Goal: Task Accomplishment & Management: Use online tool/utility

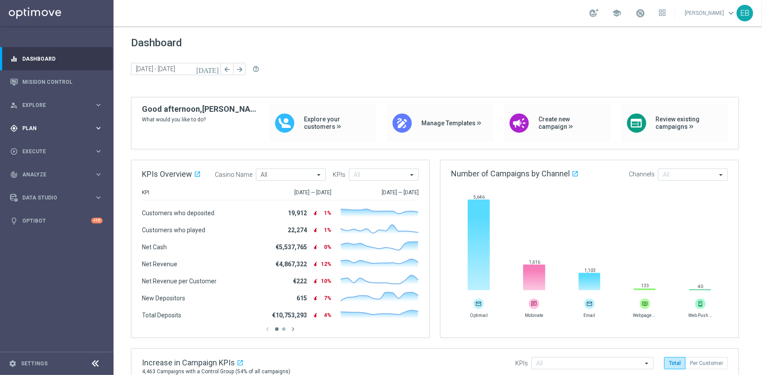
click at [57, 129] on span "Plan" at bounding box center [58, 128] width 72 height 5
click at [49, 173] on span "Templates" at bounding box center [54, 172] width 62 height 5
click at [43, 183] on link "Optimail" at bounding box center [59, 185] width 64 height 7
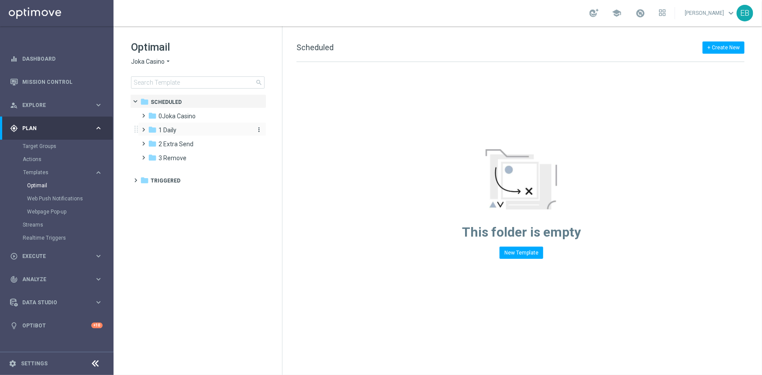
click at [180, 129] on div "folder 1 Daily" at bounding box center [198, 130] width 100 height 10
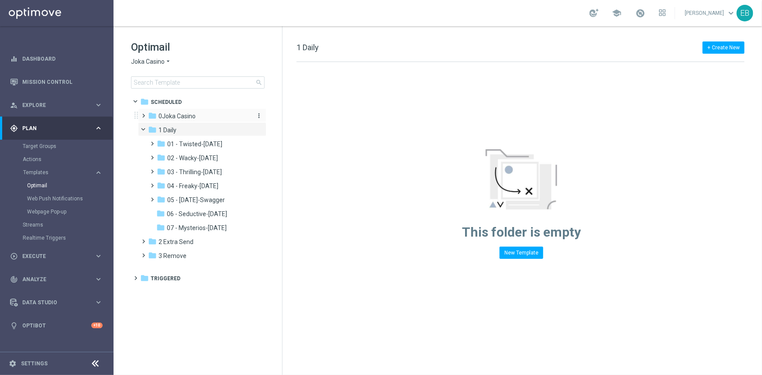
click at [187, 120] on div "folder 0Joka Casino" at bounding box center [198, 116] width 100 height 10
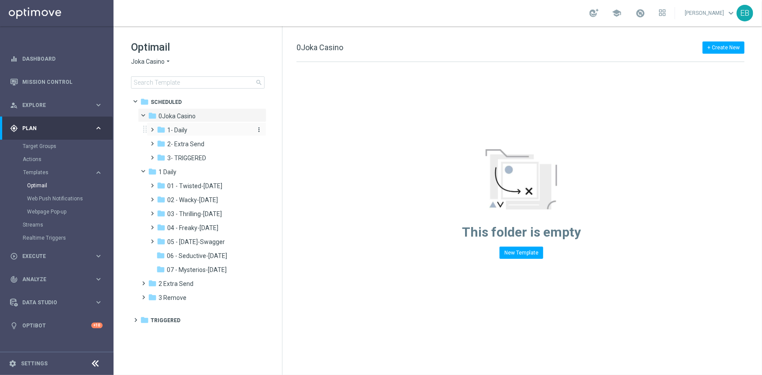
click at [217, 134] on div "folder 1- Daily" at bounding box center [203, 130] width 93 height 10
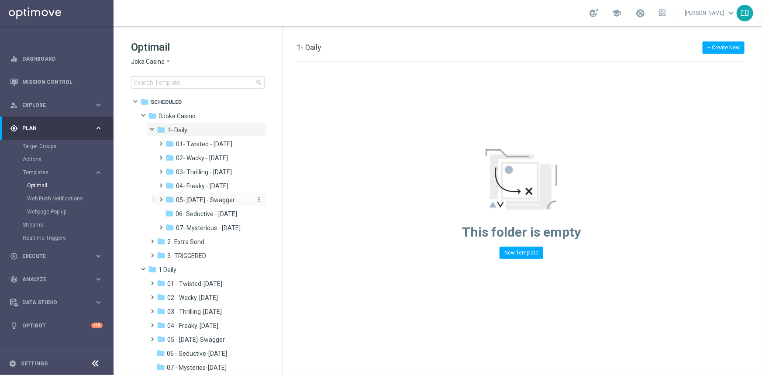
click at [223, 200] on span "05- Saturday - Swagger" at bounding box center [205, 200] width 59 height 8
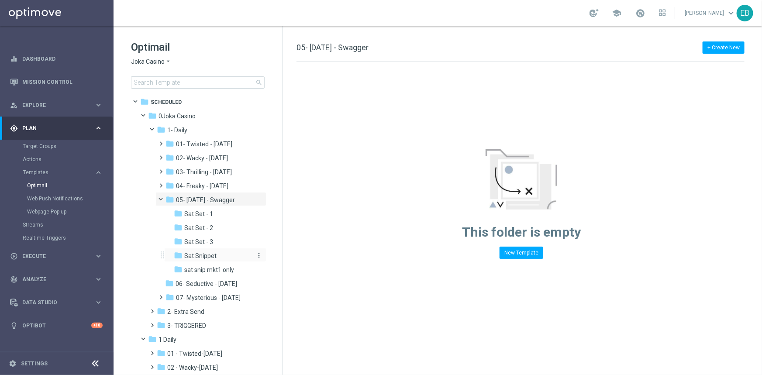
click at [216, 258] on div "folder Sat Snippet" at bounding box center [213, 256] width 79 height 10
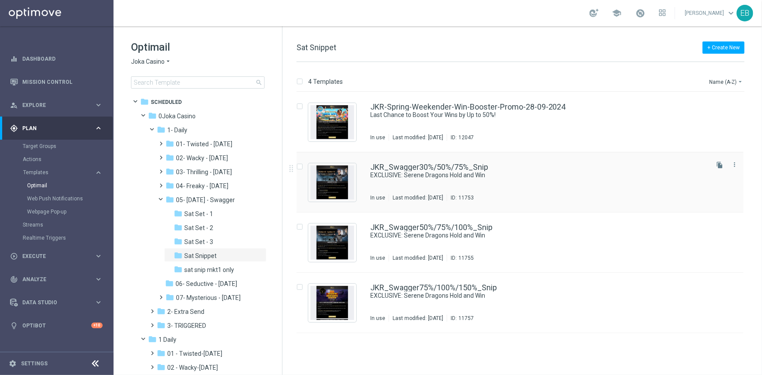
click at [576, 169] on div "JKR_Swagger30%/50%/75%_Snip" at bounding box center [538, 167] width 337 height 8
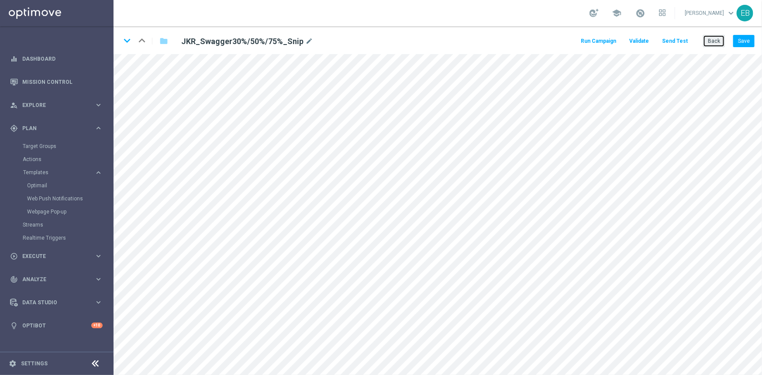
click at [716, 41] on button "Back" at bounding box center [714, 41] width 22 height 12
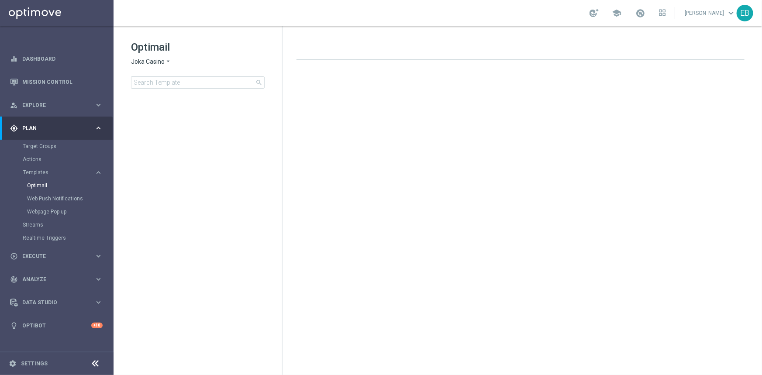
click at [145, 62] on span "Joka Casino" at bounding box center [148, 62] width 34 height 8
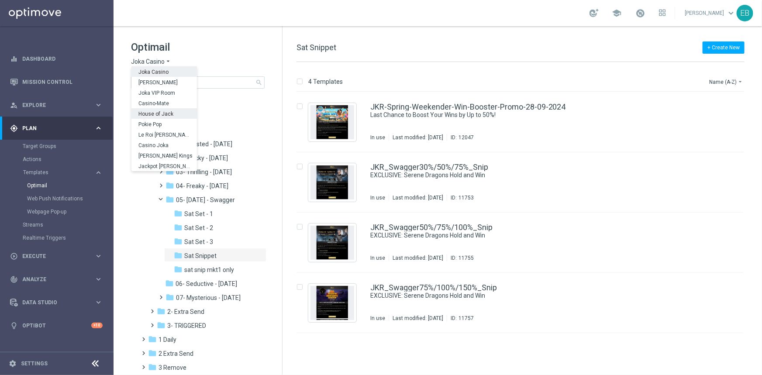
click at [171, 117] on div "House of Jack" at bounding box center [163, 113] width 65 height 10
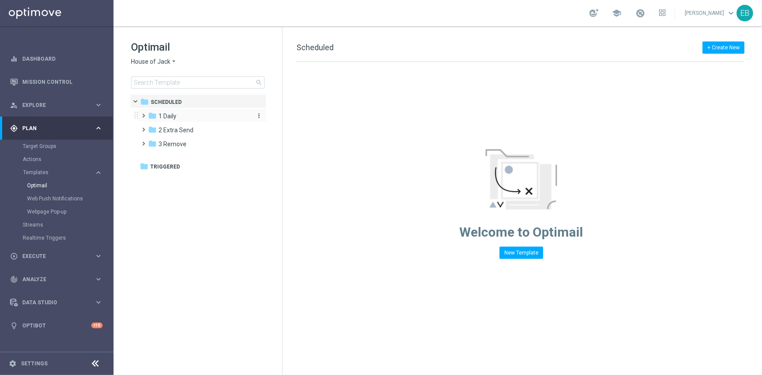
click at [192, 118] on div "folder 1 Daily" at bounding box center [198, 116] width 100 height 10
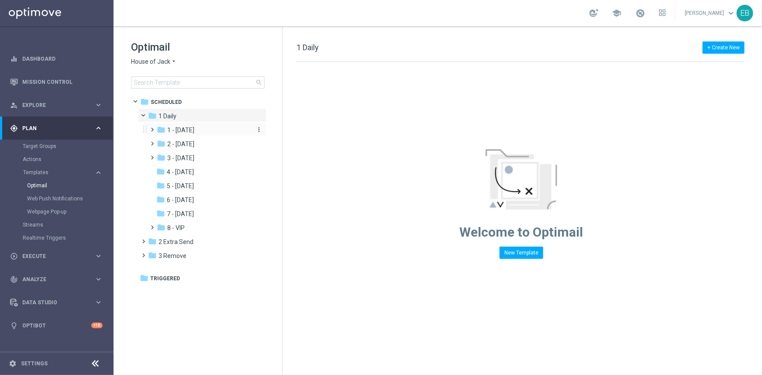
click at [204, 132] on div "folder 1 - Tuesday" at bounding box center [203, 130] width 93 height 10
click at [214, 143] on div "folder Tue Daily" at bounding box center [208, 144] width 86 height 10
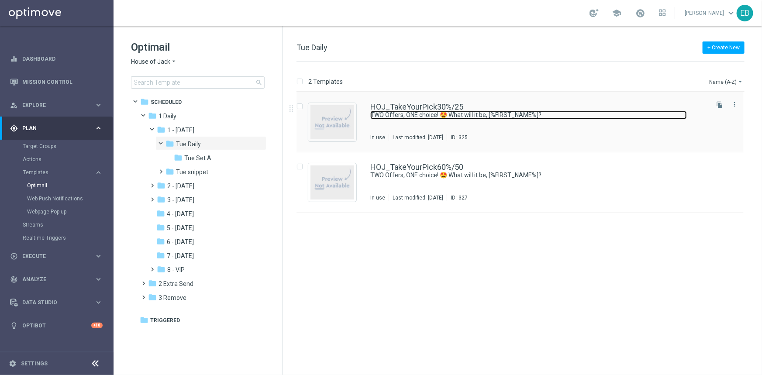
click at [569, 118] on link "TWO Offers, ONE choice! 🤩 What will it be, [%FIRST_NAME%]?" at bounding box center [528, 115] width 316 height 8
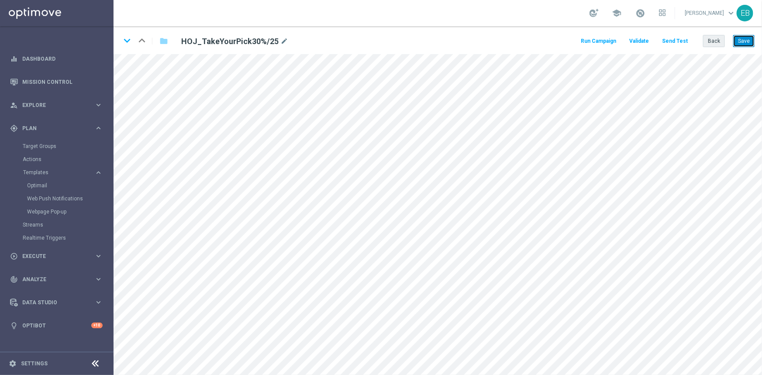
click at [746, 42] on button "Save" at bounding box center [743, 41] width 21 height 12
click at [717, 42] on button "Back" at bounding box center [714, 41] width 22 height 12
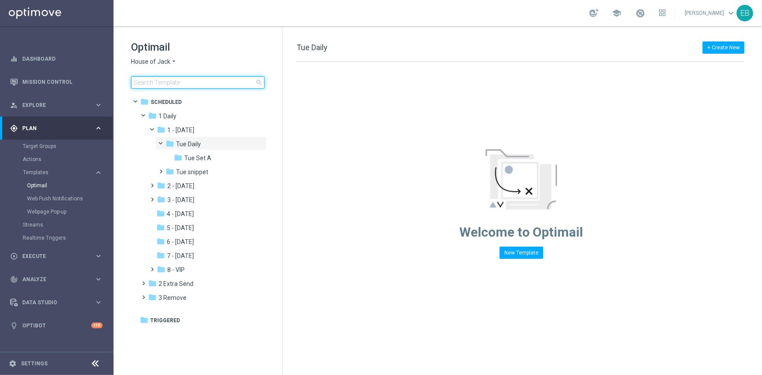
click at [153, 79] on input at bounding box center [198, 82] width 134 height 12
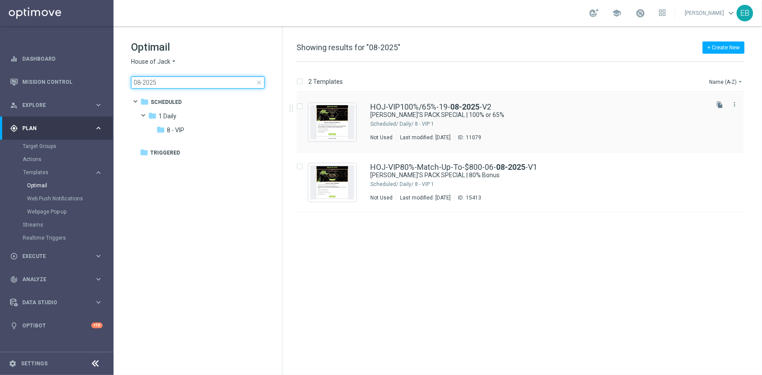
type input "08-2025"
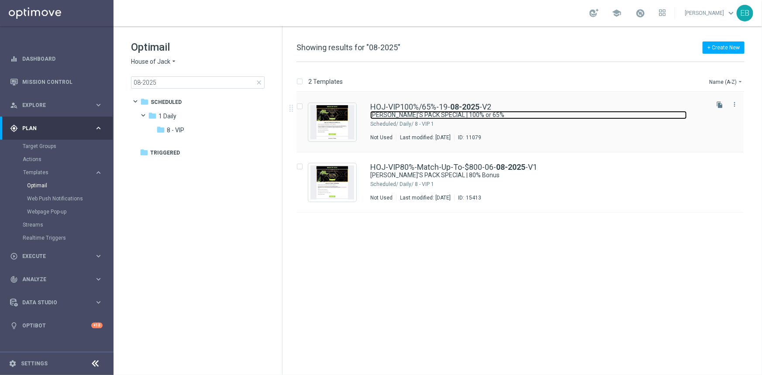
click at [579, 112] on link "JACK’S PACK SPECIAL | 100% or 65%" at bounding box center [528, 115] width 316 height 8
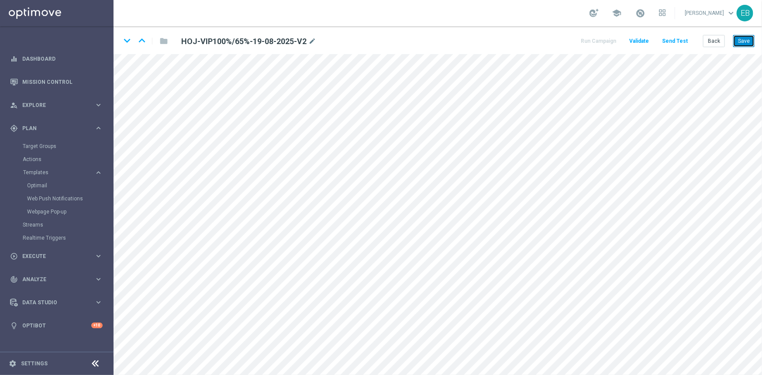
click at [740, 38] on button "Save" at bounding box center [743, 41] width 21 height 12
click at [709, 39] on button "Back" at bounding box center [714, 41] width 22 height 12
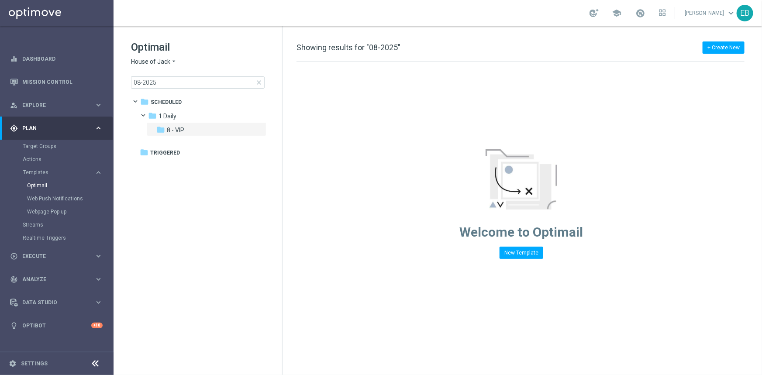
click at [164, 65] on span "House of Jack" at bounding box center [150, 62] width 39 height 8
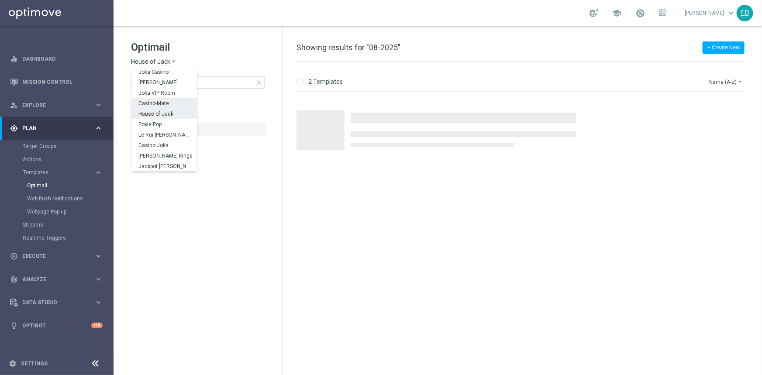
click at [157, 100] on div "Casino-Mate" at bounding box center [163, 103] width 65 height 10
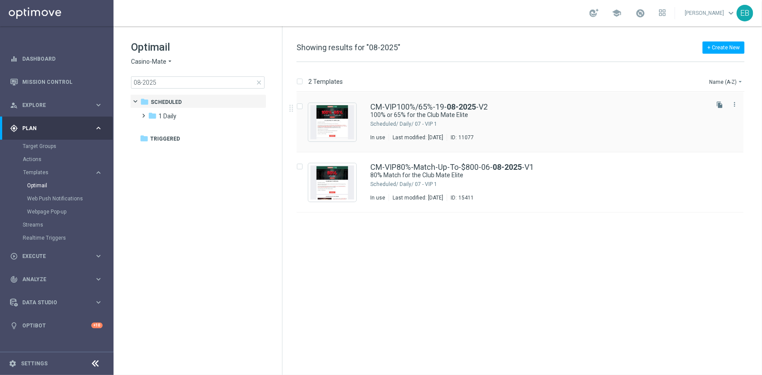
click at [517, 105] on div "CM-VIP100%/65%-19- 08-2025 -V2" at bounding box center [538, 107] width 337 height 8
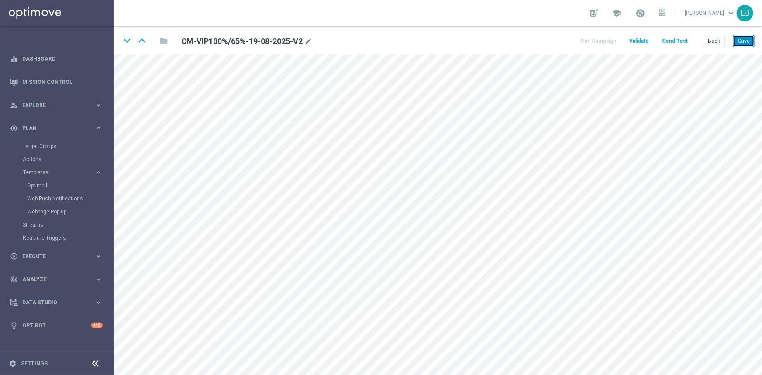
click at [745, 41] on button "Save" at bounding box center [743, 41] width 21 height 12
click at [744, 36] on button "Save" at bounding box center [743, 41] width 21 height 12
click at [716, 42] on button "Back" at bounding box center [714, 41] width 22 height 12
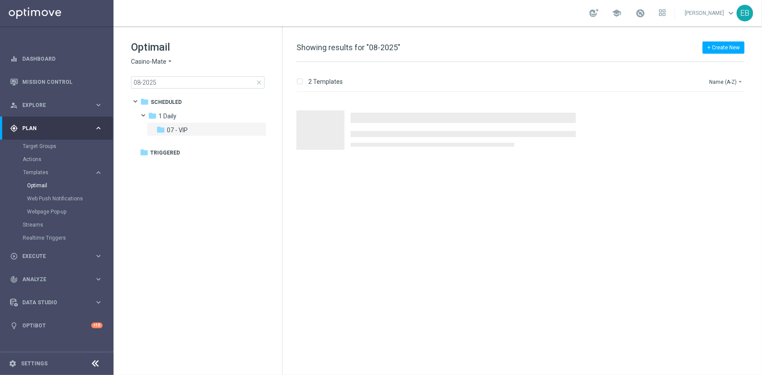
drag, startPoint x: 259, startPoint y: 83, endPoint x: 208, endPoint y: 83, distance: 51.1
click at [260, 83] on span "close" at bounding box center [258, 82] width 7 height 7
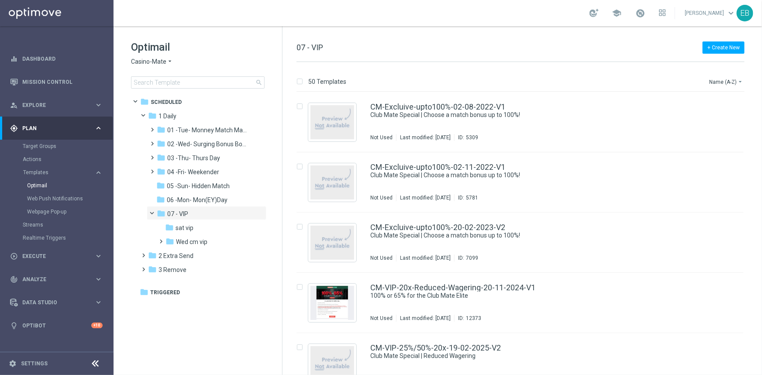
click at [169, 61] on icon "arrow_drop_down" at bounding box center [169, 62] width 7 height 8
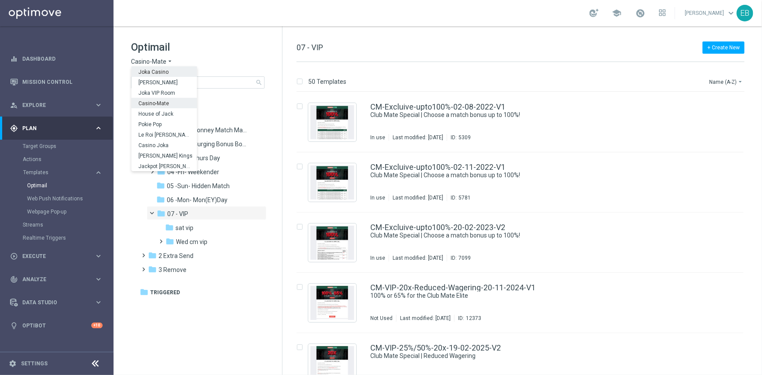
click at [160, 69] on div "Joka Casino" at bounding box center [163, 71] width 65 height 10
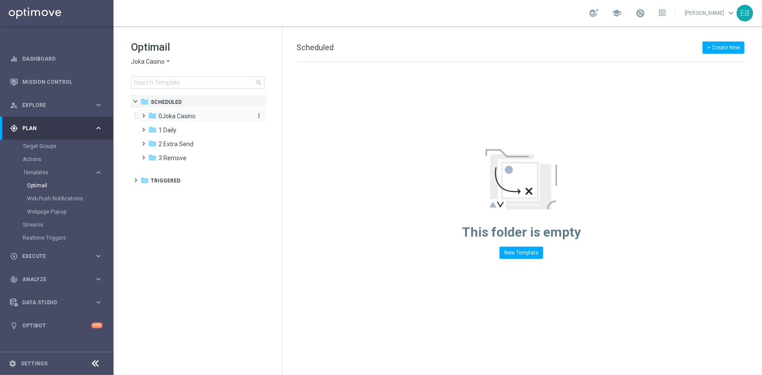
click at [186, 114] on span "0Joka Casino" at bounding box center [176, 116] width 37 height 8
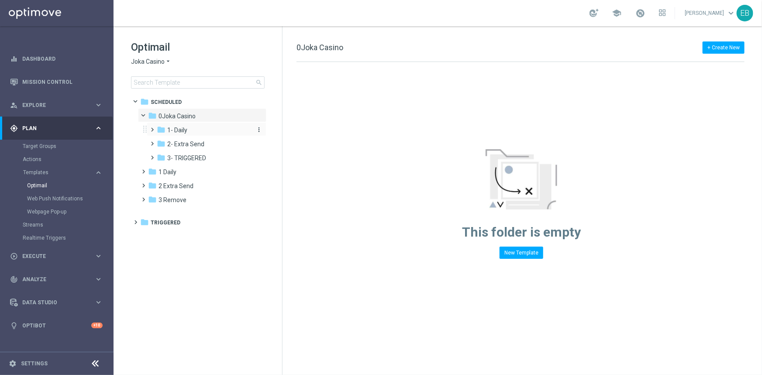
click at [193, 131] on div "folder 1- Daily" at bounding box center [203, 130] width 93 height 10
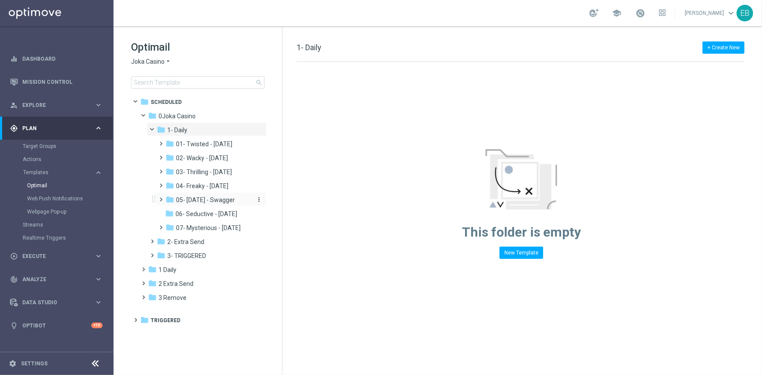
click at [230, 200] on span "05- Saturday - Swagger" at bounding box center [205, 200] width 59 height 8
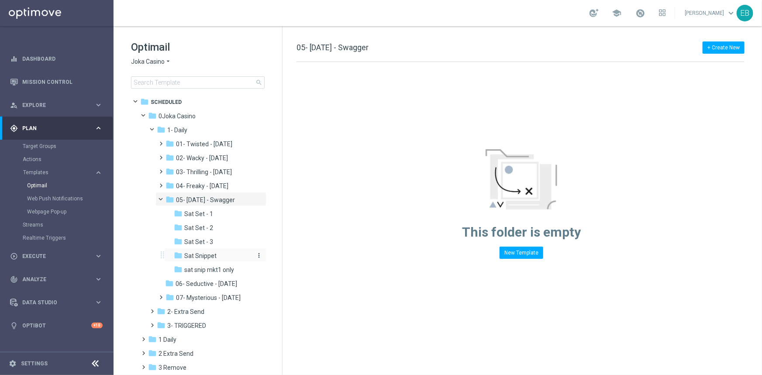
click at [221, 253] on div "folder Sat Snippet" at bounding box center [213, 256] width 79 height 10
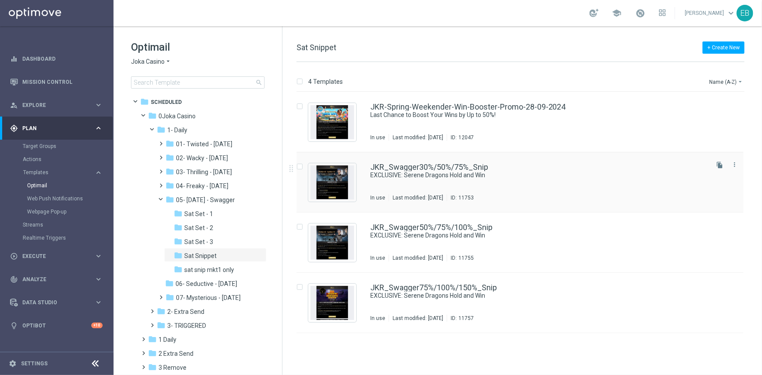
click at [548, 166] on div "JKR_Swagger30%/50%/75%_Snip" at bounding box center [538, 167] width 337 height 8
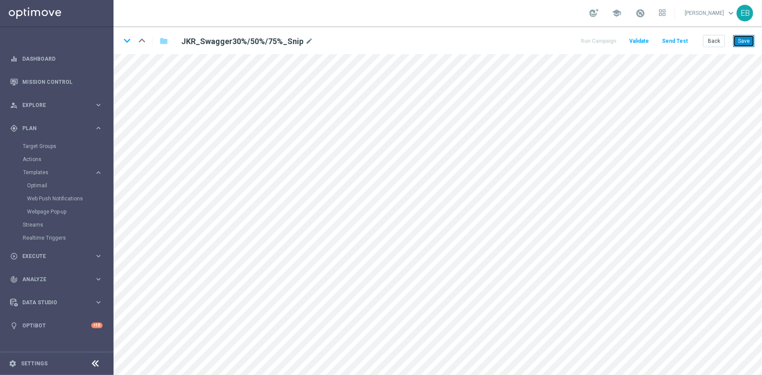
click at [741, 39] on button "Save" at bounding box center [743, 41] width 21 height 12
click at [742, 41] on button "Save" at bounding box center [743, 41] width 21 height 12
click at [127, 40] on icon "keyboard_arrow_down" at bounding box center [126, 40] width 13 height 13
click at [716, 35] on button "Back" at bounding box center [714, 41] width 22 height 12
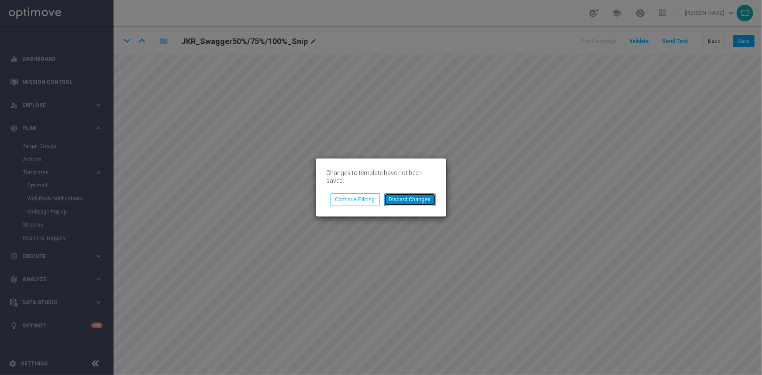
click at [416, 201] on button "Discard Changes" at bounding box center [410, 199] width 52 height 12
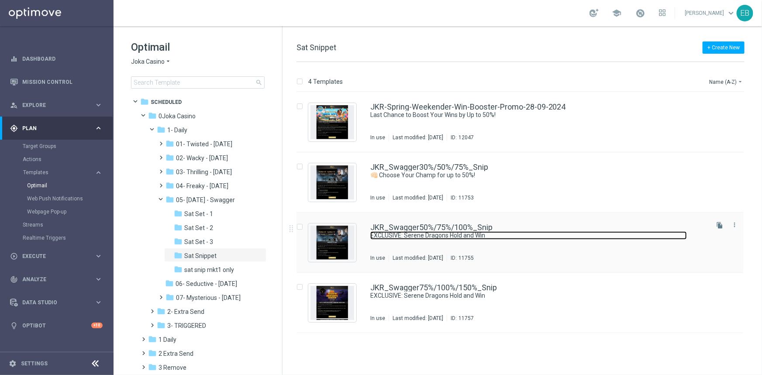
click at [546, 237] on link "EXCLUSIVE: Serene Dragons Hold and Win" at bounding box center [528, 235] width 316 height 8
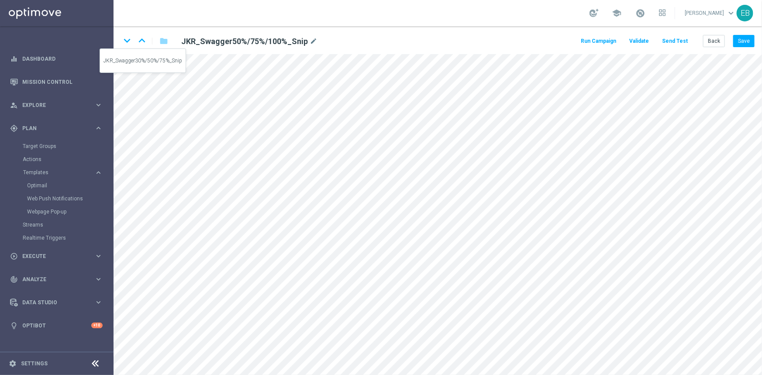
drag, startPoint x: 141, startPoint y: 38, endPoint x: 145, endPoint y: 42, distance: 5.9
click at [141, 38] on icon "keyboard_arrow_up" at bounding box center [141, 40] width 13 height 13
click at [125, 39] on icon "keyboard_arrow_down" at bounding box center [126, 40] width 13 height 13
click at [745, 44] on button "Save" at bounding box center [743, 41] width 21 height 12
click at [126, 43] on icon "keyboard_arrow_down" at bounding box center [126, 40] width 13 height 13
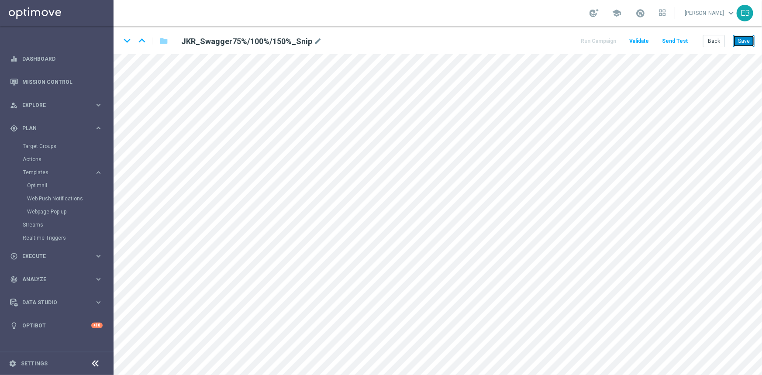
click at [745, 39] on button "Save" at bounding box center [743, 41] width 21 height 12
click at [720, 42] on button "Back" at bounding box center [714, 41] width 22 height 12
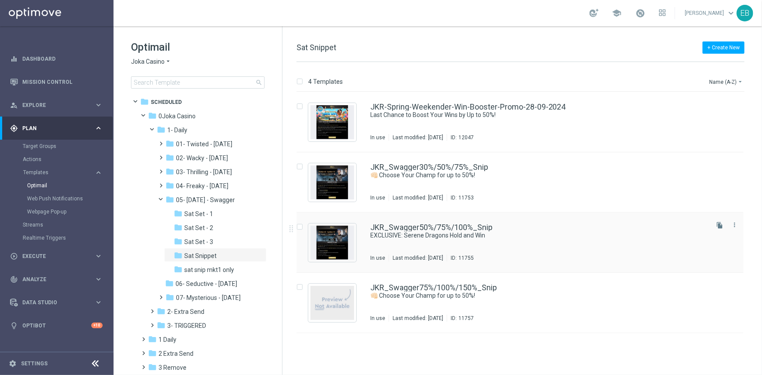
click at [528, 219] on div "JKR_Swagger50%/75%/100%_Snip EXCLUSIVE: Serene Dragons Hold and Win In use Last…" at bounding box center [519, 243] width 447 height 60
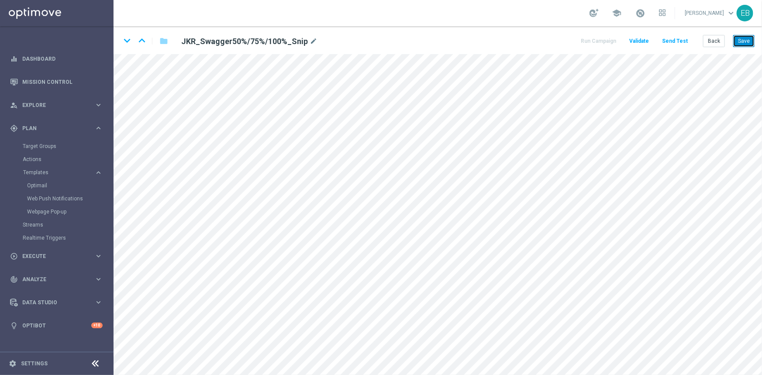
click at [746, 41] on button "Save" at bounding box center [743, 41] width 21 height 12
click at [747, 40] on button "Save" at bounding box center [743, 41] width 21 height 12
click at [746, 40] on button "Save" at bounding box center [743, 41] width 21 height 12
click at [712, 44] on button "Back" at bounding box center [714, 41] width 22 height 12
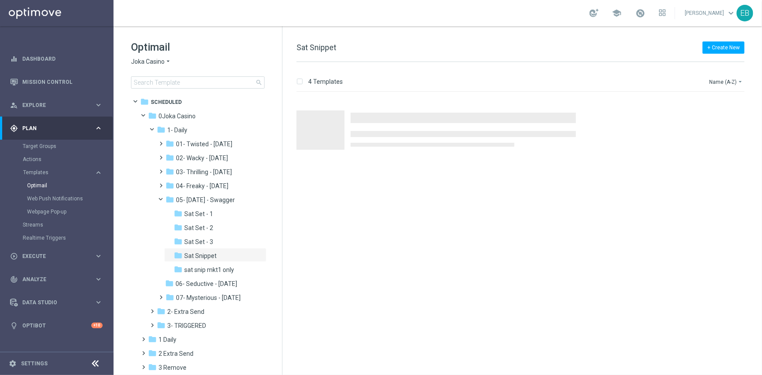
click at [163, 61] on span "Joka Casino" at bounding box center [148, 62] width 34 height 8
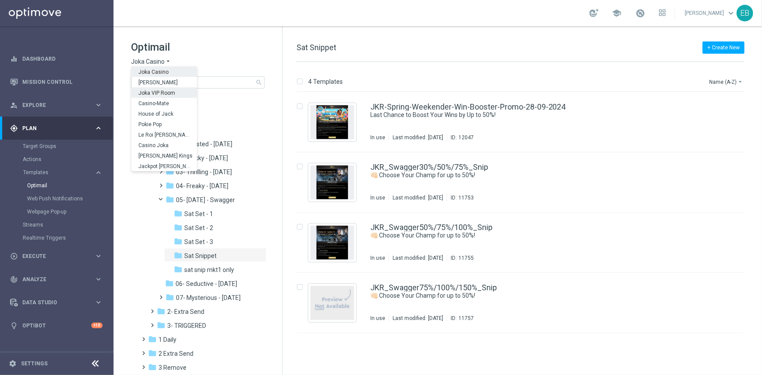
click at [0, 0] on span "Joka VIP Room" at bounding box center [0, 0] width 0 height 0
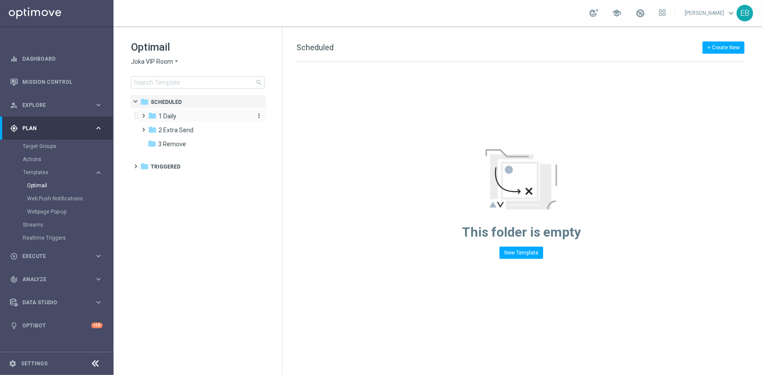
click at [170, 114] on span "1 Daily" at bounding box center [167, 116] width 18 height 8
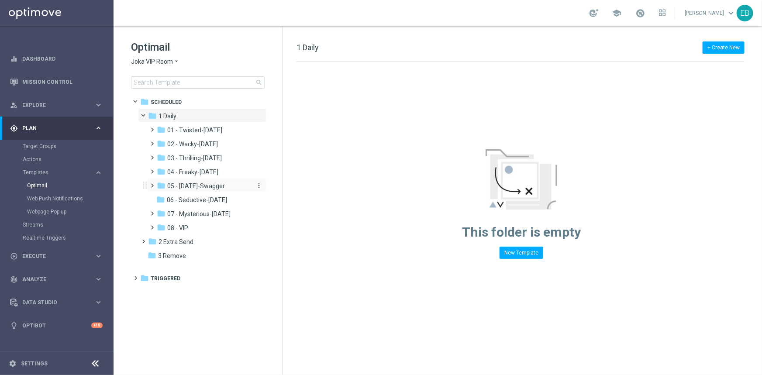
click at [221, 187] on span "05 - Saturday-Swagger" at bounding box center [196, 186] width 58 height 8
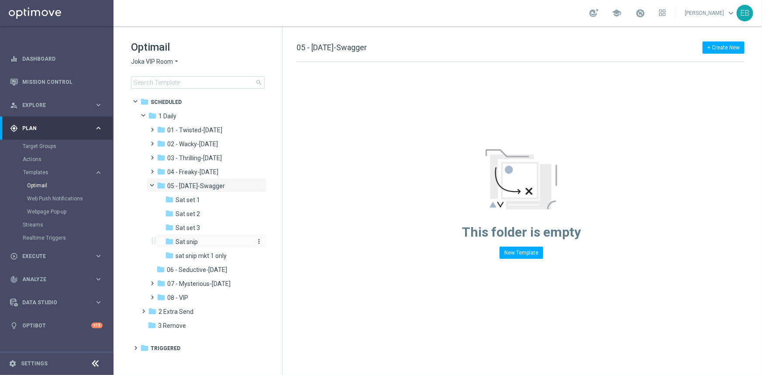
click at [223, 241] on div "folder Sat snip" at bounding box center [208, 242] width 86 height 10
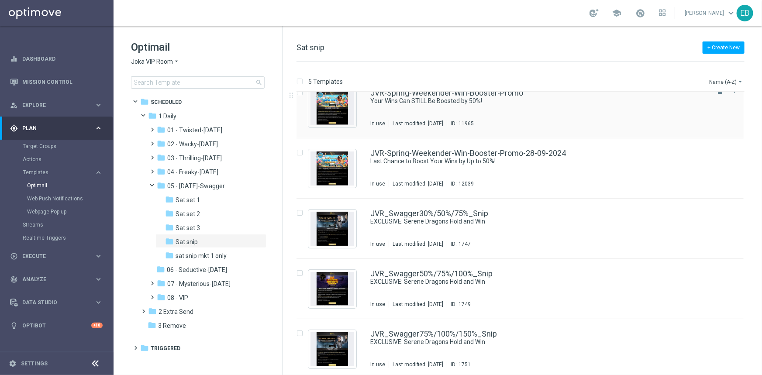
scroll to position [18, 0]
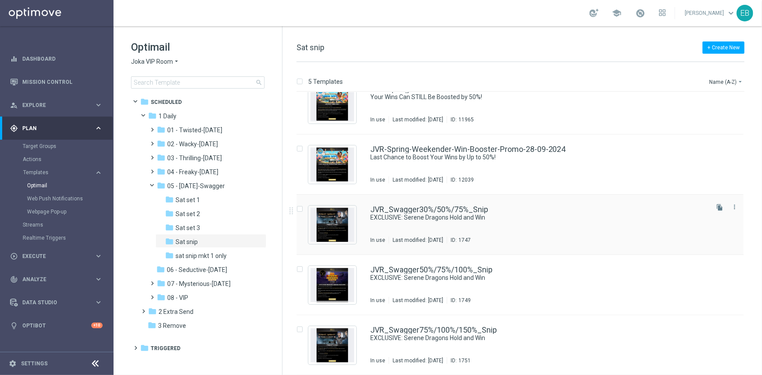
click at [568, 209] on div "JVR_Swagger30%/50%/75%_Snip" at bounding box center [538, 210] width 337 height 8
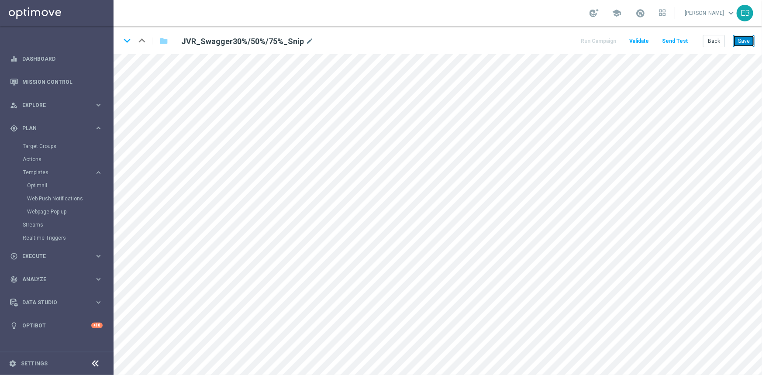
click at [743, 42] on button "Save" at bounding box center [743, 41] width 21 height 12
click at [716, 42] on button "Back" at bounding box center [714, 41] width 22 height 12
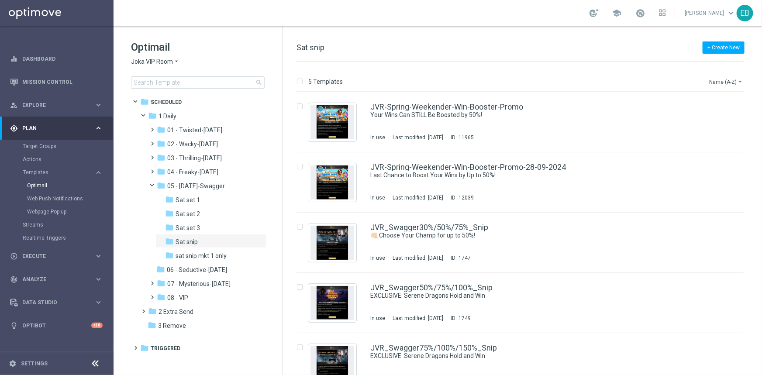
click at [163, 58] on span "Joka VIP Room" at bounding box center [152, 62] width 42 height 8
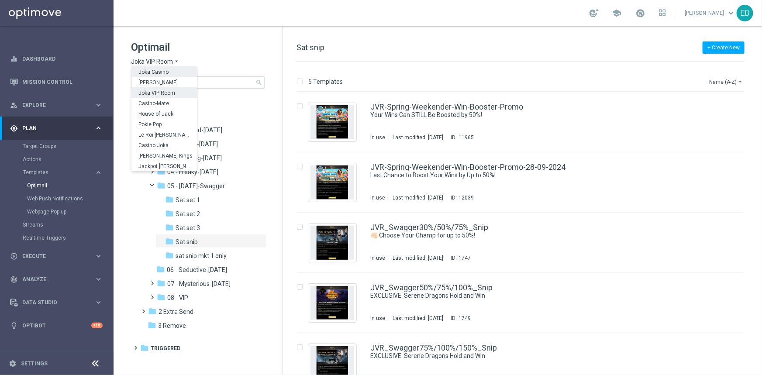
click at [0, 0] on span "Joka Casino" at bounding box center [0, 0] width 0 height 0
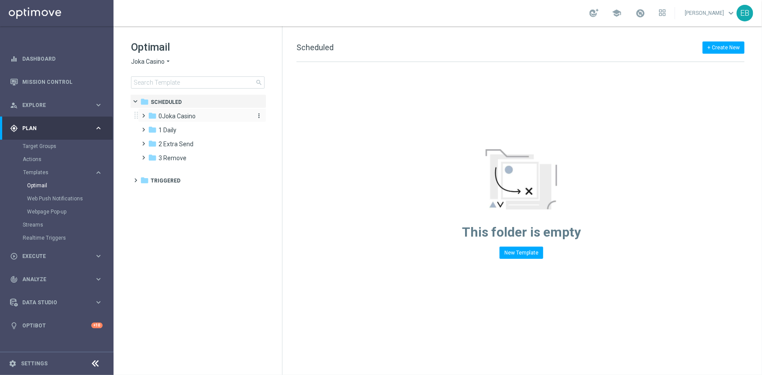
click at [188, 116] on span "0Joka Casino" at bounding box center [176, 116] width 37 height 8
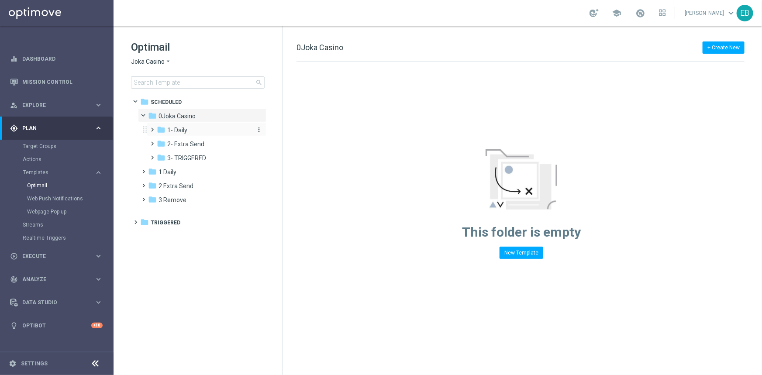
click at [213, 127] on div "folder 1- Daily" at bounding box center [203, 130] width 93 height 10
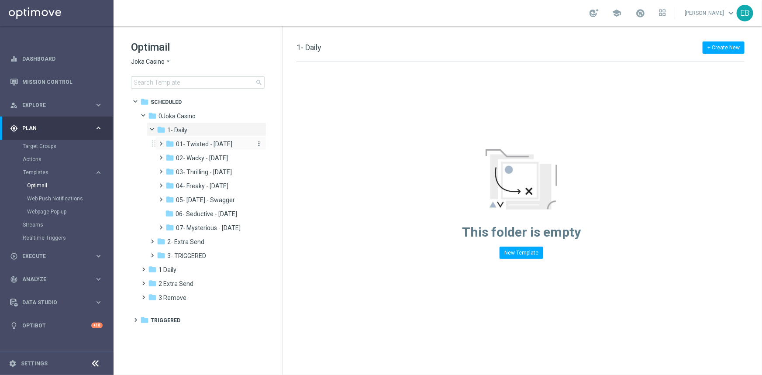
click at [212, 142] on span "01- Twisted - Tuesday" at bounding box center [204, 144] width 56 height 8
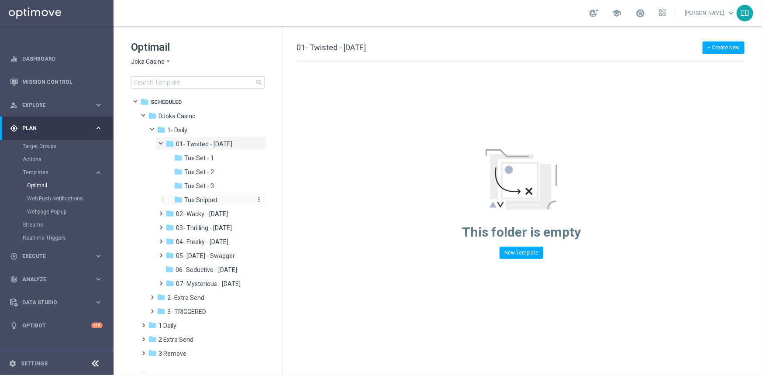
click at [222, 197] on div "folder Tue Snippet" at bounding box center [213, 200] width 79 height 10
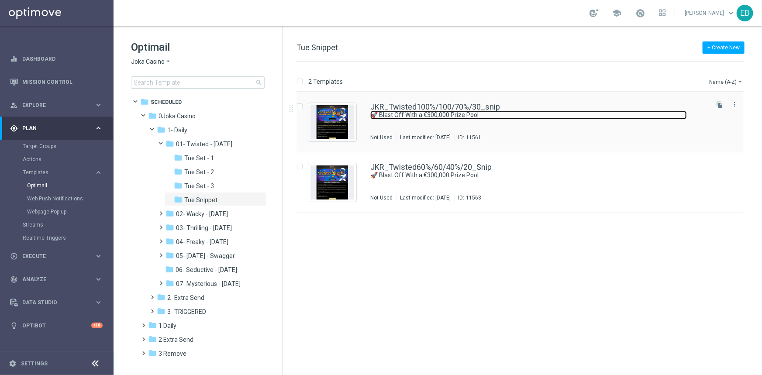
click at [523, 114] on link "🚀 Blast Off With a €300,000 Prize Pool" at bounding box center [528, 115] width 316 height 8
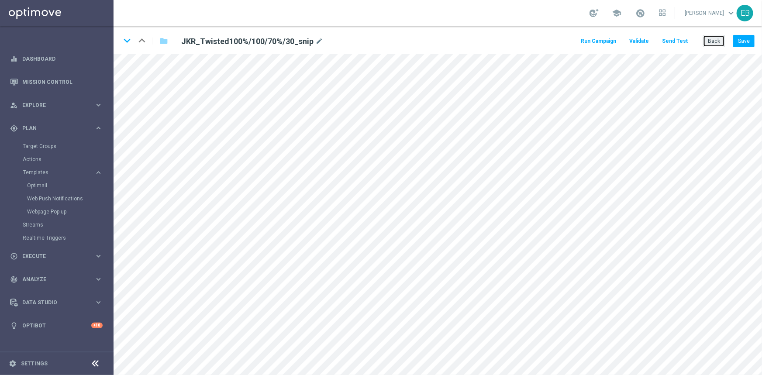
click at [707, 42] on button "Back" at bounding box center [714, 41] width 22 height 12
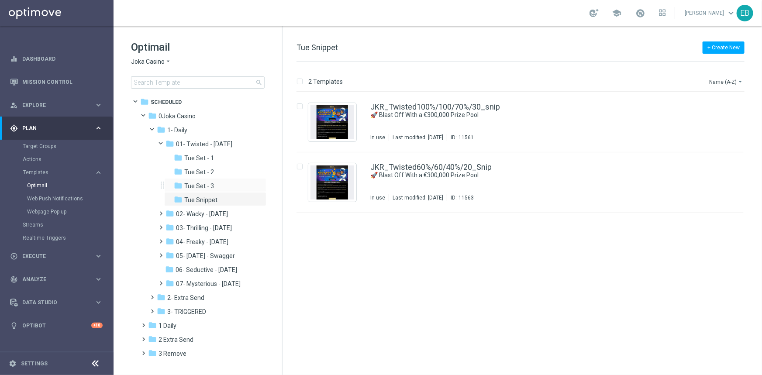
scroll to position [9, 0]
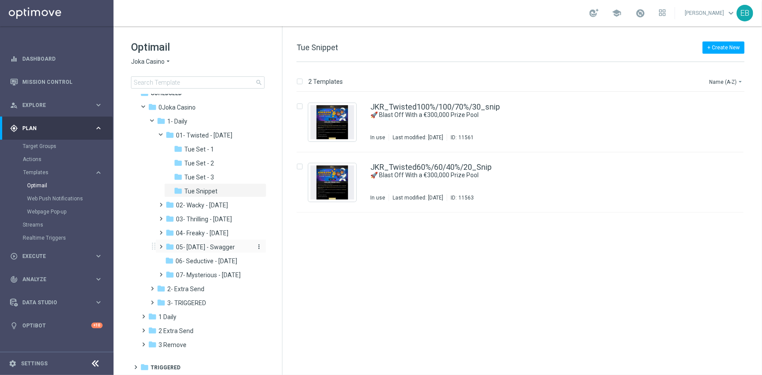
click at [212, 248] on span "05- Saturday - Swagger" at bounding box center [205, 247] width 59 height 8
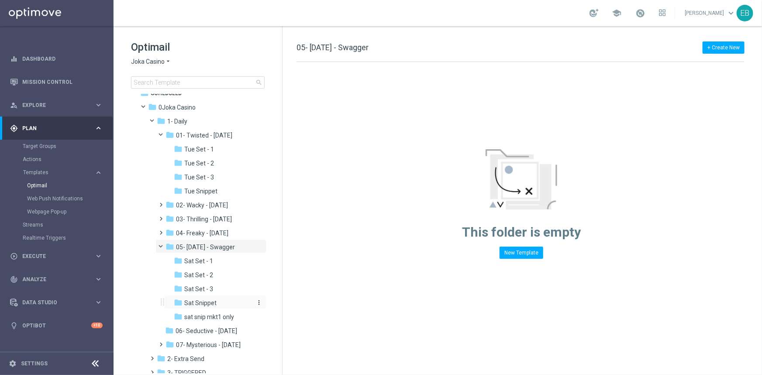
click at [218, 301] on div "folder Sat Snippet" at bounding box center [213, 303] width 79 height 10
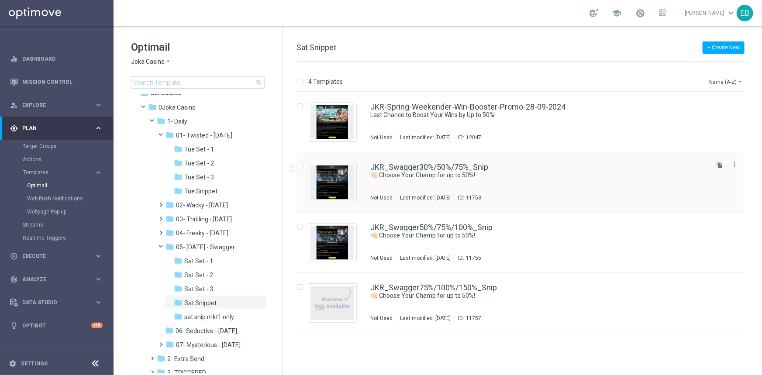
click at [567, 169] on div "JKR_Swagger30%/50%/75%_Snip" at bounding box center [538, 167] width 337 height 8
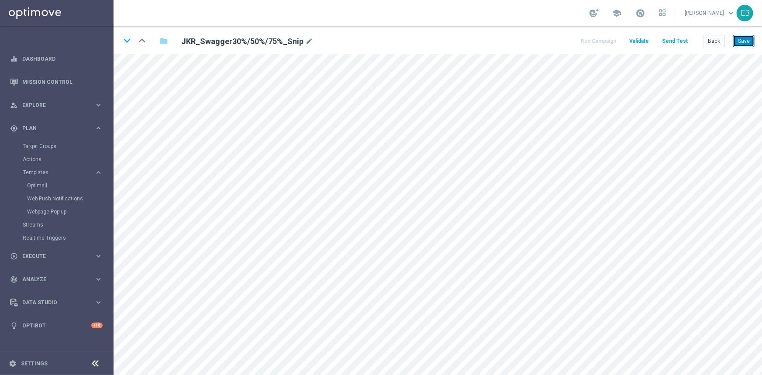
click at [741, 37] on button "Save" at bounding box center [743, 41] width 21 height 12
click at [129, 46] on icon "keyboard_arrow_down" at bounding box center [126, 40] width 13 height 13
click at [740, 37] on button "Save" at bounding box center [743, 41] width 21 height 12
click at [127, 44] on icon "keyboard_arrow_down" at bounding box center [126, 40] width 13 height 13
click at [748, 40] on button "Save" at bounding box center [743, 41] width 21 height 12
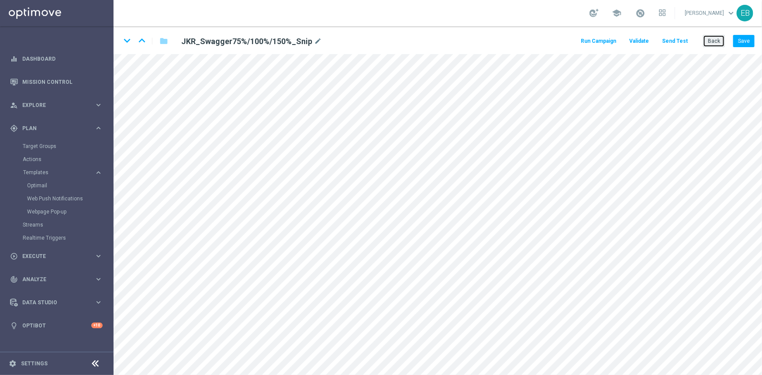
click at [719, 41] on button "Back" at bounding box center [714, 41] width 22 height 12
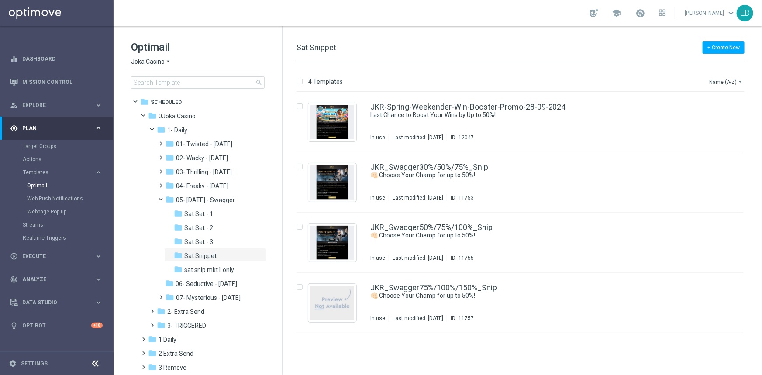
click at [147, 61] on span "Joka Casino" at bounding box center [148, 62] width 34 height 8
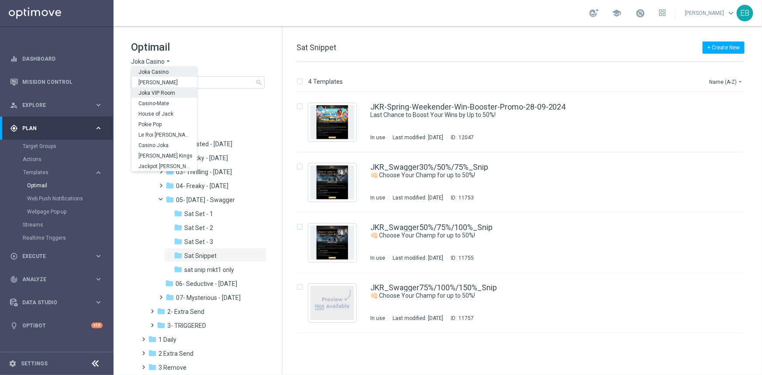
click at [0, 0] on span "Joka VIP Room" at bounding box center [0, 0] width 0 height 0
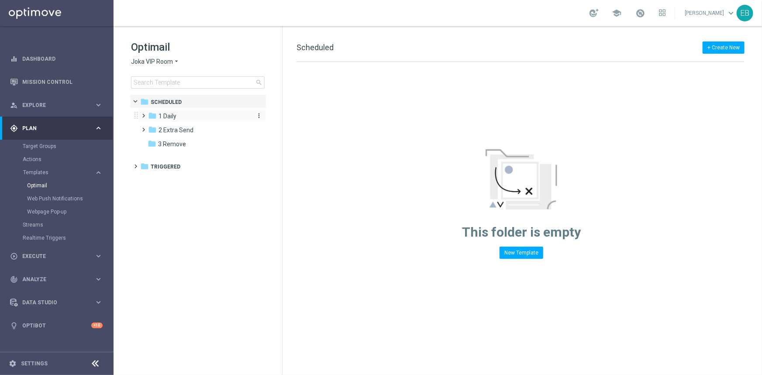
click at [189, 116] on div "folder 1 Daily" at bounding box center [198, 116] width 100 height 10
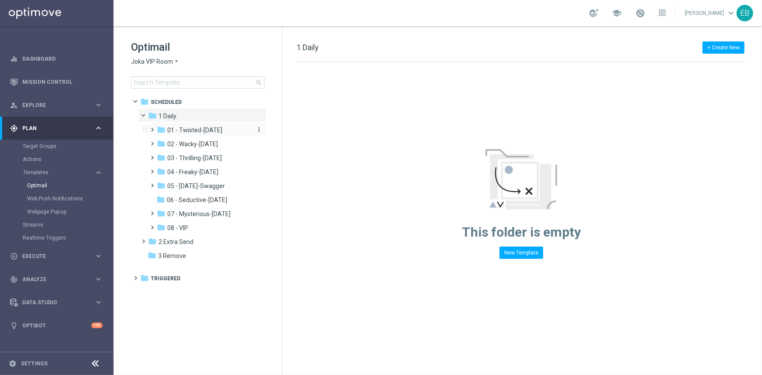
click at [196, 129] on span "01 - Twisted-Tuesday" at bounding box center [194, 130] width 55 height 8
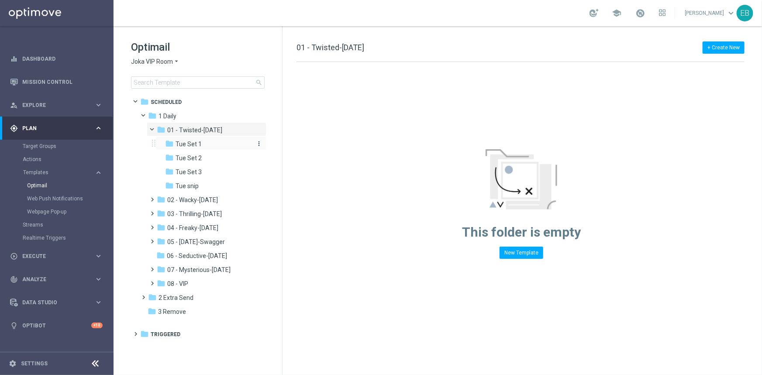
click at [200, 141] on span "Tue Set 1" at bounding box center [188, 144] width 26 height 8
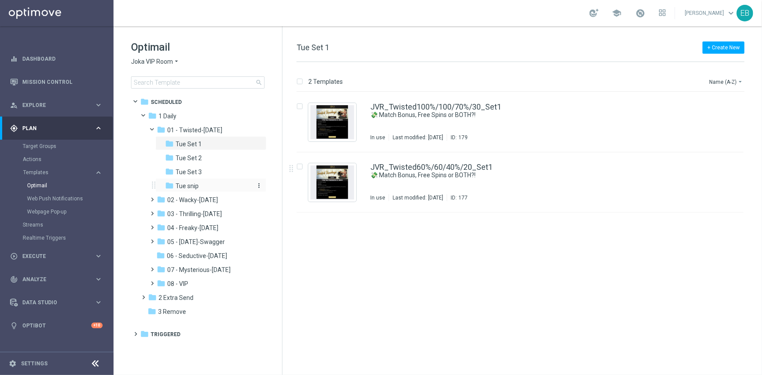
click at [227, 186] on div "folder Tue snip" at bounding box center [208, 186] width 86 height 10
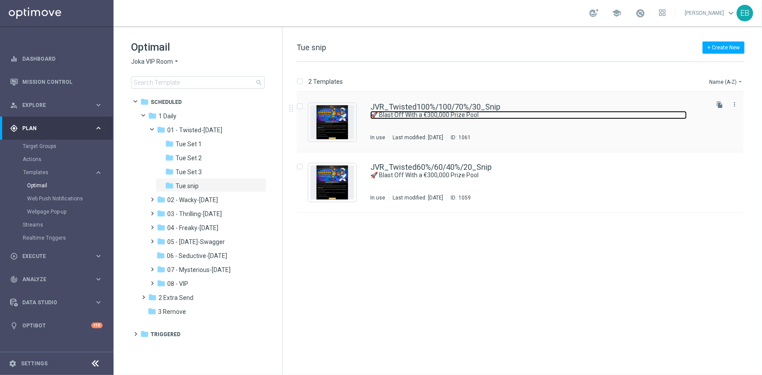
click at [539, 113] on link "🚀 Blast Off With a €300,000 Prize Pool" at bounding box center [528, 115] width 316 height 8
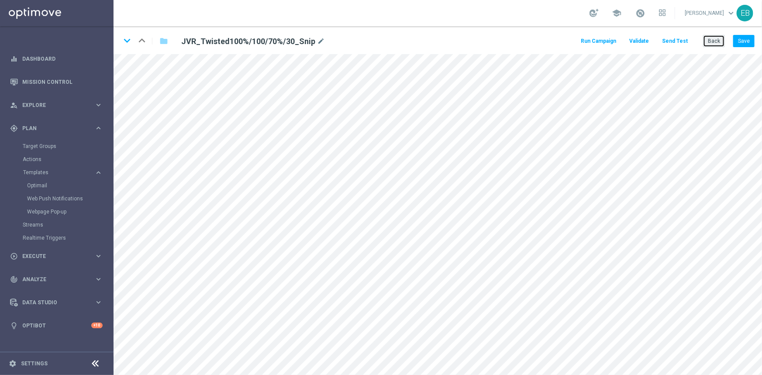
drag, startPoint x: 718, startPoint y: 40, endPoint x: 666, endPoint y: 47, distance: 52.8
click at [718, 40] on button "Back" at bounding box center [714, 41] width 22 height 12
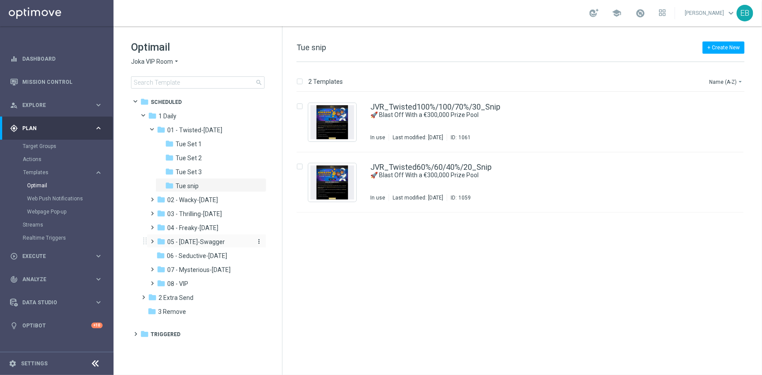
click at [194, 243] on span "05 - Saturday-Swagger" at bounding box center [196, 242] width 58 height 8
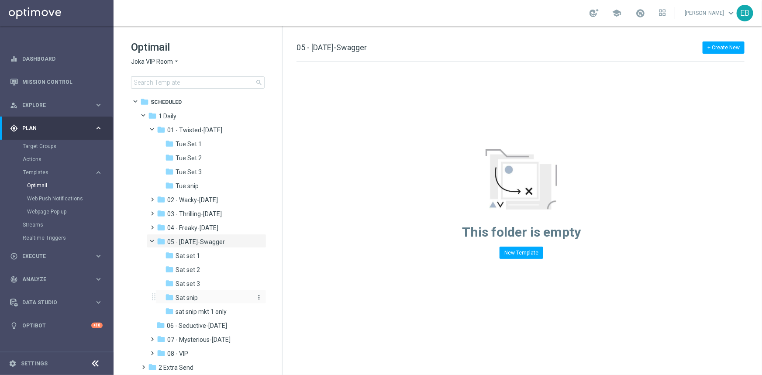
click at [210, 298] on div "folder Sat snip" at bounding box center [208, 298] width 86 height 10
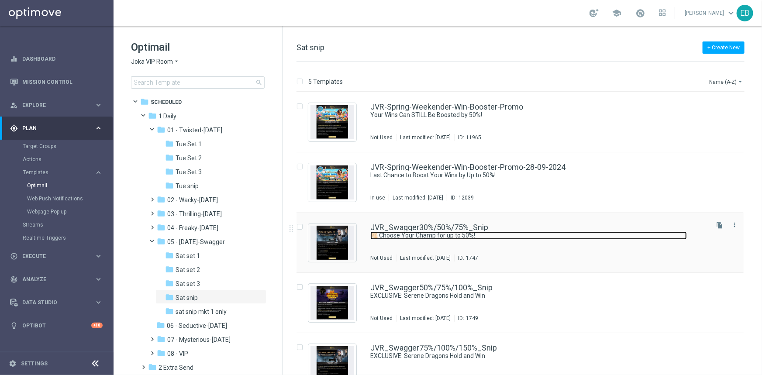
click at [571, 231] on link "👊🏻 Choose Your Champ for up to 50%!" at bounding box center [528, 235] width 316 height 8
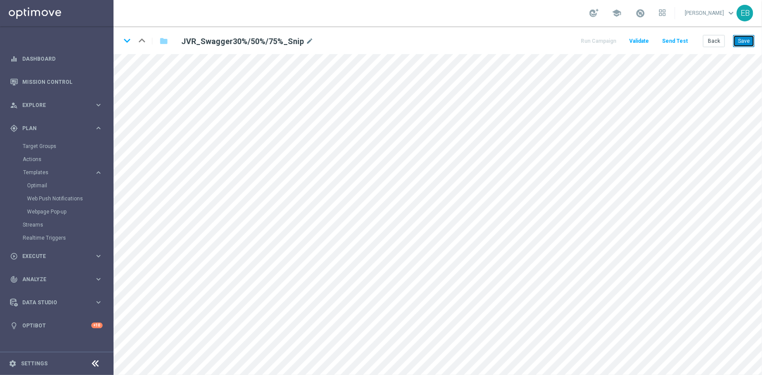
click at [746, 39] on button "Save" at bounding box center [743, 41] width 21 height 12
click at [129, 44] on icon "keyboard_arrow_down" at bounding box center [126, 40] width 13 height 13
click at [741, 40] on button "Save" at bounding box center [743, 41] width 21 height 12
click at [128, 43] on icon "keyboard_arrow_down" at bounding box center [126, 40] width 13 height 13
click at [746, 41] on button "Save" at bounding box center [743, 41] width 21 height 12
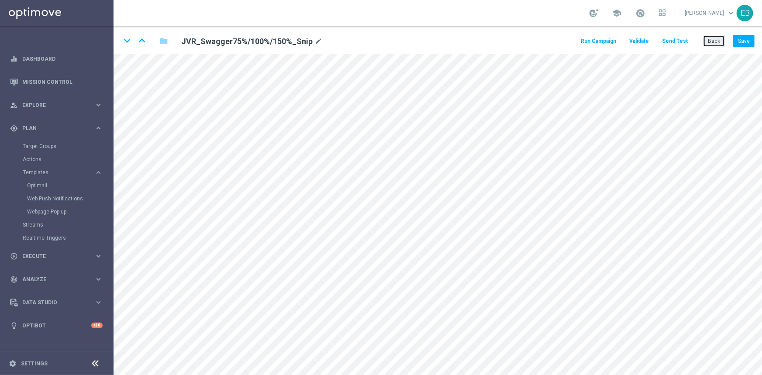
click at [719, 43] on button "Back" at bounding box center [714, 41] width 22 height 12
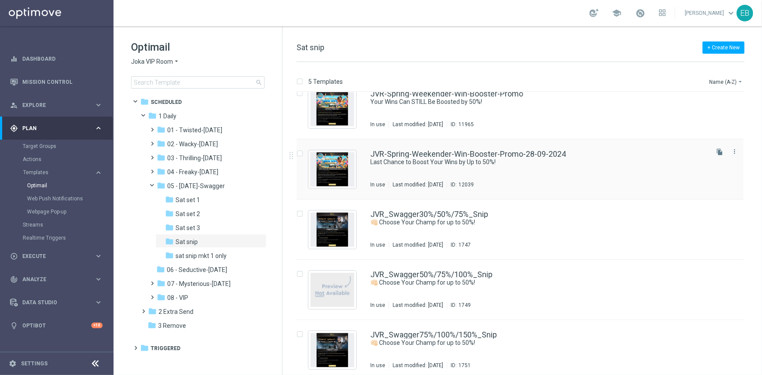
scroll to position [18, 0]
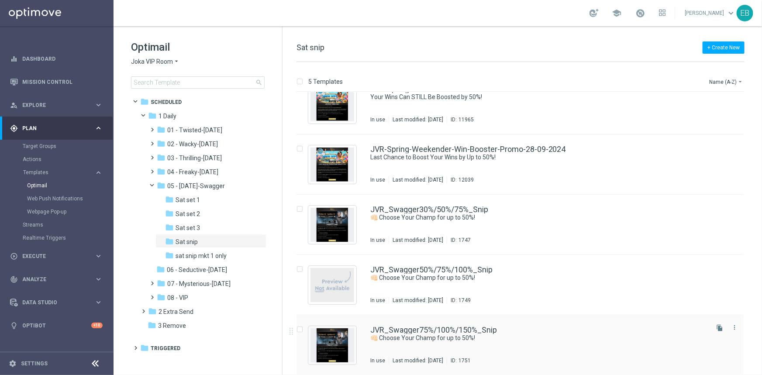
click at [548, 332] on div "JVR_Swagger75%/100%/150%_Snip" at bounding box center [538, 330] width 337 height 8
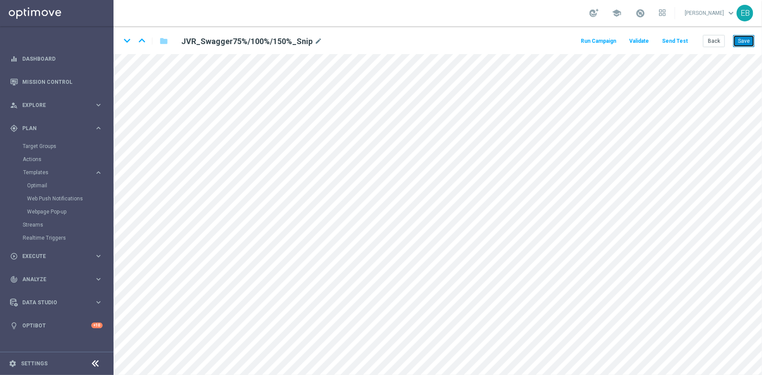
click at [739, 44] on button "Save" at bounding box center [743, 41] width 21 height 12
click at [712, 36] on button "Back" at bounding box center [714, 41] width 22 height 12
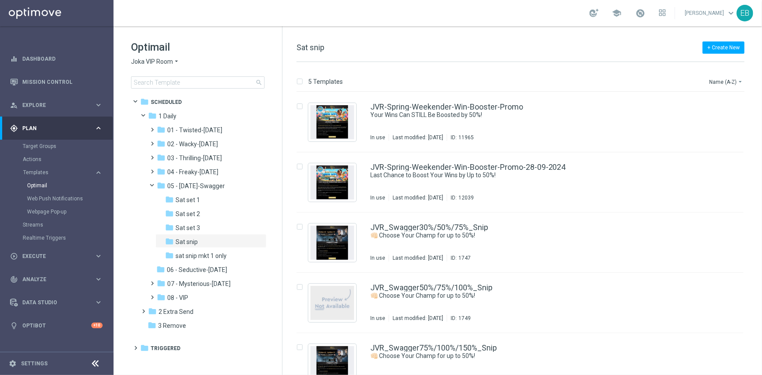
click at [171, 61] on span "Joka VIP Room" at bounding box center [152, 62] width 42 height 8
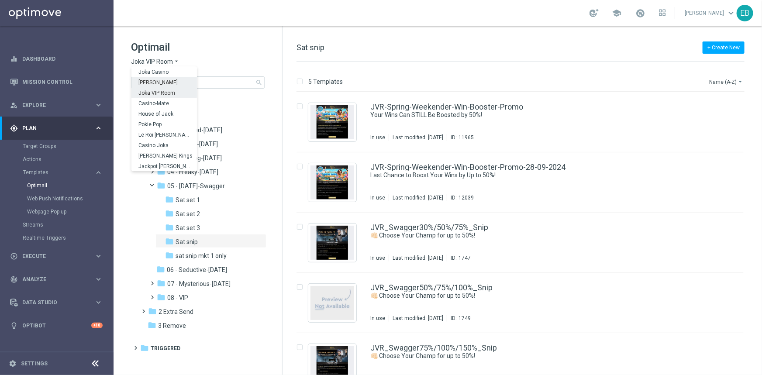
click at [0, 0] on span "[PERSON_NAME]" at bounding box center [0, 0] width 0 height 0
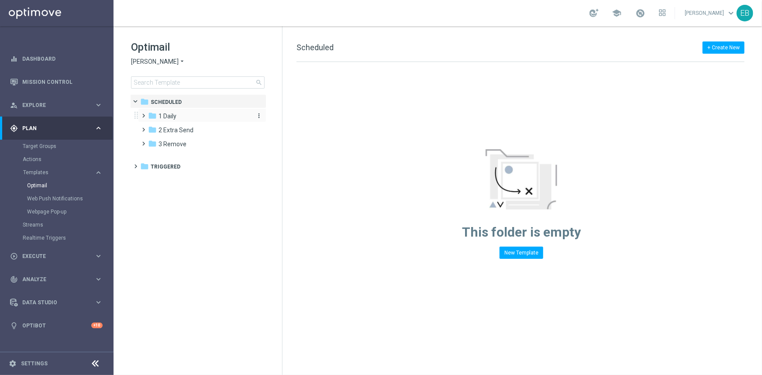
click at [188, 114] on div "folder 1 Daily" at bounding box center [198, 116] width 100 height 10
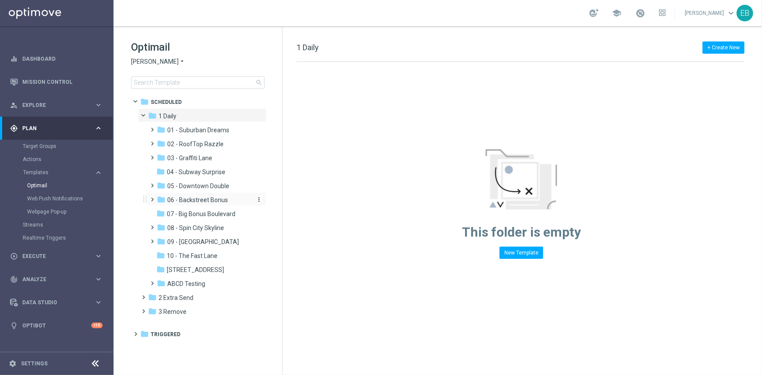
click at [220, 203] on span "06 - Backstreet Bonus" at bounding box center [197, 200] width 61 height 8
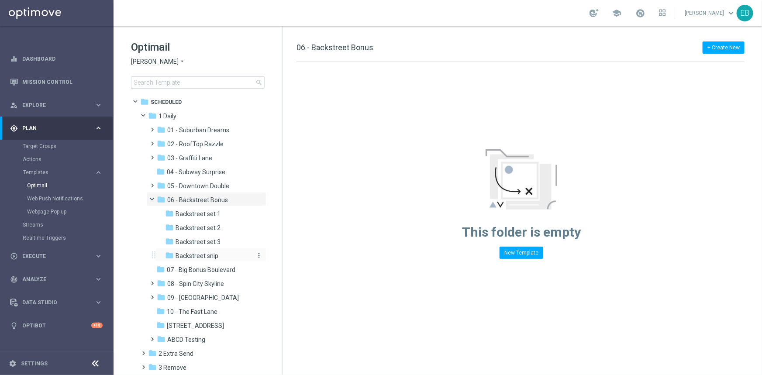
click at [222, 254] on div "folder Backstreet snip" at bounding box center [208, 256] width 86 height 10
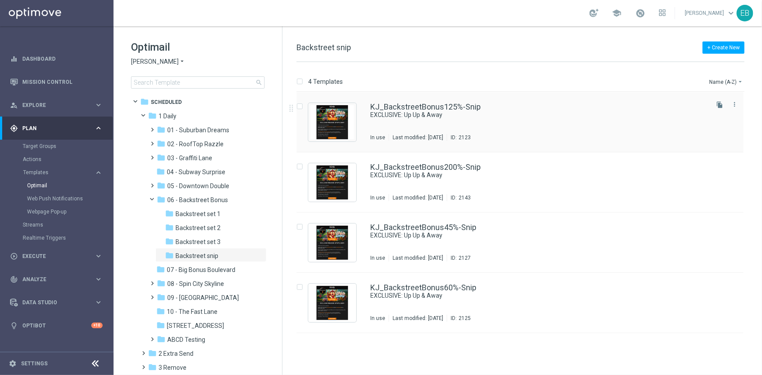
click at [568, 123] on div "KJ_BackstreetBonus125%-Snip EXCLUSIVE: Up Up & Away In use Last modified: Tuesd…" at bounding box center [538, 122] width 337 height 38
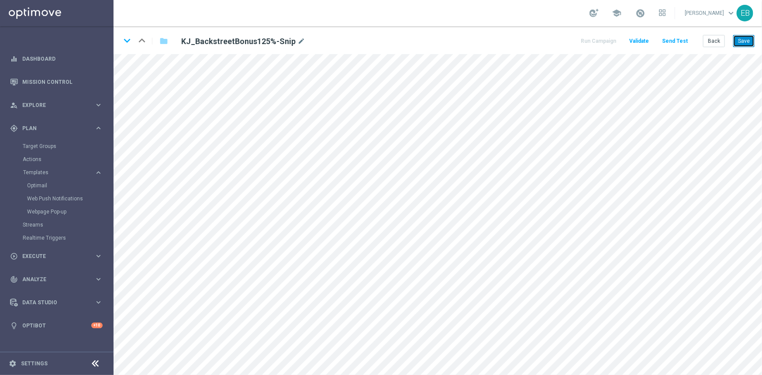
click at [742, 42] on button "Save" at bounding box center [743, 41] width 21 height 12
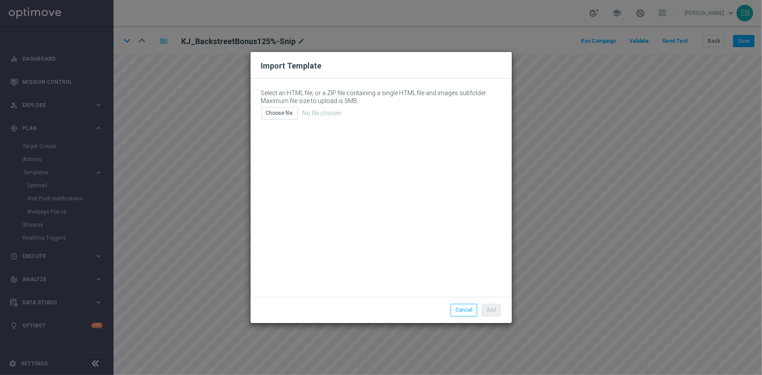
click at [540, 43] on div "Import Template Select an HTML file, or a ZIP file containing a single HTML fil…" at bounding box center [381, 187] width 762 height 375
click at [458, 305] on button "Cancel" at bounding box center [464, 310] width 27 height 12
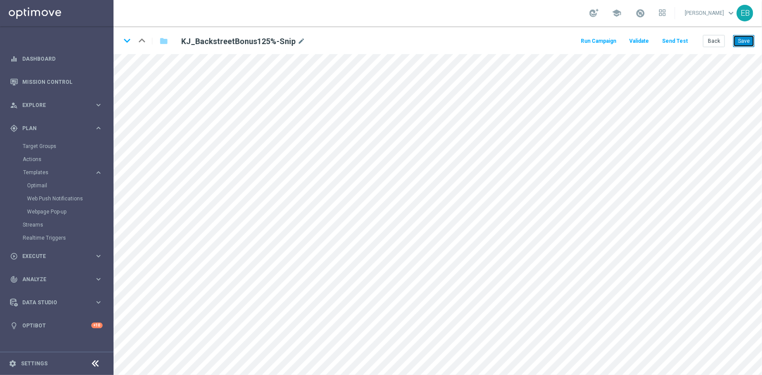
click at [742, 36] on button "Save" at bounding box center [743, 41] width 21 height 12
click at [127, 43] on icon "keyboard_arrow_down" at bounding box center [126, 40] width 13 height 13
click at [745, 39] on button "Save" at bounding box center [743, 41] width 21 height 12
click at [124, 38] on icon "keyboard_arrow_down" at bounding box center [126, 40] width 13 height 13
click at [742, 39] on button "Save" at bounding box center [743, 41] width 21 height 12
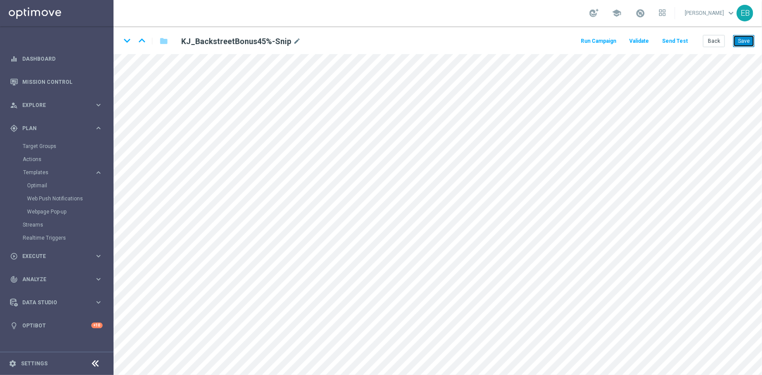
click at [740, 39] on button "Save" at bounding box center [743, 41] width 21 height 12
click at [739, 41] on button "Save" at bounding box center [743, 41] width 21 height 12
click at [715, 42] on button "Back" at bounding box center [714, 41] width 22 height 12
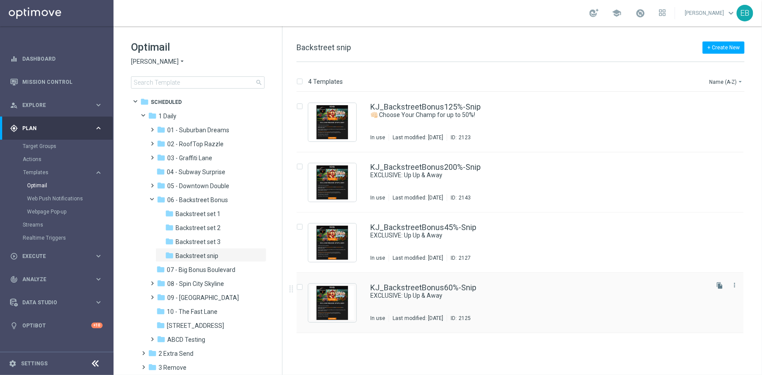
click at [557, 288] on div "KJ_BackstreetBonus60%-Snip" at bounding box center [538, 288] width 337 height 8
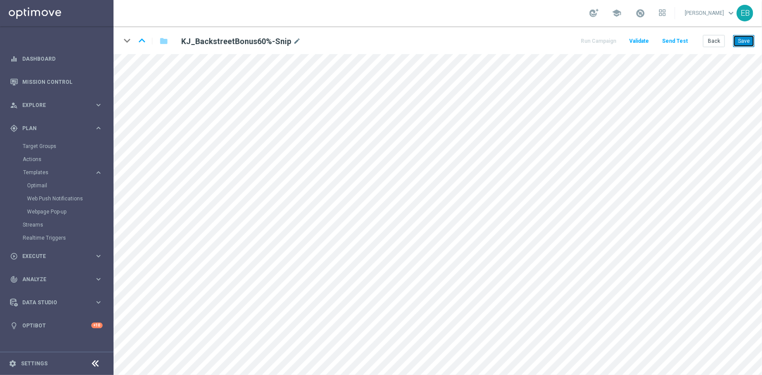
click at [746, 42] on button "Save" at bounding box center [743, 41] width 21 height 12
click at [741, 43] on button "Save" at bounding box center [743, 41] width 21 height 12
click at [710, 44] on button "Back" at bounding box center [714, 41] width 22 height 12
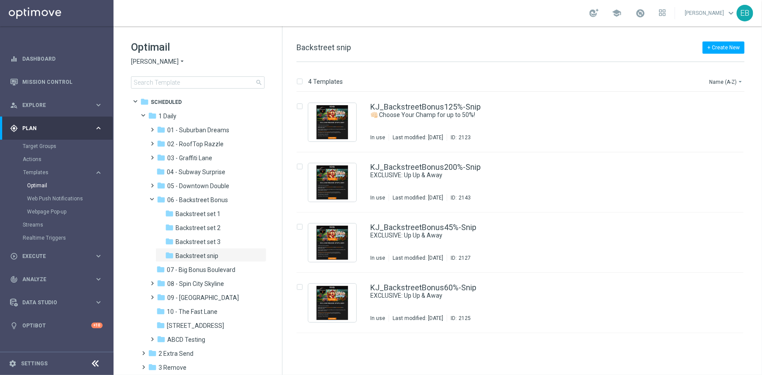
click at [152, 57] on div "Optimail King Johnnie arrow_drop_down × King Johnnie search" at bounding box center [206, 64] width 151 height 48
click at [150, 60] on span "[PERSON_NAME]" at bounding box center [155, 62] width 48 height 8
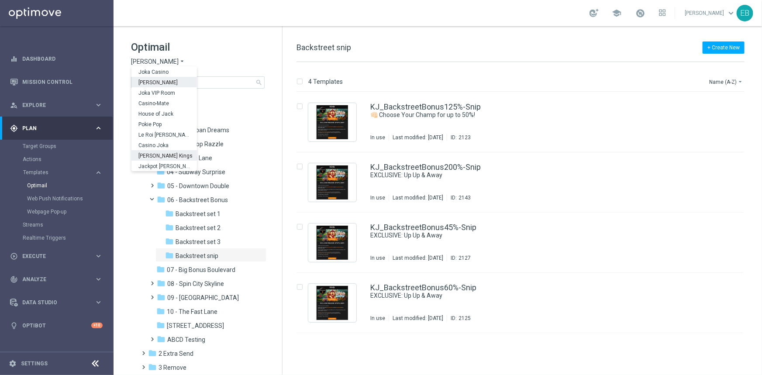
click at [160, 152] on div "[PERSON_NAME] Kings" at bounding box center [163, 155] width 65 height 10
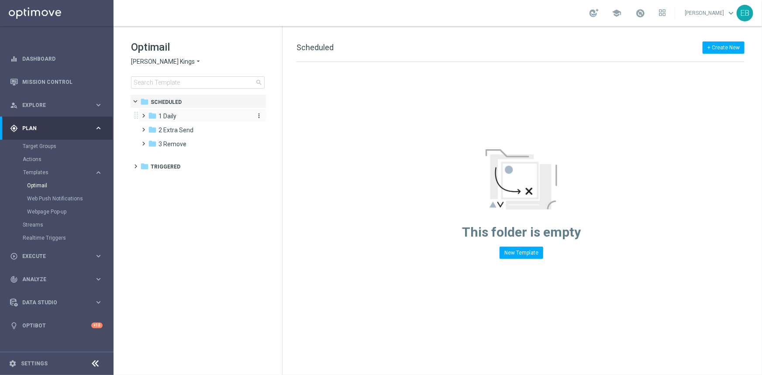
click at [205, 115] on div "folder 1 Daily" at bounding box center [198, 116] width 100 height 10
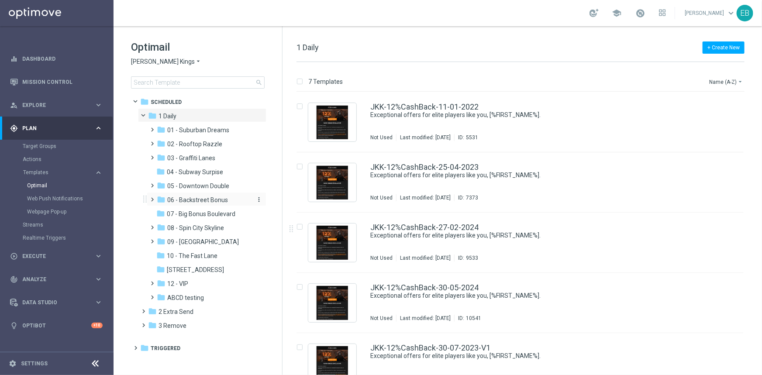
click at [197, 201] on span "06 - Backstreet Bonus" at bounding box center [197, 200] width 61 height 8
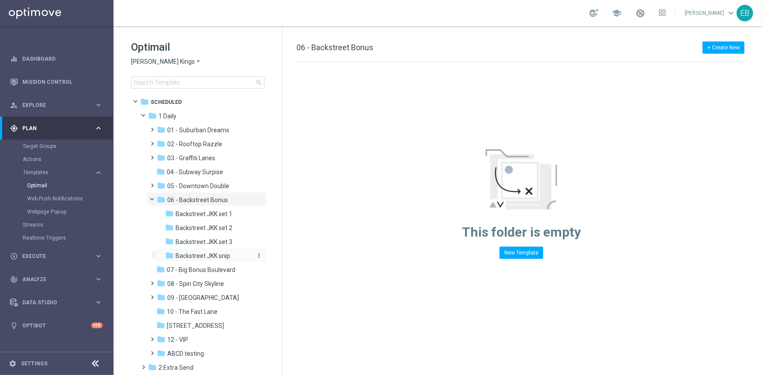
click at [227, 256] on span "Backstreet JKK snip" at bounding box center [202, 256] width 55 height 8
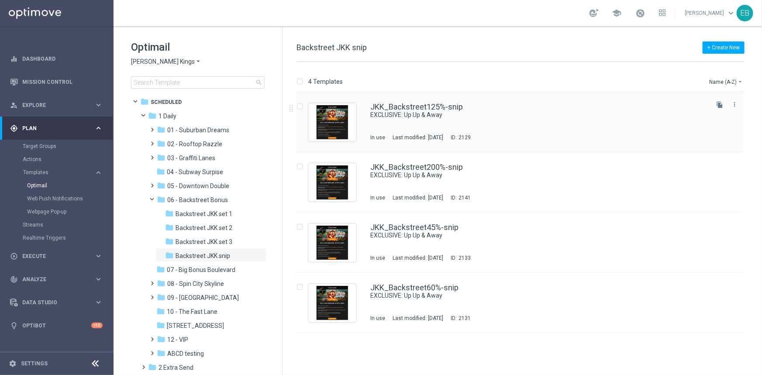
click at [526, 104] on div "JKK_Backstreet125%-snip" at bounding box center [538, 107] width 337 height 8
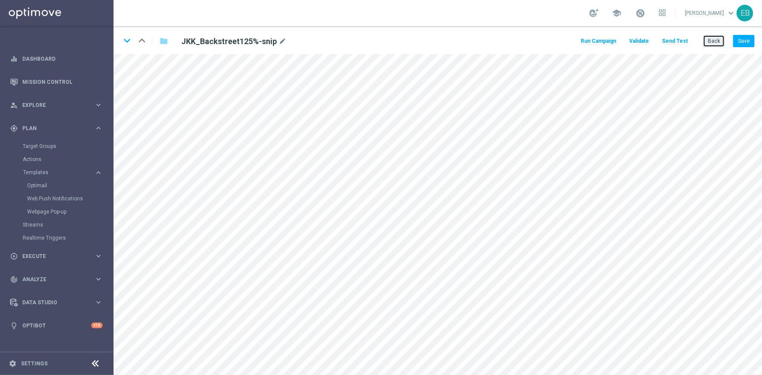
click at [709, 45] on button "Back" at bounding box center [714, 41] width 22 height 12
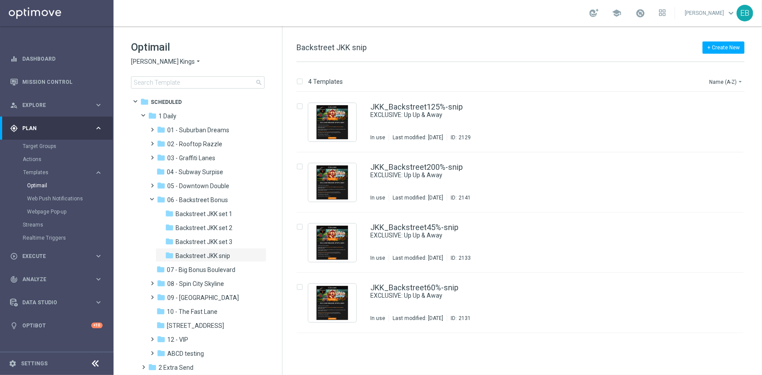
click at [158, 62] on span "[PERSON_NAME] Kings" at bounding box center [163, 62] width 64 height 8
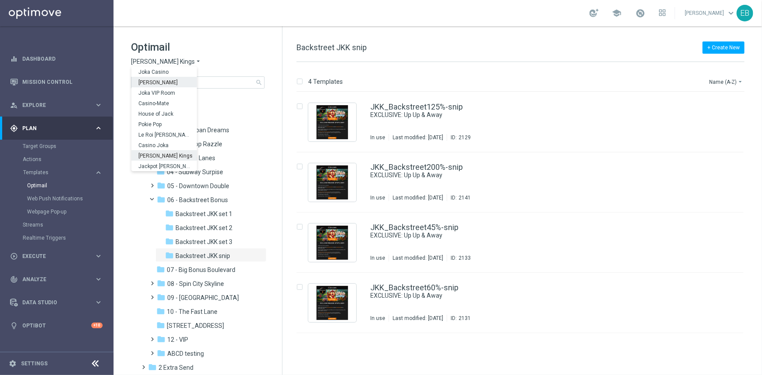
click at [169, 83] on div "[PERSON_NAME]" at bounding box center [163, 82] width 65 height 10
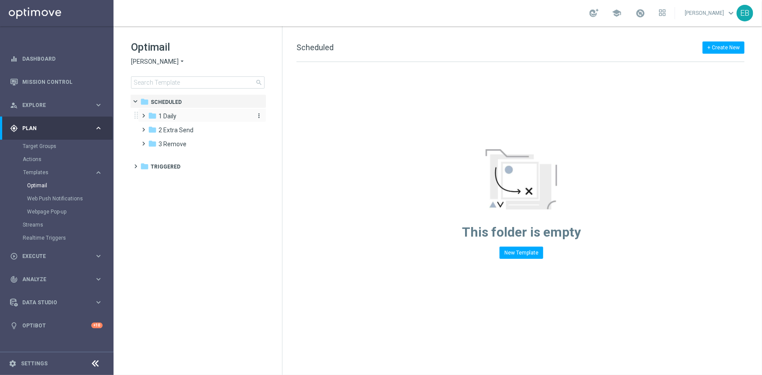
click at [183, 117] on div "folder 1 Daily" at bounding box center [198, 116] width 100 height 10
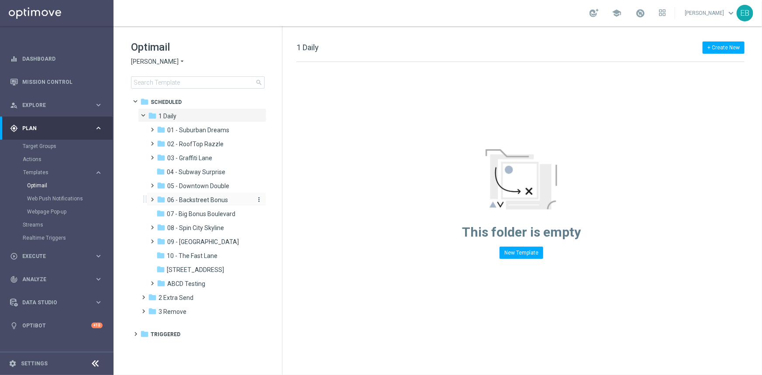
click at [213, 199] on span "06 - Backstreet Bonus" at bounding box center [197, 200] width 61 height 8
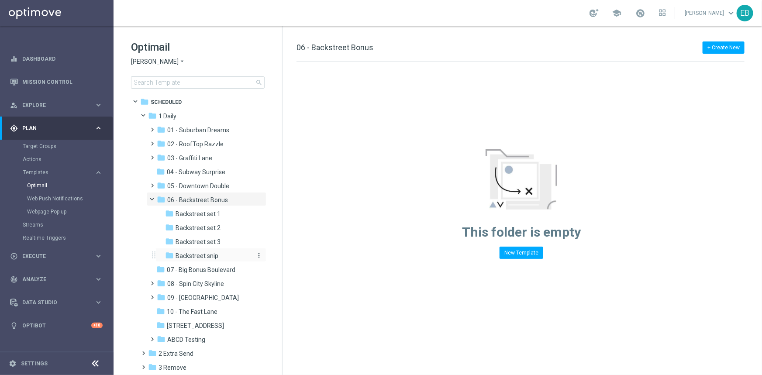
click at [227, 253] on div "folder Backstreet snip" at bounding box center [208, 256] width 86 height 10
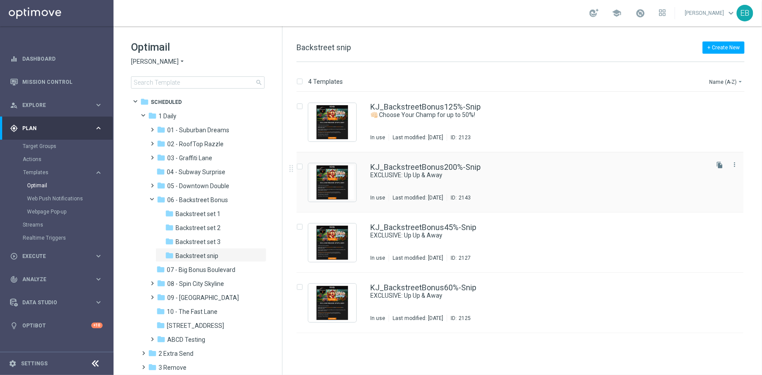
click at [559, 162] on div "KJ_BackstreetBonus200%-Snip EXCLUSIVE: Up Up & Away In use Last modified: Wedne…" at bounding box center [519, 182] width 447 height 60
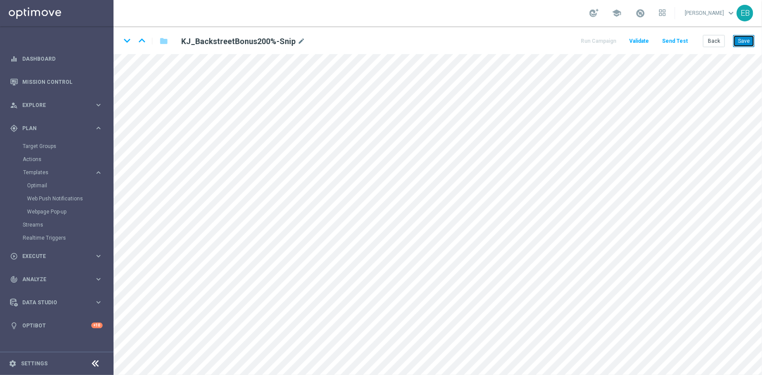
click at [744, 44] on button "Save" at bounding box center [743, 41] width 21 height 12
click at [127, 42] on icon "keyboard_arrow_down" at bounding box center [126, 40] width 13 height 13
click at [742, 43] on button "Save" at bounding box center [743, 41] width 21 height 12
click at [126, 40] on icon "keyboard_arrow_down" at bounding box center [126, 40] width 13 height 13
click at [749, 44] on button "Save" at bounding box center [743, 41] width 21 height 12
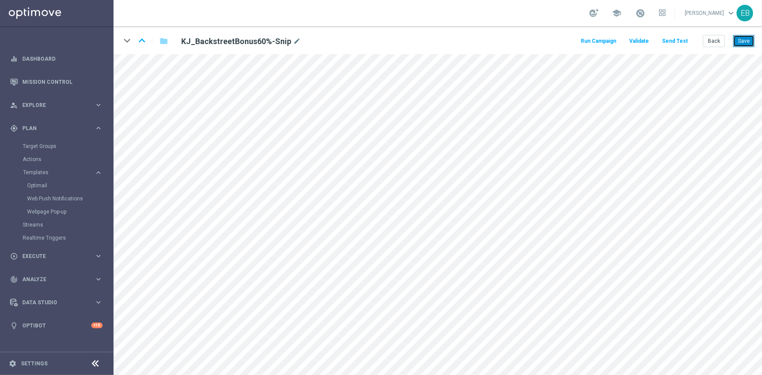
click at [744, 38] on button "Save" at bounding box center [743, 41] width 21 height 12
click at [713, 46] on button "Back" at bounding box center [714, 41] width 22 height 12
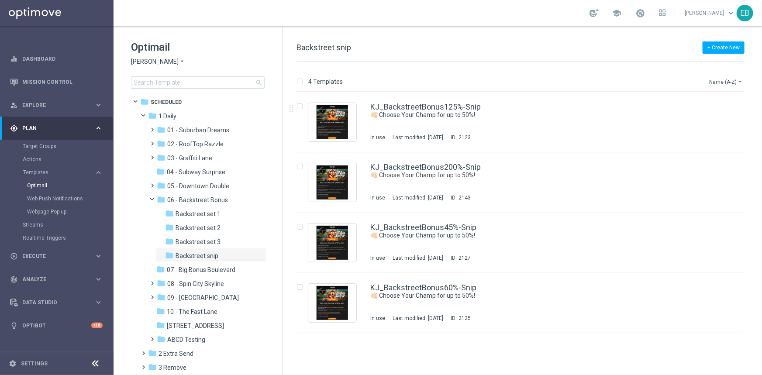
drag, startPoint x: 154, startPoint y: 61, endPoint x: 160, endPoint y: 63, distance: 6.9
click at [155, 60] on span "[PERSON_NAME]" at bounding box center [155, 62] width 48 height 8
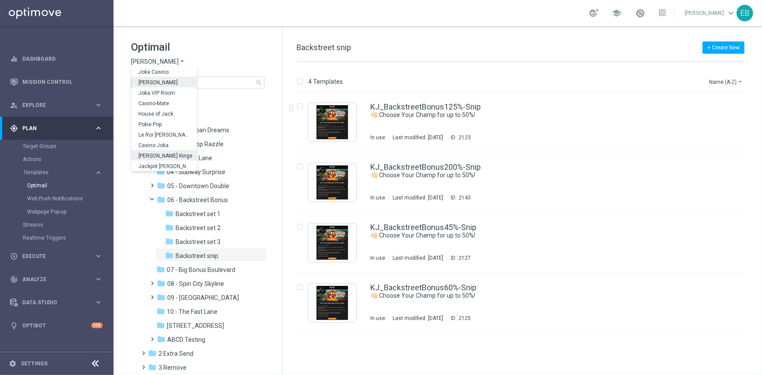
click at [0, 0] on span "[PERSON_NAME] Kings" at bounding box center [0, 0] width 0 height 0
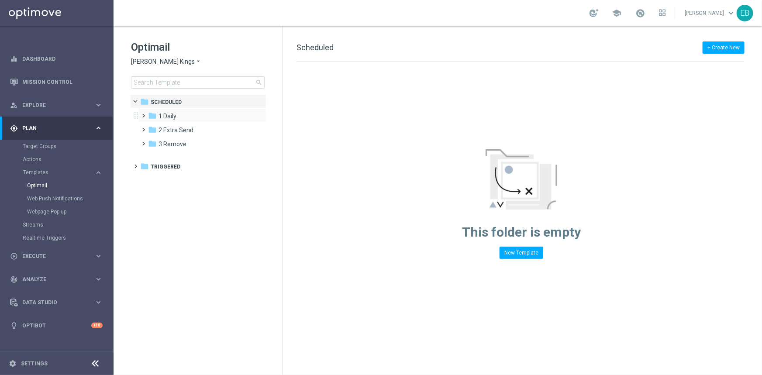
click at [168, 110] on div "folder 1 Daily more_vert" at bounding box center [202, 115] width 128 height 14
click at [188, 114] on div "folder 1 Daily" at bounding box center [198, 116] width 100 height 10
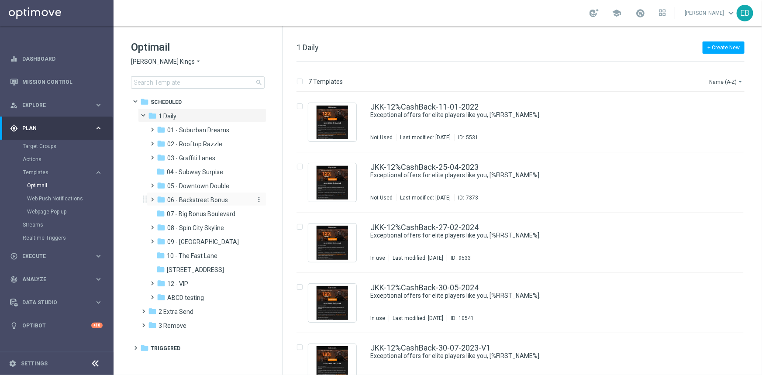
click at [204, 196] on span "06 - Backstreet Bonus" at bounding box center [197, 200] width 61 height 8
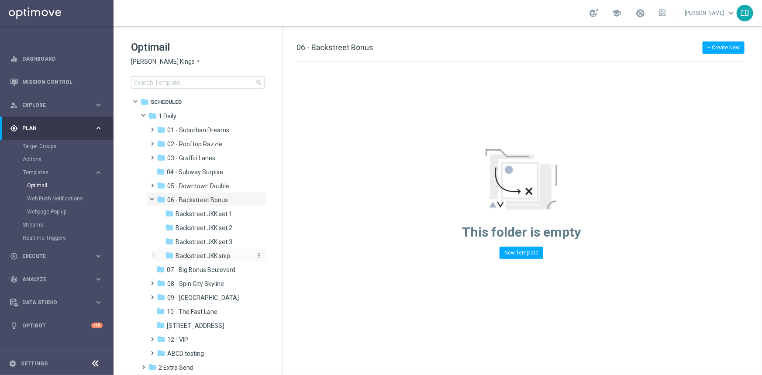
click at [225, 255] on span "Backstreet JKK snip" at bounding box center [202, 256] width 55 height 8
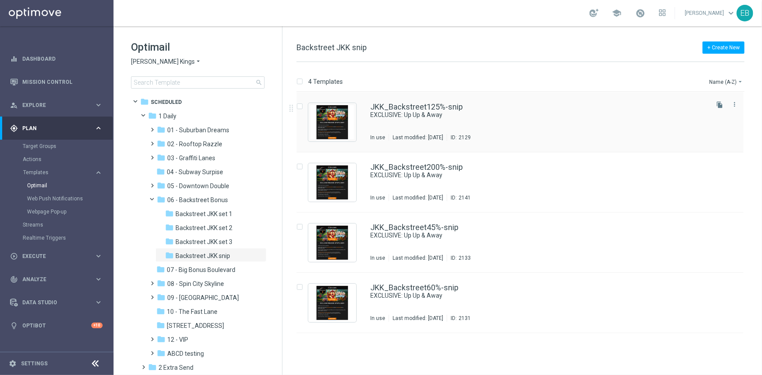
click at [492, 120] on div "JKK_Backstreet125%-snip EXCLUSIVE: Up Up & Away In use Last modified: Tuesday, …" at bounding box center [538, 122] width 337 height 38
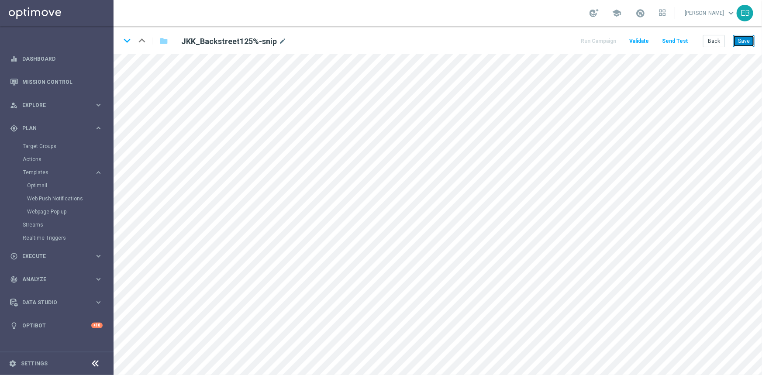
click at [738, 41] on button "Save" at bounding box center [743, 41] width 21 height 12
click at [129, 40] on icon "keyboard_arrow_down" at bounding box center [126, 40] width 13 height 13
click at [744, 39] on button "Save" at bounding box center [743, 41] width 21 height 12
click at [125, 38] on icon "keyboard_arrow_down" at bounding box center [126, 40] width 13 height 13
click at [746, 44] on button "Save" at bounding box center [743, 41] width 21 height 12
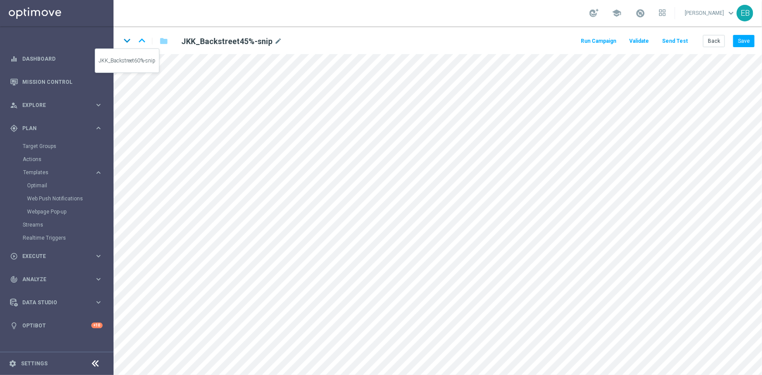
click at [126, 38] on icon "keyboard_arrow_down" at bounding box center [126, 40] width 13 height 13
click at [746, 39] on button "Save" at bounding box center [743, 41] width 21 height 12
click at [709, 39] on button "Back" at bounding box center [714, 41] width 22 height 12
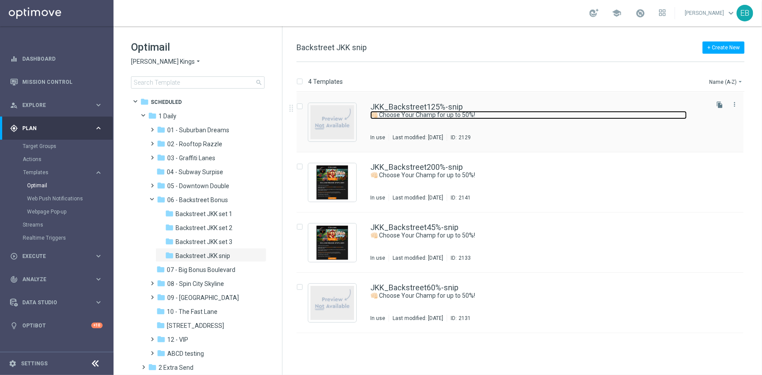
click at [544, 111] on link "👊🏻 Choose Your Champ for up to 50%!" at bounding box center [528, 115] width 316 height 8
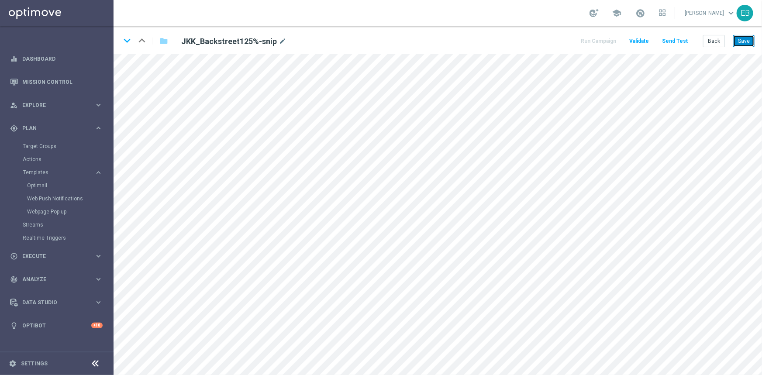
click at [743, 44] on button "Save" at bounding box center [743, 41] width 21 height 12
click at [750, 40] on button "Save" at bounding box center [743, 41] width 21 height 12
click at [740, 43] on button "Save" at bounding box center [743, 41] width 21 height 12
click at [128, 39] on icon "keyboard_arrow_down" at bounding box center [126, 40] width 13 height 13
click at [738, 42] on button "Save" at bounding box center [743, 41] width 21 height 12
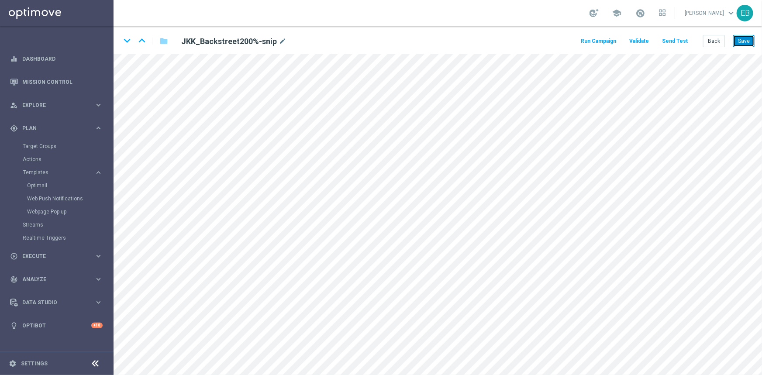
click at [749, 37] on button "Save" at bounding box center [743, 41] width 21 height 12
click at [745, 46] on button "Save" at bounding box center [743, 41] width 21 height 12
click at [126, 44] on icon "keyboard_arrow_down" at bounding box center [126, 40] width 13 height 13
click at [741, 44] on button "Save" at bounding box center [743, 41] width 21 height 12
click at [125, 43] on icon "keyboard_arrow_down" at bounding box center [126, 40] width 13 height 13
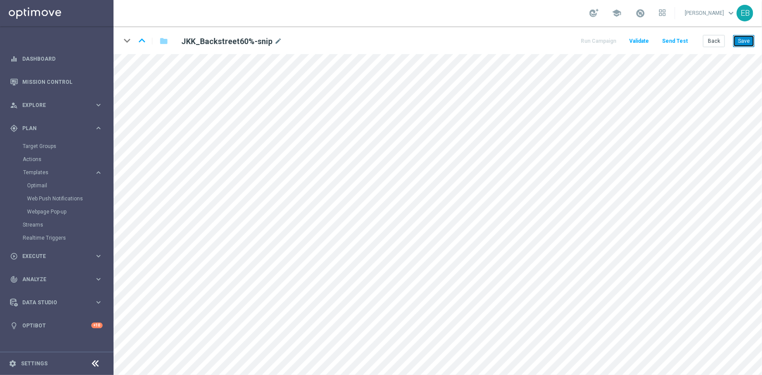
click at [744, 39] on button "Save" at bounding box center [743, 41] width 21 height 12
click at [735, 44] on button "Save" at bounding box center [743, 41] width 21 height 12
click at [720, 41] on button "Back" at bounding box center [714, 41] width 22 height 12
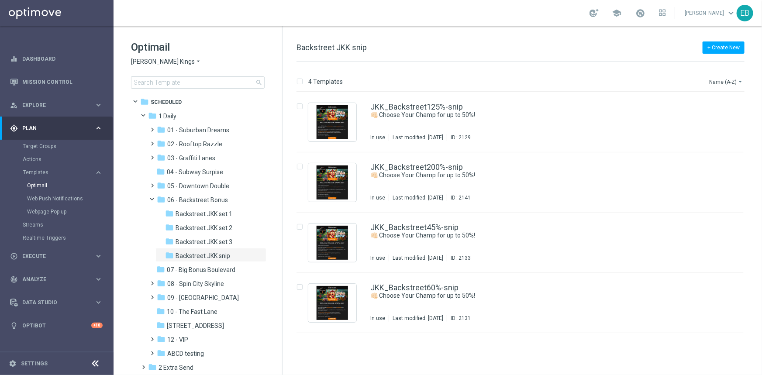
click at [150, 61] on span "[PERSON_NAME] Kings" at bounding box center [163, 62] width 64 height 8
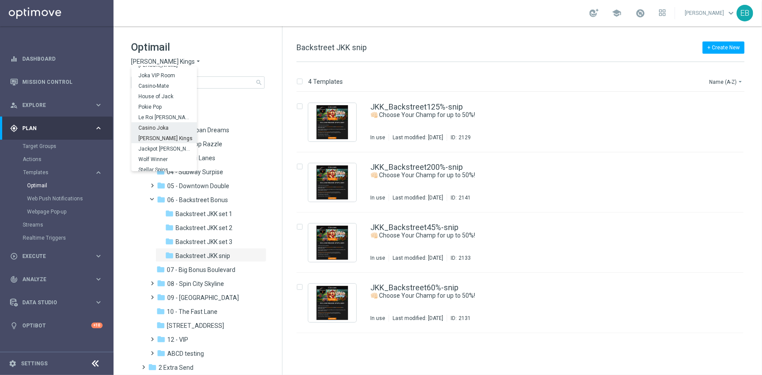
scroll to position [31, 0]
click at [168, 147] on div "Wolf Winner" at bounding box center [163, 145] width 65 height 10
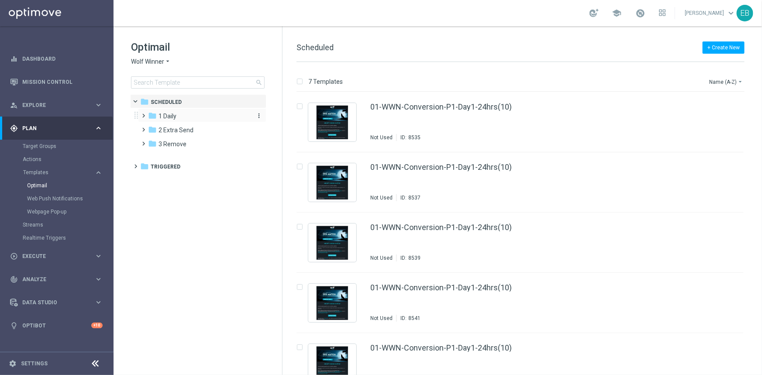
click at [172, 118] on span "1 Daily" at bounding box center [167, 116] width 18 height 8
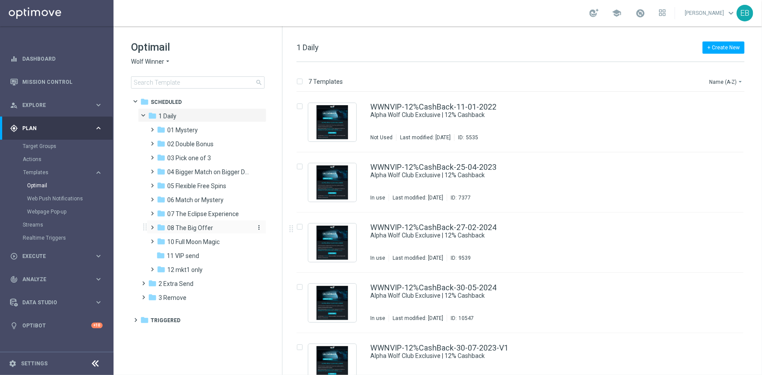
click at [220, 228] on div "folder 08 The Big Offer" at bounding box center [203, 228] width 93 height 10
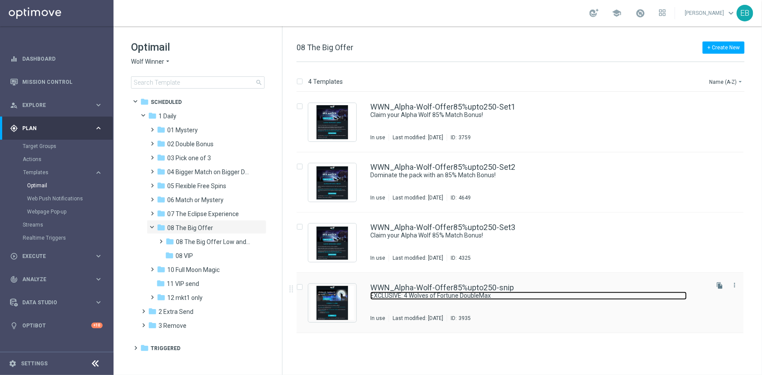
click at [581, 292] on link "EXCLUSIVE: 4 Wolves of Fortune DoubleMax" at bounding box center [528, 296] width 316 height 8
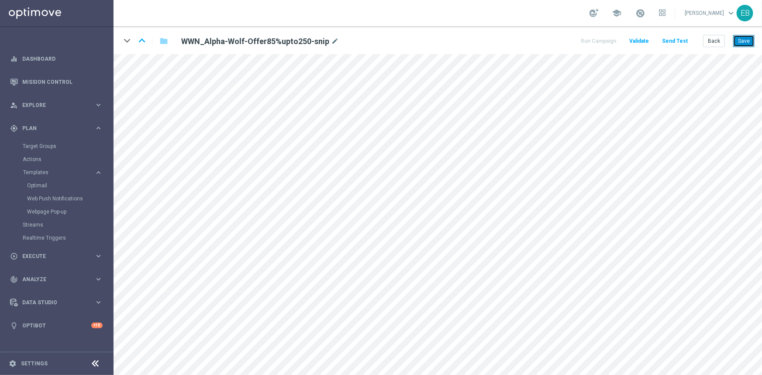
click at [743, 37] on button "Save" at bounding box center [743, 41] width 21 height 12
click at [738, 44] on button "Save" at bounding box center [743, 41] width 21 height 12
click at [716, 41] on button "Back" at bounding box center [714, 41] width 22 height 12
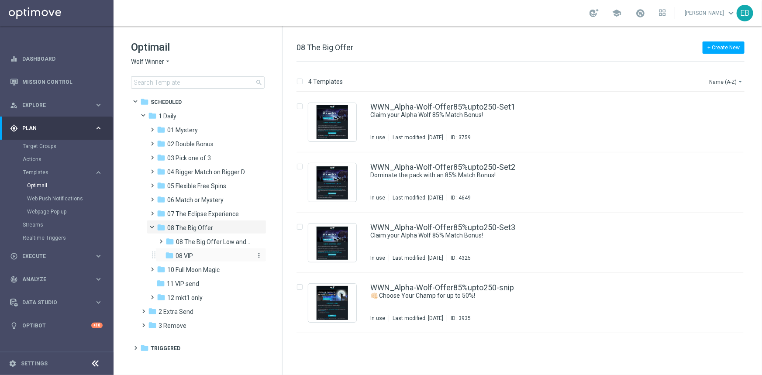
click at [201, 255] on div "folder 08 VIP" at bounding box center [208, 256] width 86 height 10
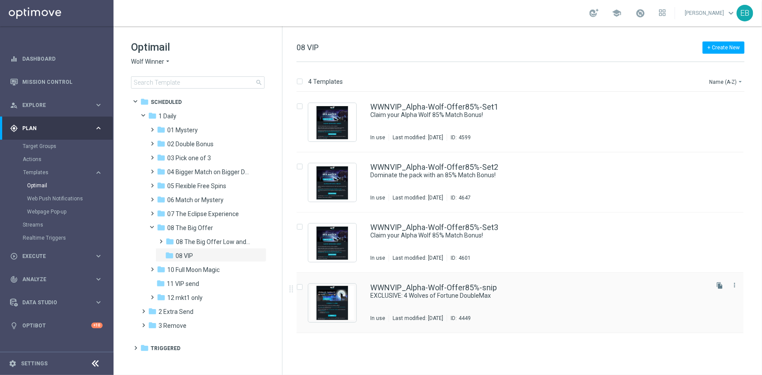
click at [575, 300] on div "WWNVIP_Alpha-Wolf-Offer85%-snip EXCLUSIVE: 4 Wolves of Fortune DoubleMax In use…" at bounding box center [538, 303] width 337 height 38
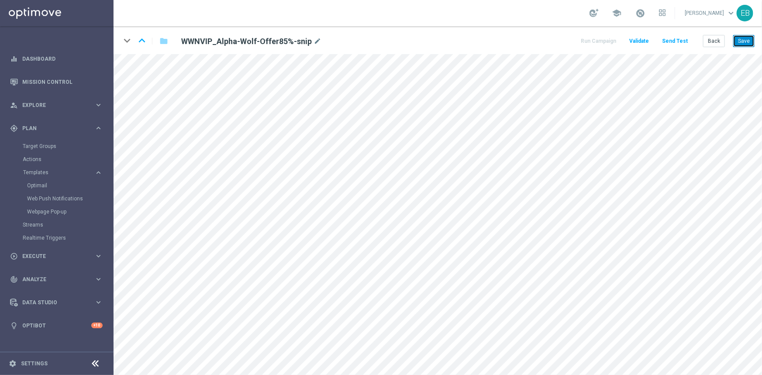
click at [743, 40] on button "Save" at bounding box center [743, 41] width 21 height 12
click at [750, 41] on button "Save" at bounding box center [743, 41] width 21 height 12
click at [719, 42] on button "Back" at bounding box center [714, 41] width 22 height 12
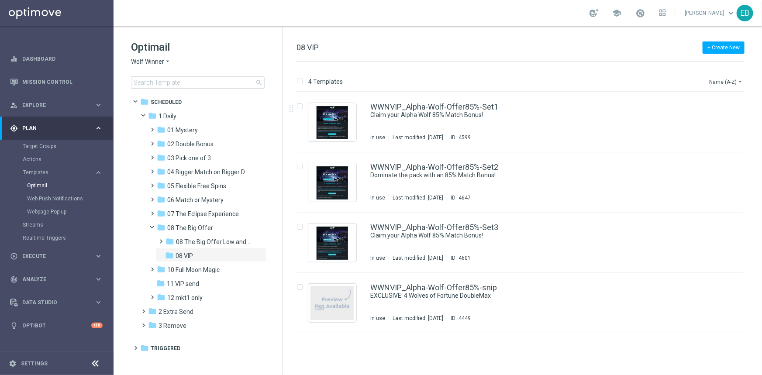
click at [158, 58] on span "Wolf Winner" at bounding box center [147, 62] width 33 height 8
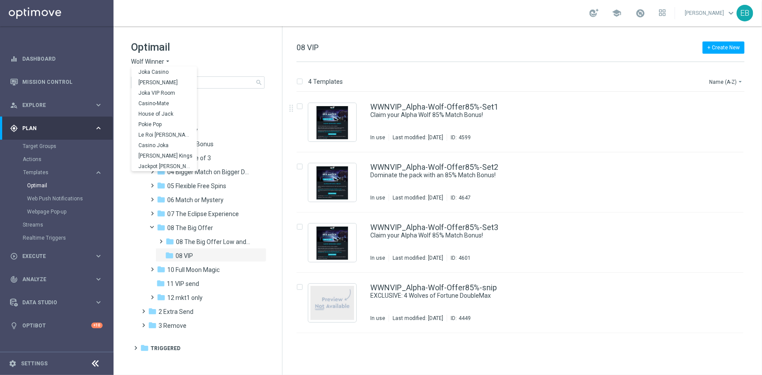
scroll to position [31, 0]
click at [166, 134] on div "Jackpot [PERSON_NAME]" at bounding box center [163, 135] width 65 height 10
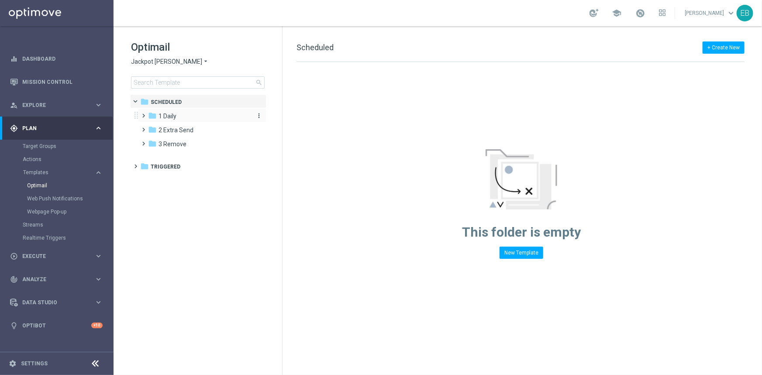
click at [203, 115] on div "folder 1 Daily" at bounding box center [198, 116] width 100 height 10
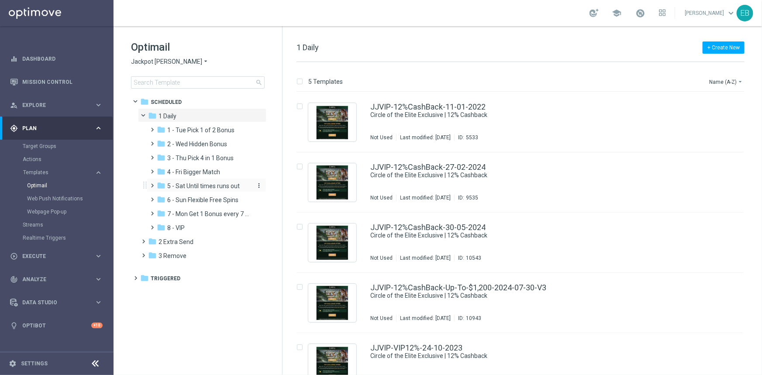
click at [219, 183] on span "5 - Sat Until times runs out" at bounding box center [203, 186] width 72 height 8
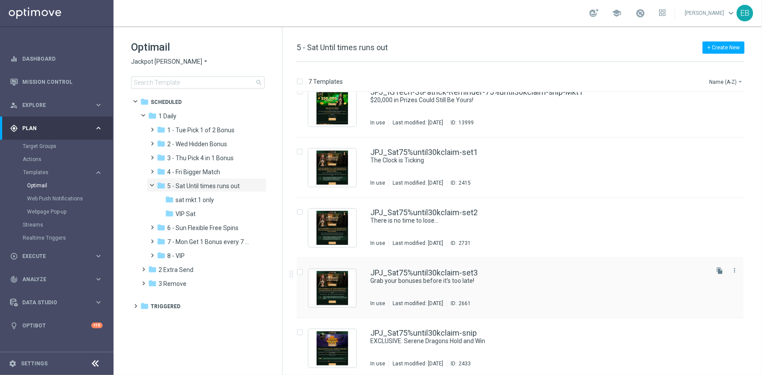
scroll to position [139, 0]
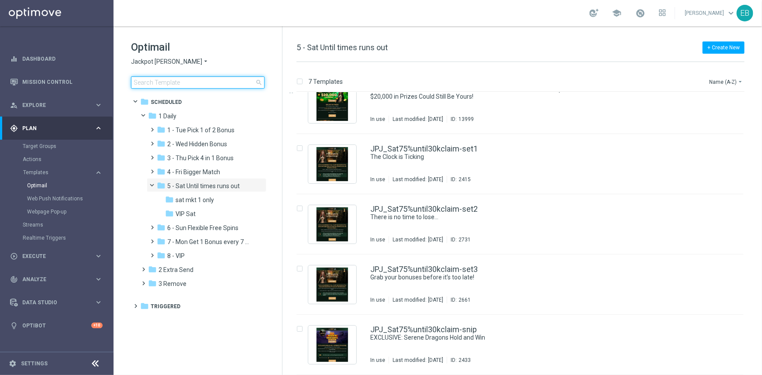
click at [162, 85] on input at bounding box center [198, 82] width 134 height 12
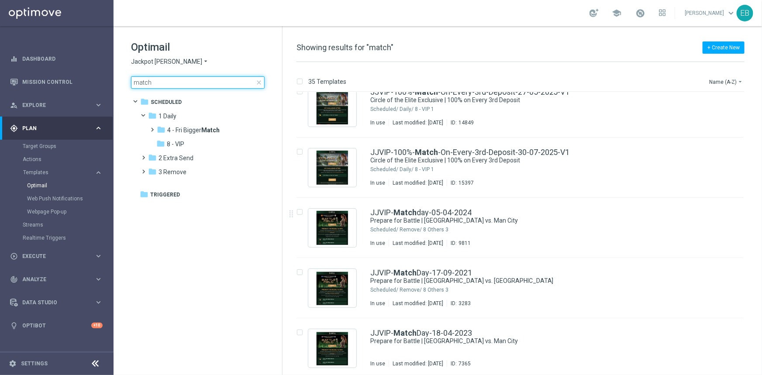
scroll to position [833, 0]
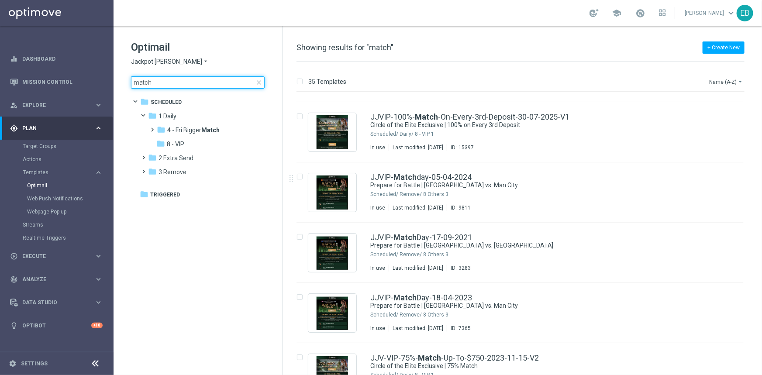
type input "match"
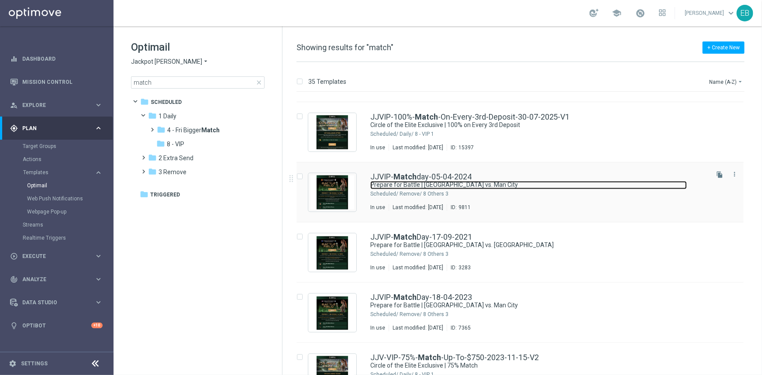
click at [615, 188] on link "Prepare for Battle | Liverpool vs. Man City" at bounding box center [528, 185] width 316 height 8
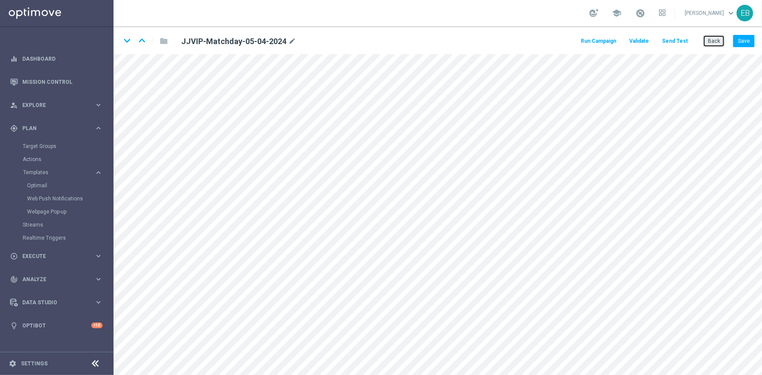
click at [711, 42] on button "Back" at bounding box center [714, 41] width 22 height 12
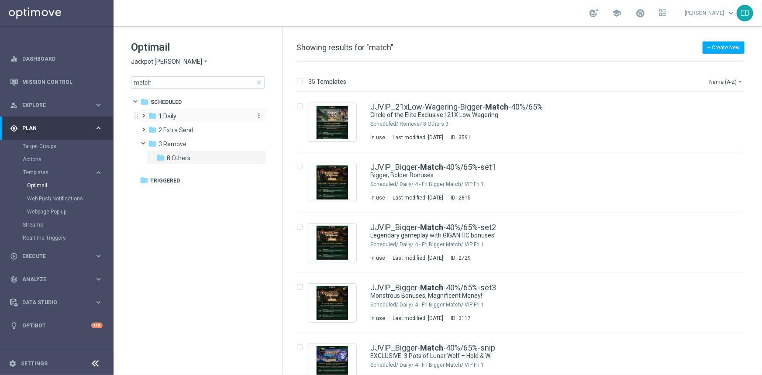
click at [192, 116] on div "folder 1 Daily" at bounding box center [198, 116] width 100 height 10
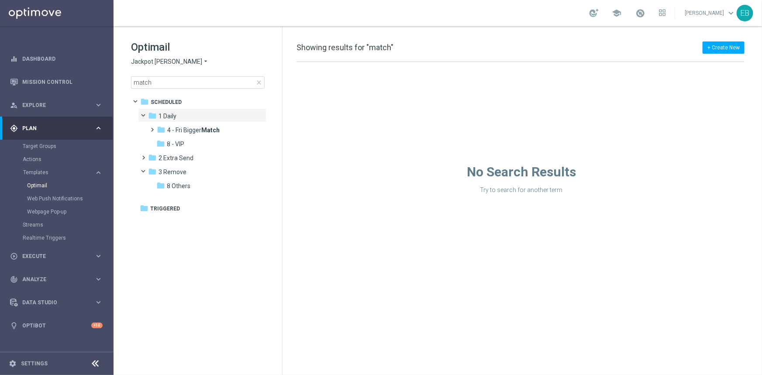
click at [259, 83] on span "close" at bounding box center [258, 82] width 7 height 7
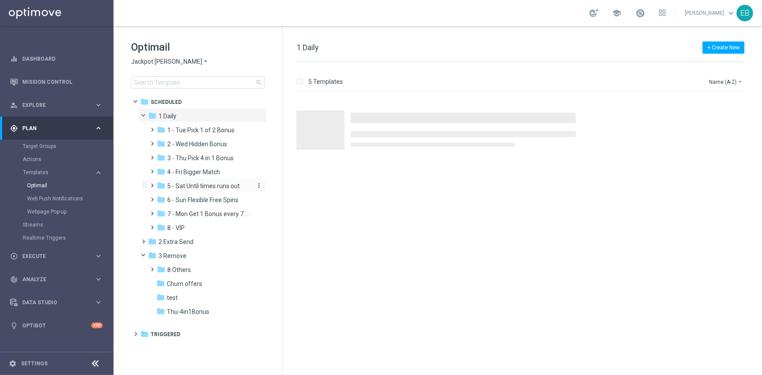
click at [220, 188] on span "5 - Sat Until times runs out" at bounding box center [203, 186] width 72 height 8
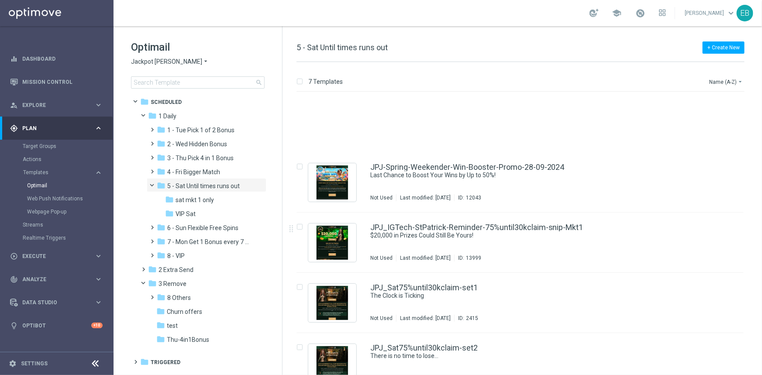
scroll to position [139, 0]
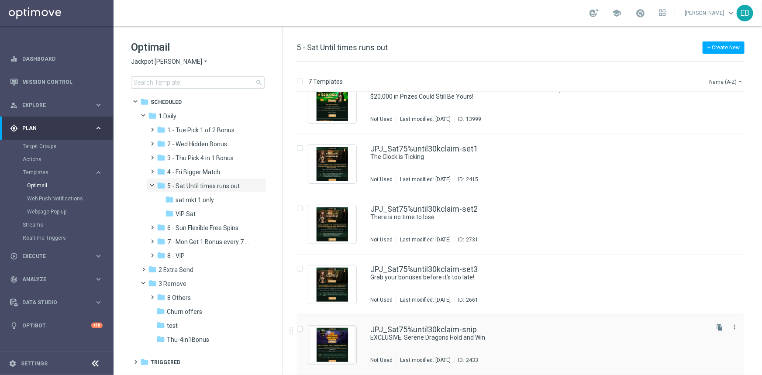
click at [550, 333] on div "JPJ_Sat75%until30kclaim-snip" at bounding box center [538, 330] width 337 height 8
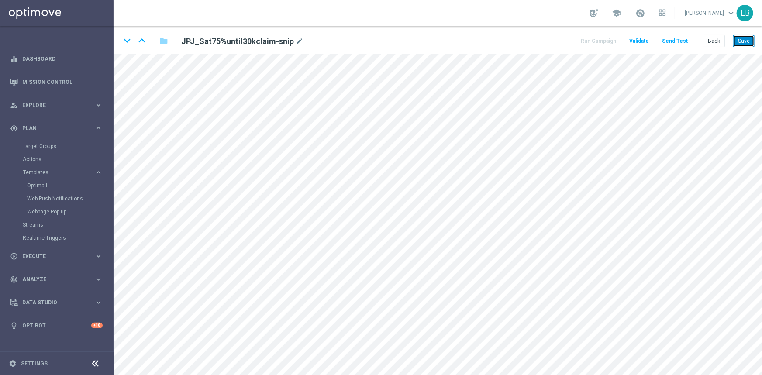
click at [745, 43] on button "Save" at bounding box center [743, 41] width 21 height 12
click at [720, 39] on button "Back" at bounding box center [714, 41] width 22 height 12
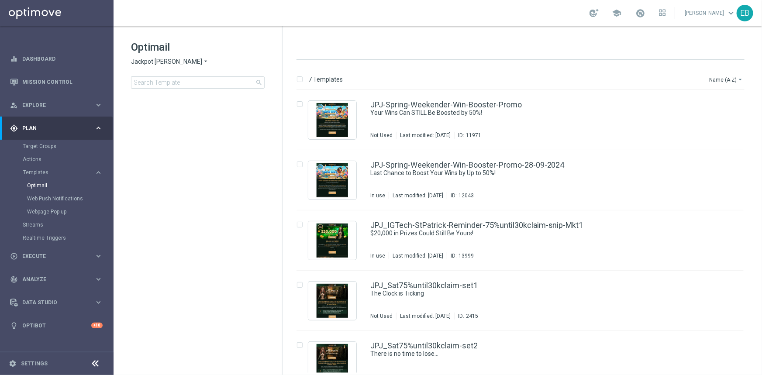
click at [175, 71] on div "Optimail Jackpot Jill arrow_drop_down × Jackpot Jill search" at bounding box center [206, 64] width 151 height 48
click at [166, 81] on input at bounding box center [198, 82] width 134 height 12
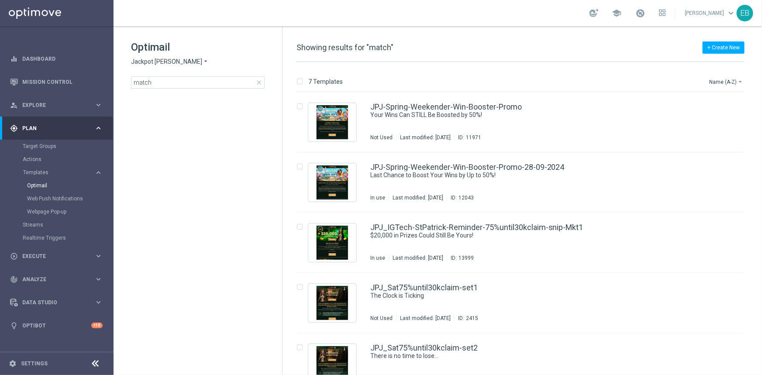
click at [239, 220] on tree-viewport at bounding box center [205, 233] width 151 height 279
click at [174, 87] on input "match" at bounding box center [198, 82] width 134 height 12
type input "matchday"
click at [260, 83] on span "close" at bounding box center [258, 82] width 7 height 7
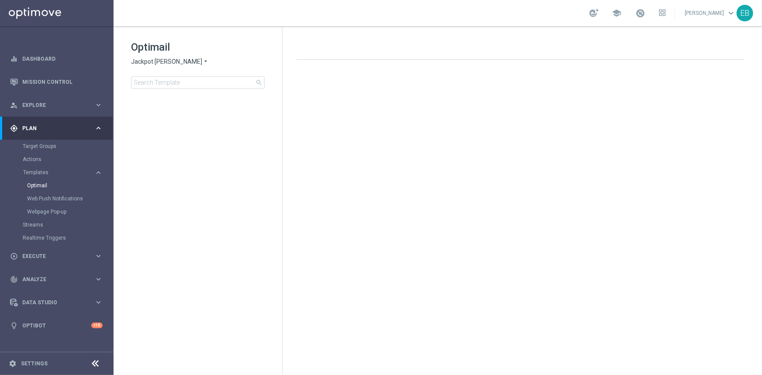
click at [159, 61] on span "Jackpot [PERSON_NAME]" at bounding box center [166, 62] width 71 height 8
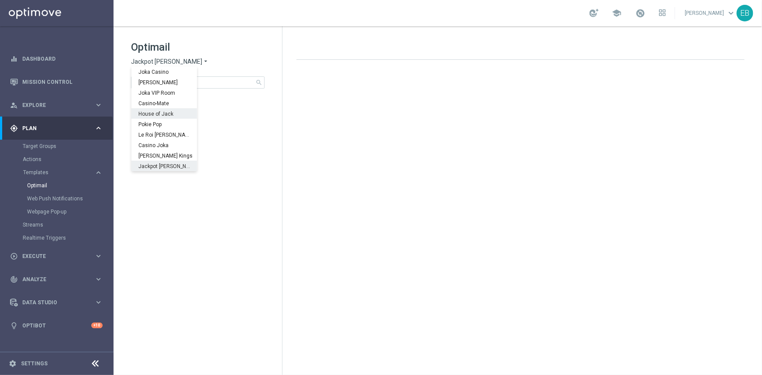
click at [0, 0] on span "House of Jack" at bounding box center [0, 0] width 0 height 0
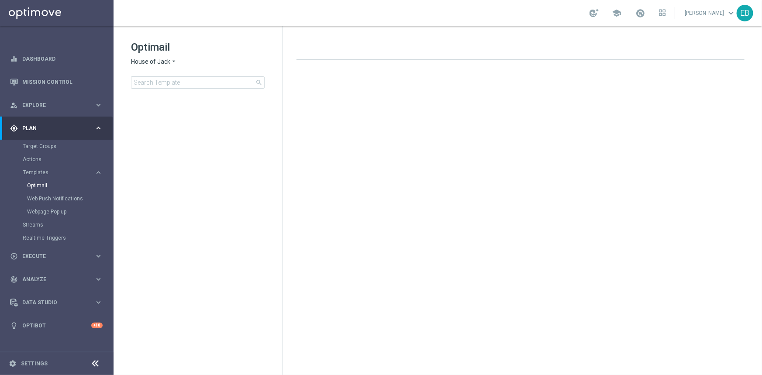
click at [162, 60] on span "House of Jack" at bounding box center [150, 62] width 39 height 8
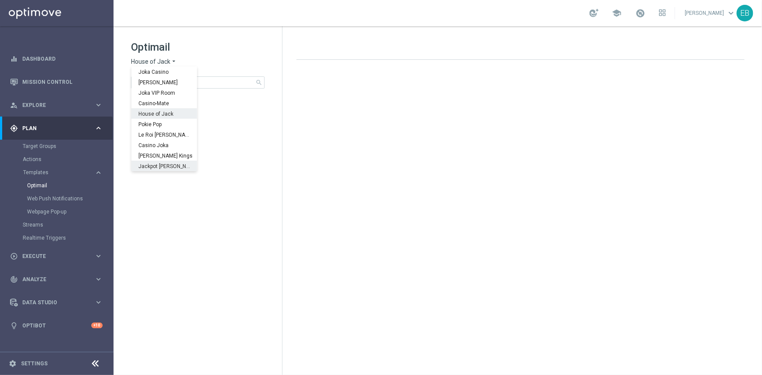
click at [0, 0] on span "Jackpot [PERSON_NAME]" at bounding box center [0, 0] width 0 height 0
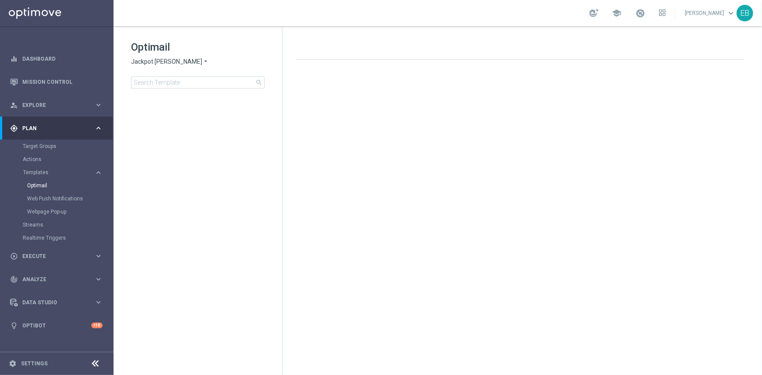
click at [224, 161] on tree-viewport at bounding box center [205, 233] width 151 height 279
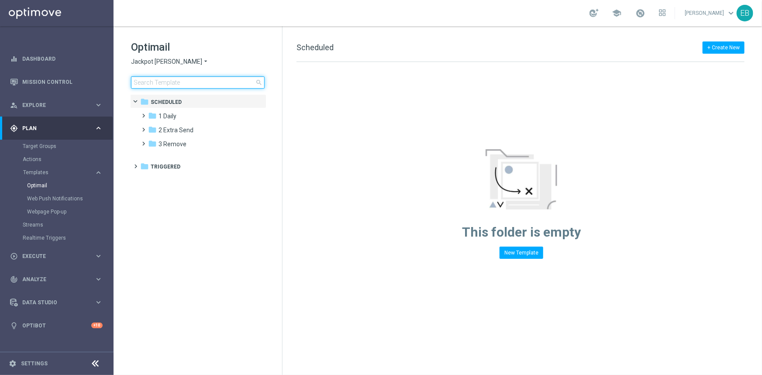
click at [178, 78] on input at bounding box center [198, 82] width 134 height 12
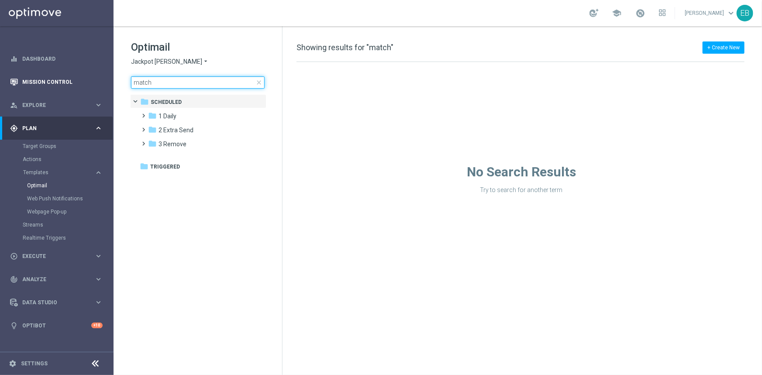
drag, startPoint x: 109, startPoint y: 79, endPoint x: 97, endPoint y: 79, distance: 11.8
click at [98, 79] on main "equalizer Dashboard Mission Control" at bounding box center [381, 187] width 762 height 375
click at [175, 118] on span "1 Daily" at bounding box center [167, 116] width 18 height 8
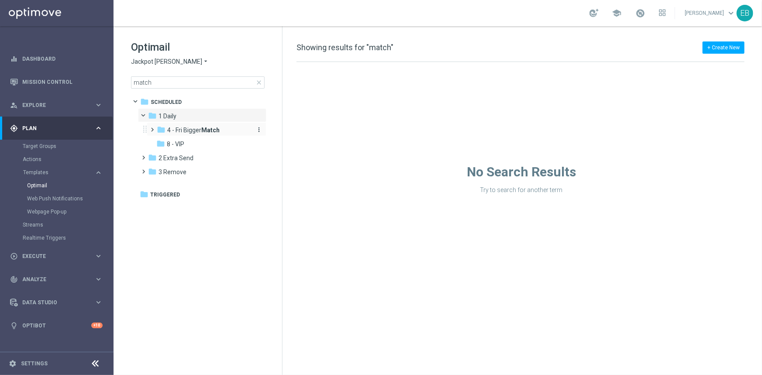
click at [196, 133] on span "4 - Fri Bigger Match" at bounding box center [193, 130] width 52 height 8
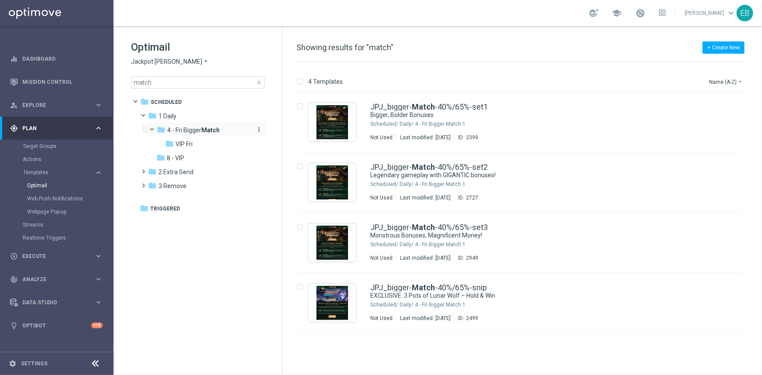
click at [183, 131] on span "4 - Fri Bigger Match" at bounding box center [193, 130] width 52 height 8
click at [195, 146] on div "folder 8 - VIP" at bounding box center [202, 144] width 93 height 10
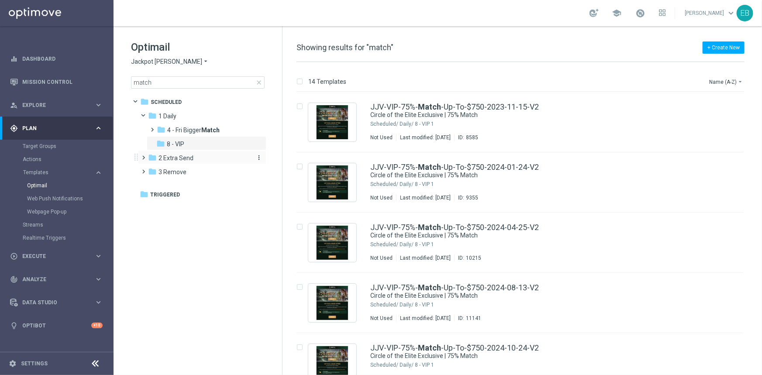
click at [194, 157] on div "folder 2 Extra Send" at bounding box center [198, 158] width 100 height 10
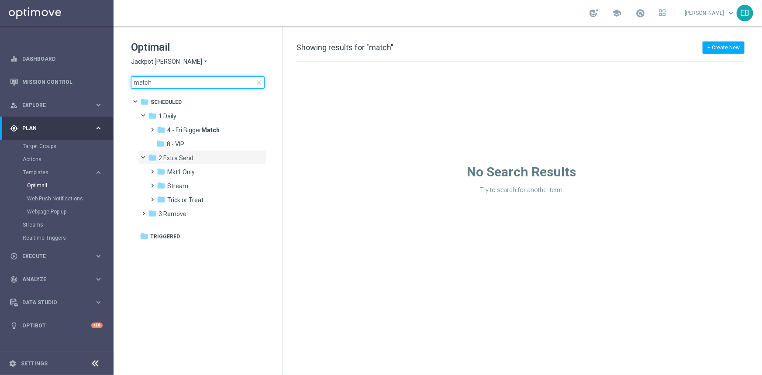
click at [182, 80] on input "match" at bounding box center [198, 82] width 134 height 12
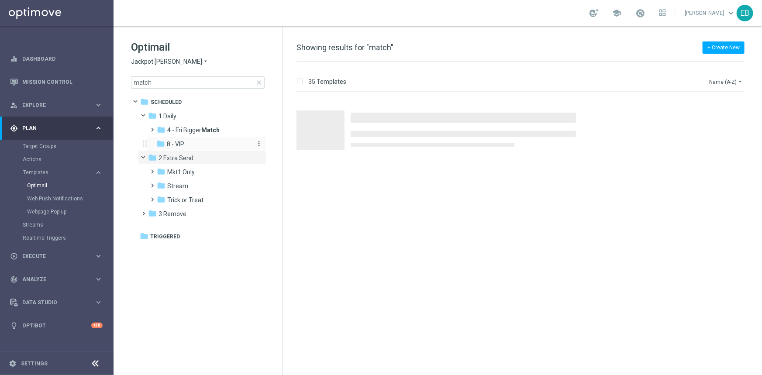
click at [203, 148] on div "folder 8 - VIP" at bounding box center [202, 144] width 93 height 10
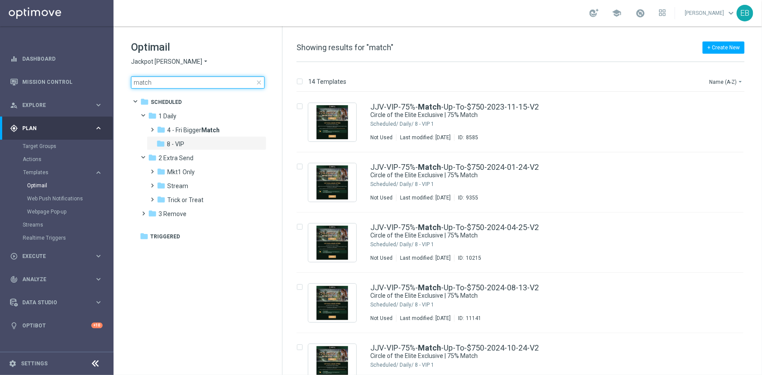
click at [170, 85] on input "match" at bounding box center [198, 82] width 134 height 12
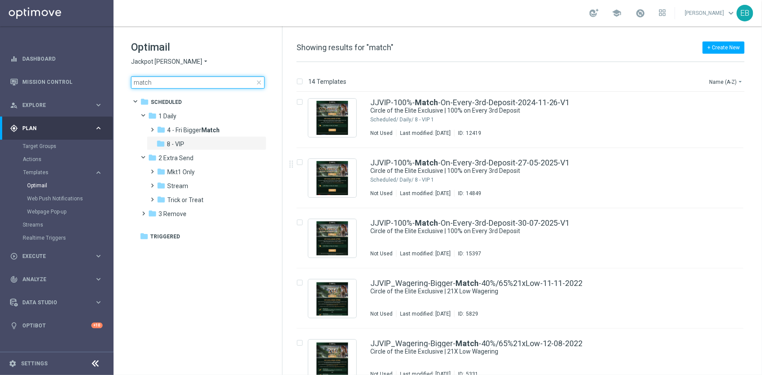
scroll to position [560, 0]
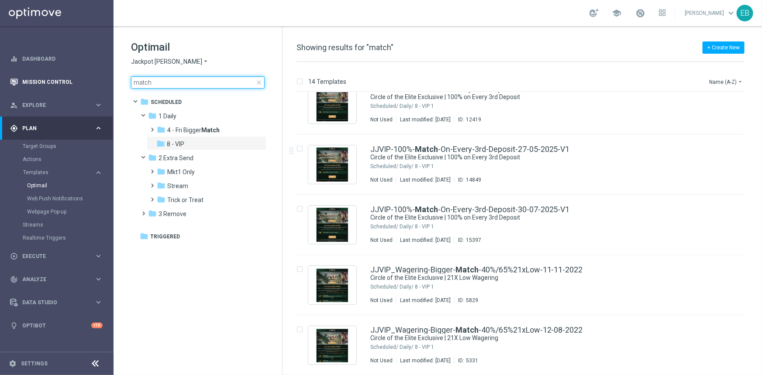
drag, startPoint x: 169, startPoint y: 83, endPoint x: 51, endPoint y: 79, distance: 118.0
click at [51, 79] on main "equalizer Dashboard Mission Control" at bounding box center [381, 187] width 762 height 375
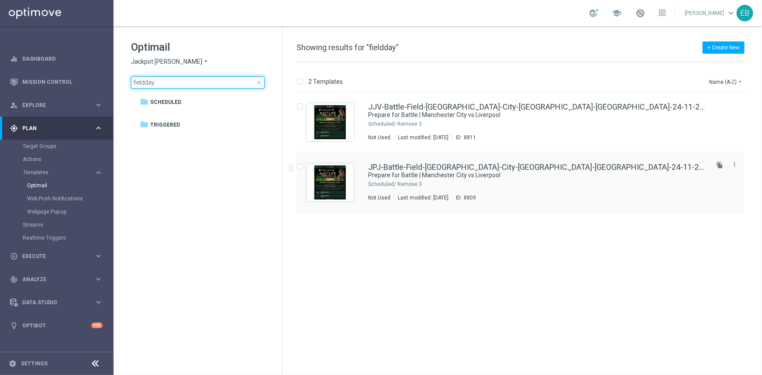
type input "fieldday"
click at [363, 175] on div "JPJ-Battle-Field-Manchester-City-vs-liverpool-24-11-2023 Prepare for Battle | M…" at bounding box center [519, 182] width 447 height 60
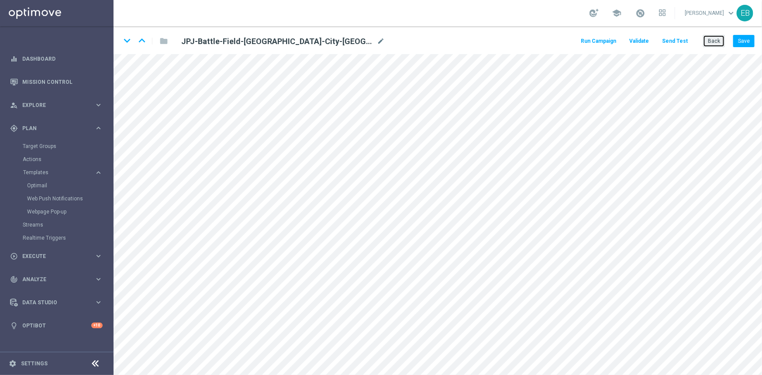
click at [719, 38] on button "Back" at bounding box center [714, 41] width 22 height 12
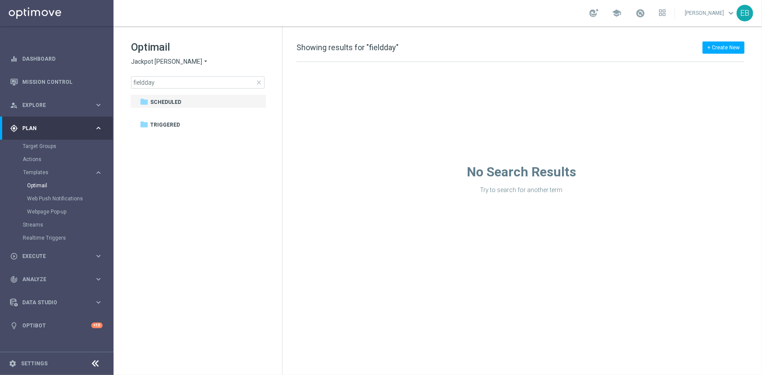
click at [257, 82] on span "close" at bounding box center [258, 82] width 7 height 7
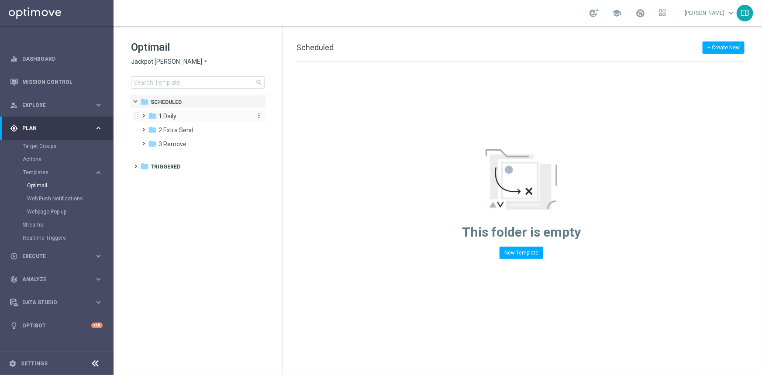
click at [179, 116] on div "folder 1 Daily" at bounding box center [198, 116] width 100 height 10
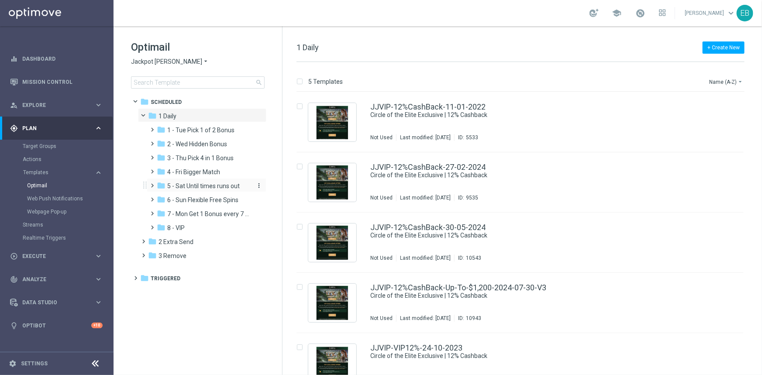
click at [223, 186] on span "5 - Sat Until times runs out" at bounding box center [203, 186] width 72 height 8
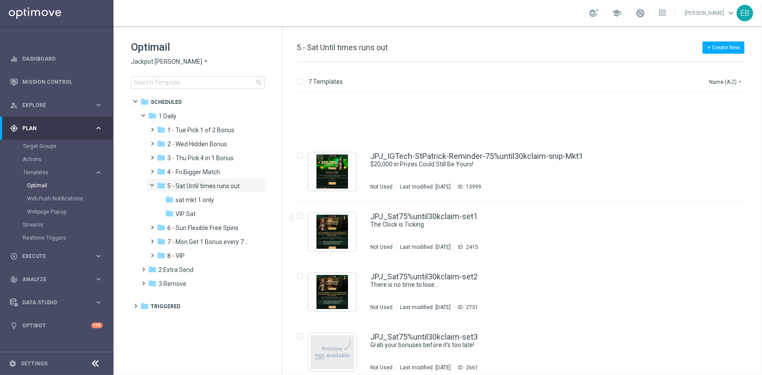
scroll to position [139, 0]
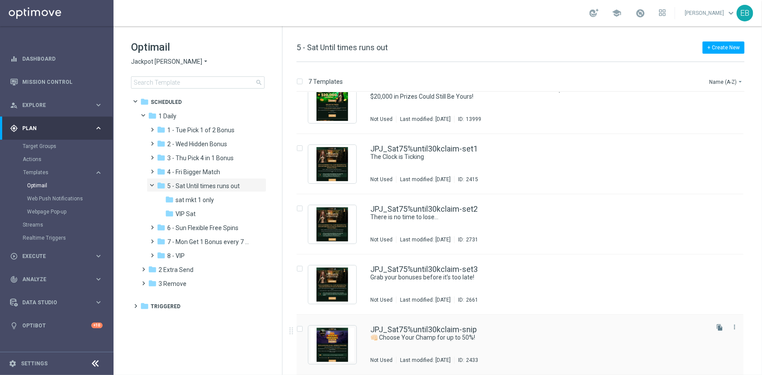
click at [533, 331] on div "JPJ_Sat75%until30kclaim-snip" at bounding box center [538, 330] width 337 height 8
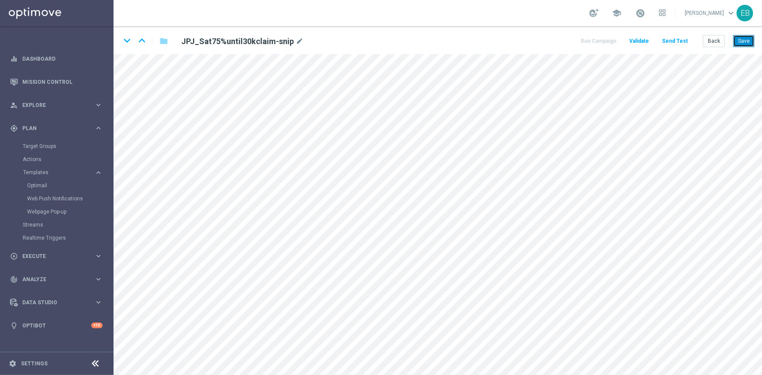
click at [743, 39] on button "Save" at bounding box center [743, 41] width 21 height 12
click at [739, 44] on button "Save" at bounding box center [743, 41] width 21 height 12
click at [746, 38] on button "Save" at bounding box center [743, 41] width 21 height 12
click at [716, 42] on button "Back" at bounding box center [714, 41] width 22 height 12
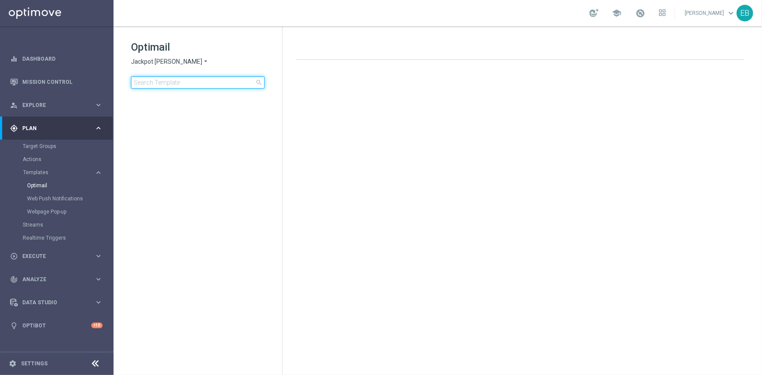
click at [178, 83] on input at bounding box center [198, 82] width 134 height 12
click at [178, 83] on input "fieldday" at bounding box center [198, 82] width 134 height 12
type input "field"
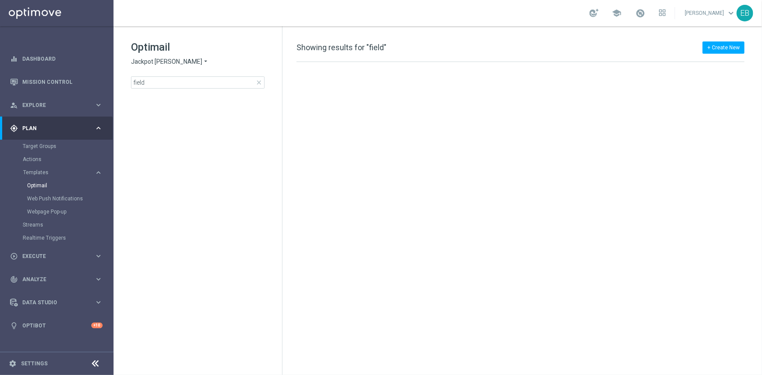
click at [259, 82] on span "close" at bounding box center [258, 82] width 7 height 7
click at [200, 61] on div "Jackpot [PERSON_NAME] × Jackpot [PERSON_NAME]" at bounding box center [198, 62] width 134 height 8
click at [197, 61] on div "Jackpot [PERSON_NAME] × Jackpot [PERSON_NAME]" at bounding box center [198, 62] width 134 height 8
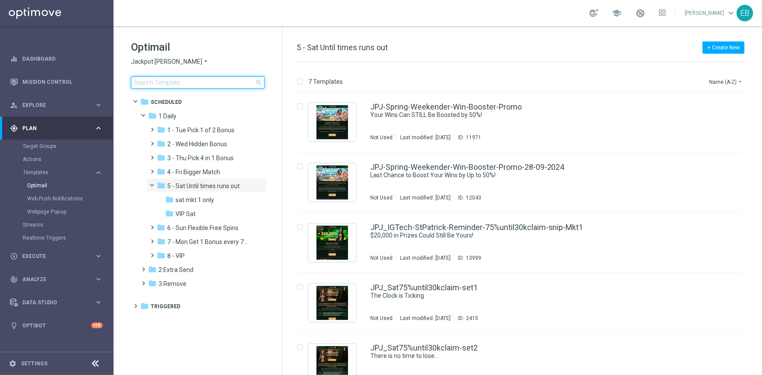
click at [158, 81] on input at bounding box center [198, 82] width 134 height 12
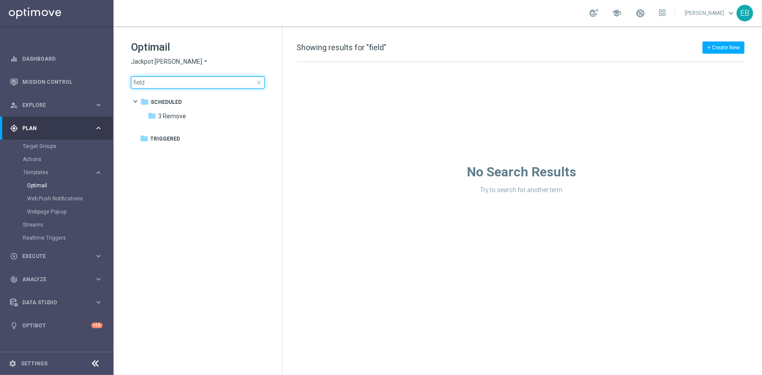
type input "field"
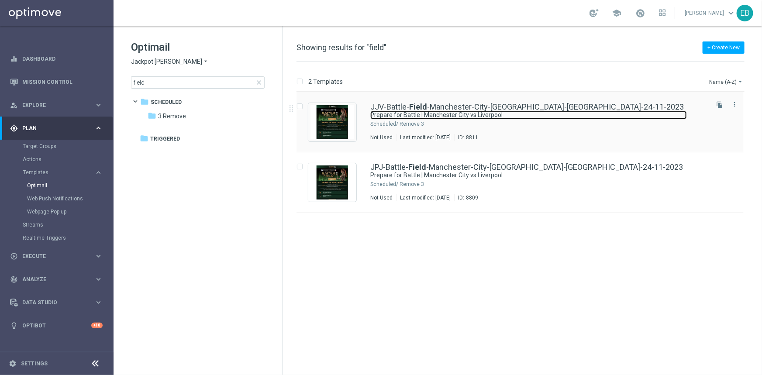
click at [552, 115] on link "Prepare for Battle | Manchester City vs Liverpool" at bounding box center [528, 115] width 316 height 8
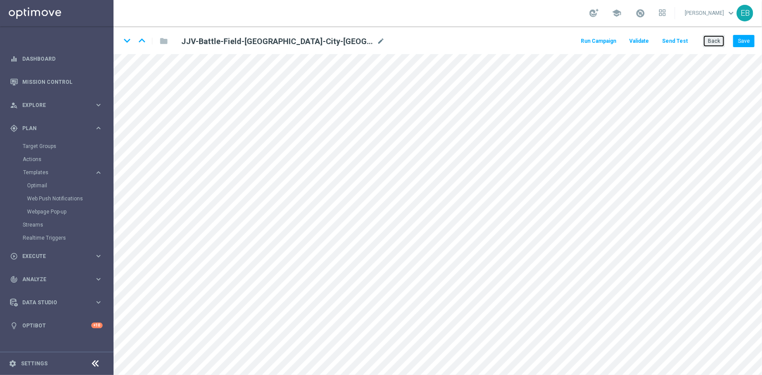
click at [718, 41] on button "Back" at bounding box center [714, 41] width 22 height 12
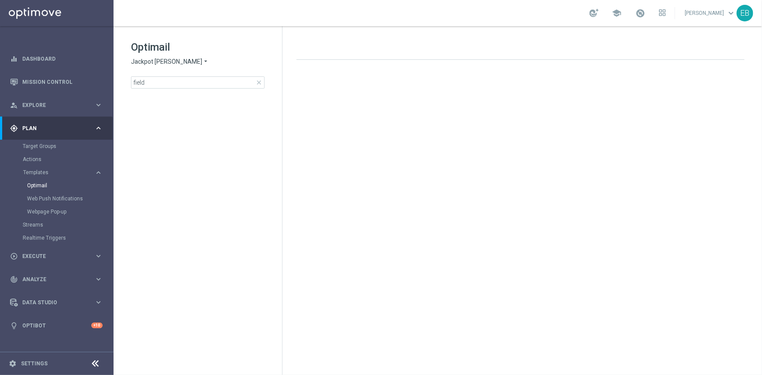
click at [261, 81] on span "close" at bounding box center [258, 82] width 7 height 7
click at [147, 59] on span "Jackpot [PERSON_NAME]" at bounding box center [166, 62] width 71 height 8
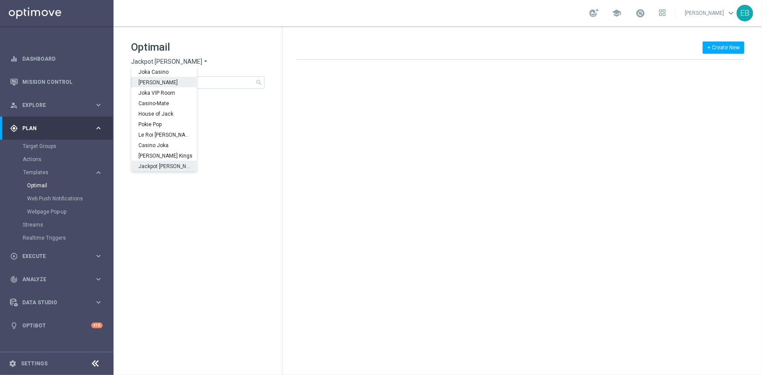
click at [155, 78] on div "[PERSON_NAME]" at bounding box center [163, 82] width 65 height 10
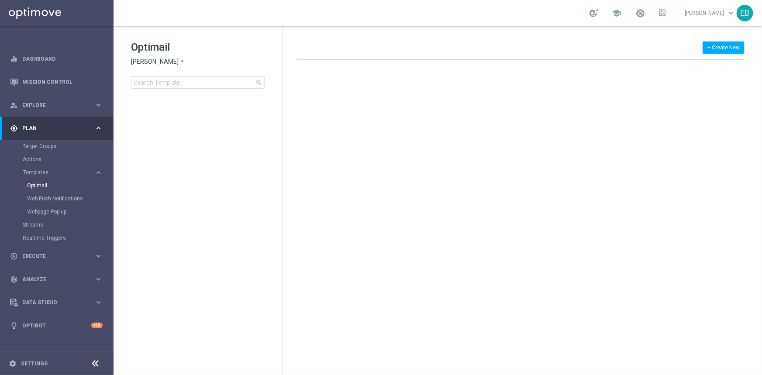
click at [158, 59] on span "[PERSON_NAME]" at bounding box center [155, 62] width 48 height 8
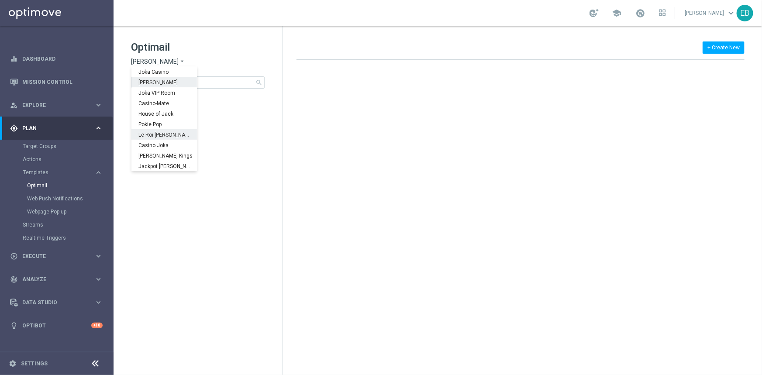
scroll to position [31, 0]
click at [165, 135] on div "Jackpot [PERSON_NAME]" at bounding box center [163, 135] width 65 height 10
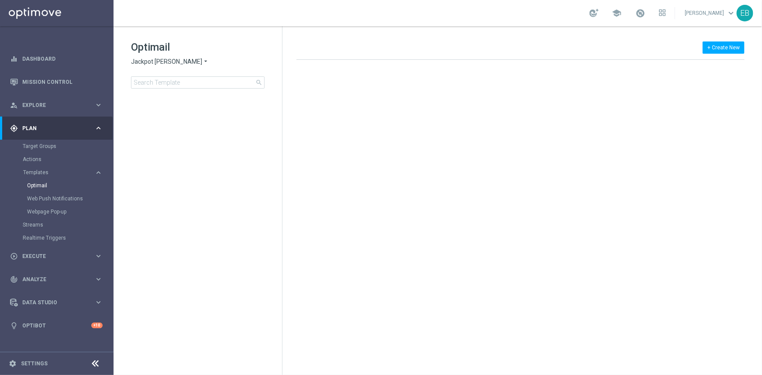
click at [206, 65] on div "Jackpot Jill arrow_drop_down × Jackpot Jill" at bounding box center [198, 62] width 134 height 8
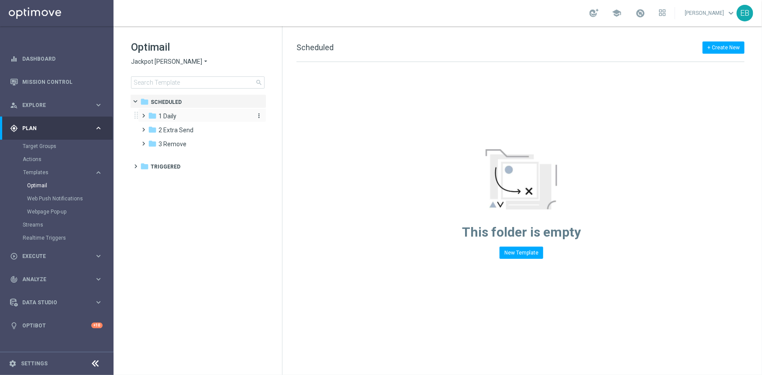
click at [186, 115] on div "folder 1 Daily" at bounding box center [198, 116] width 100 height 10
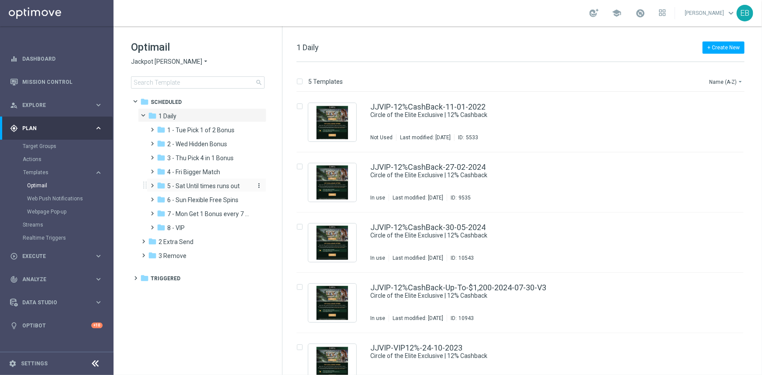
click at [207, 190] on div "folder 5 - Sat Until times runs out" at bounding box center [203, 186] width 93 height 10
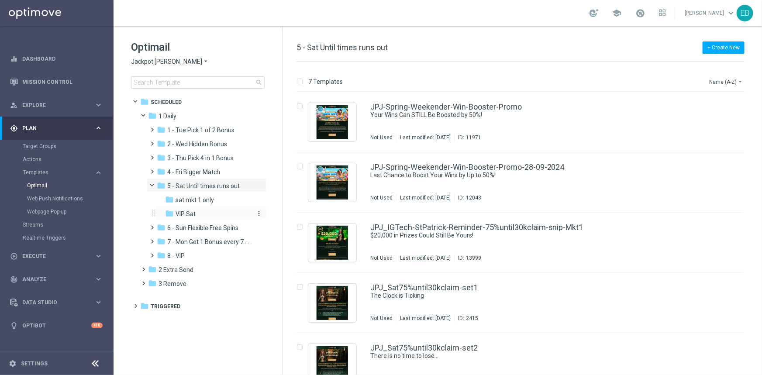
click at [206, 212] on div "folder VIP Sat" at bounding box center [208, 214] width 86 height 10
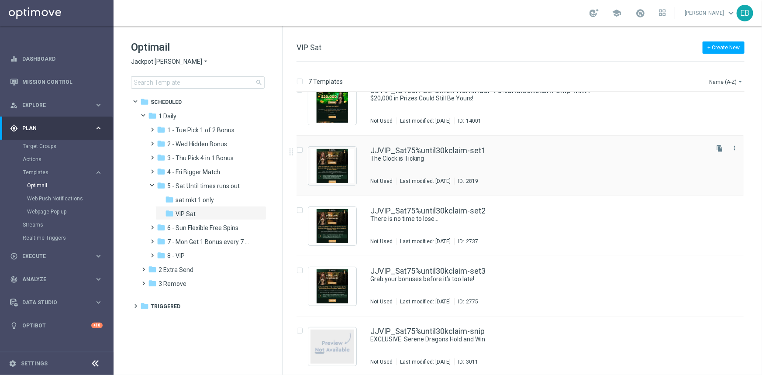
scroll to position [139, 0]
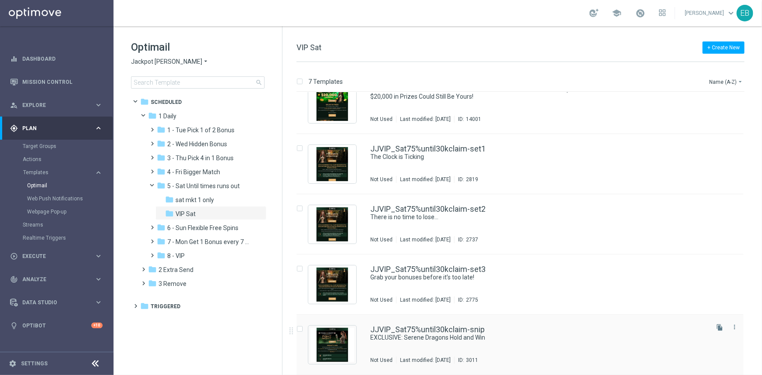
click at [572, 350] on div "JJVIP_Sat75%until30kclaim-snip EXCLUSIVE: Serene Dragons Hold and Win Not Used …" at bounding box center [538, 345] width 337 height 38
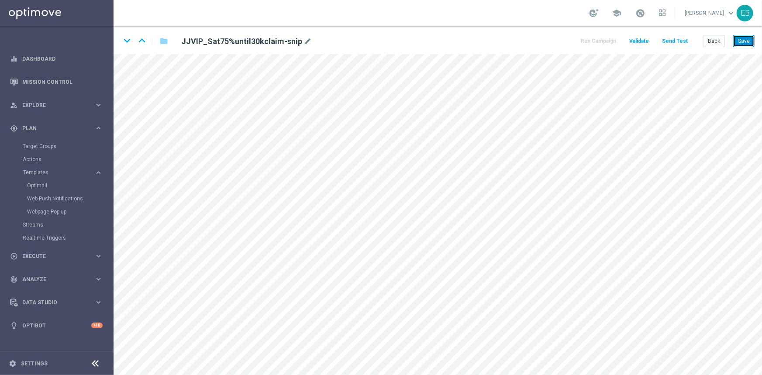
click at [748, 41] on button "Save" at bounding box center [743, 41] width 21 height 12
click at [719, 41] on button "Back" at bounding box center [714, 41] width 22 height 12
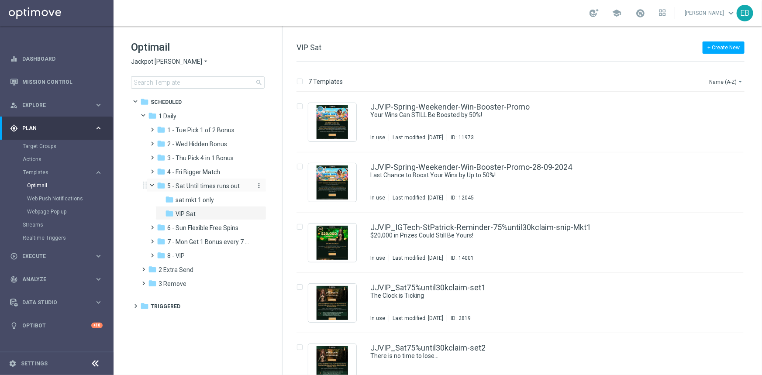
click at [228, 188] on span "5 - Sat Until times runs out" at bounding box center [203, 186] width 72 height 8
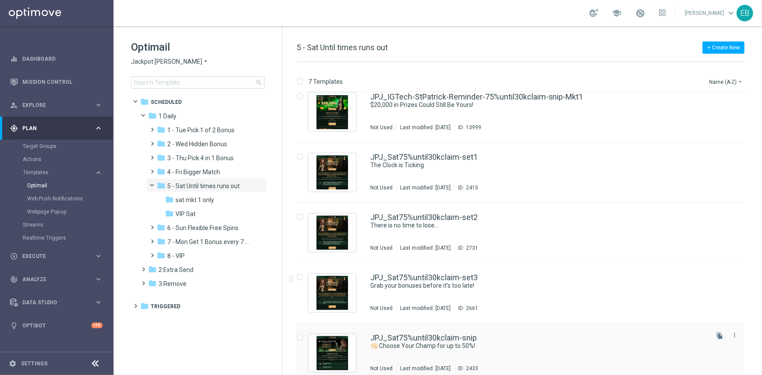
scroll to position [139, 0]
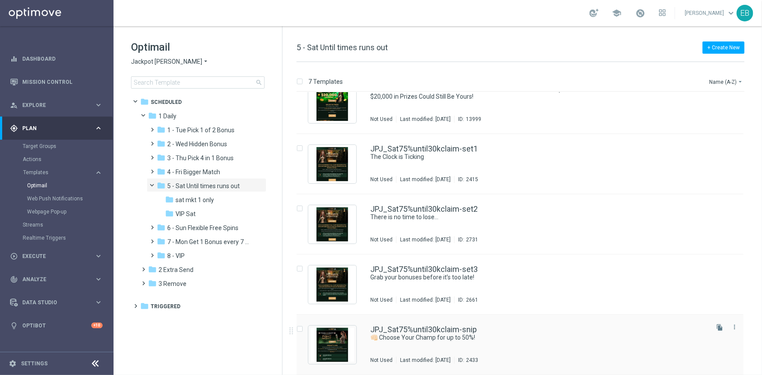
click at [528, 321] on div "JPJ_Sat75%until30kclaim-snip 👊🏻 Choose Your Champ for up to 50%! Not Used Last …" at bounding box center [519, 345] width 447 height 60
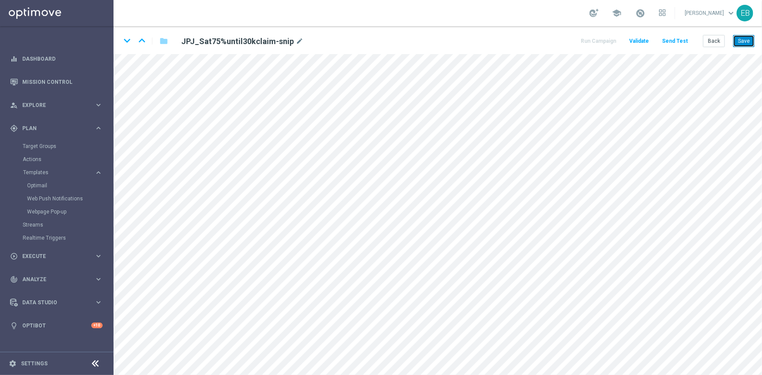
click at [745, 37] on button "Save" at bounding box center [743, 41] width 21 height 12
click at [742, 39] on button "Save" at bounding box center [743, 41] width 21 height 12
click at [715, 37] on button "Back" at bounding box center [714, 41] width 22 height 12
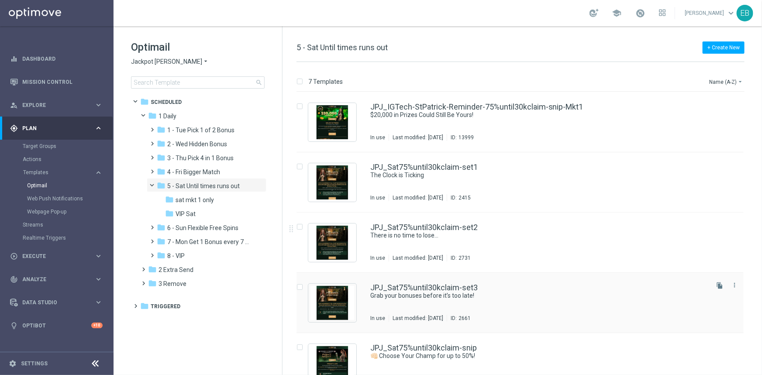
scroll to position [139, 0]
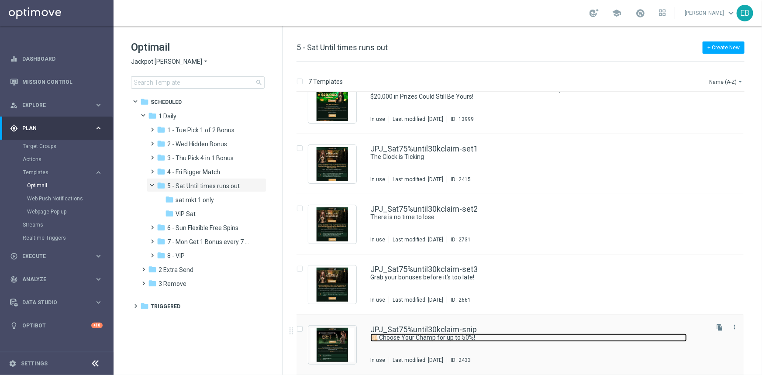
click at [539, 337] on link "👊🏻 Choose Your Champ for up to 50%!" at bounding box center [528, 338] width 316 height 8
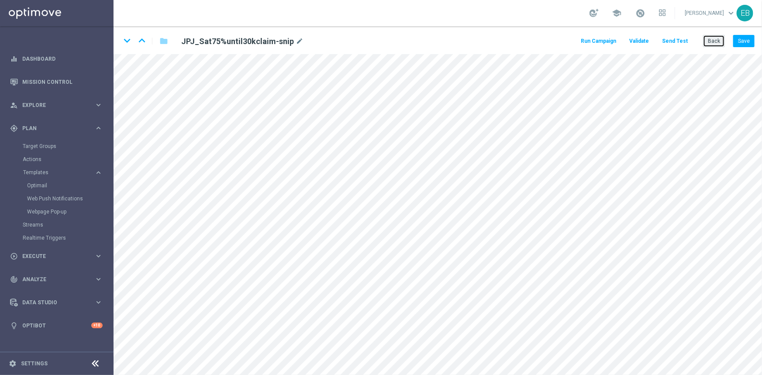
click at [711, 38] on button "Back" at bounding box center [714, 41] width 22 height 12
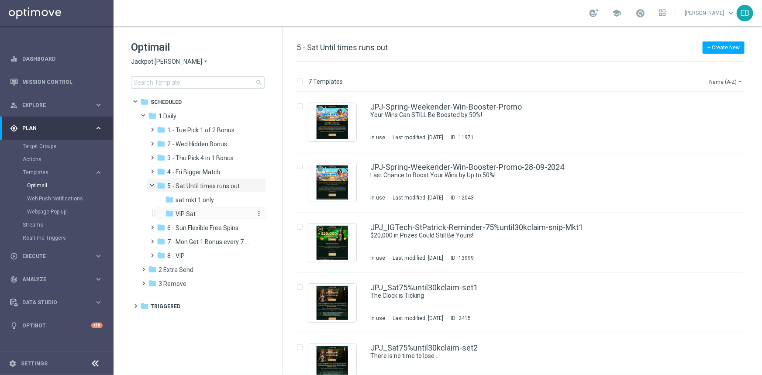
click at [207, 214] on div "folder VIP Sat" at bounding box center [208, 214] width 86 height 10
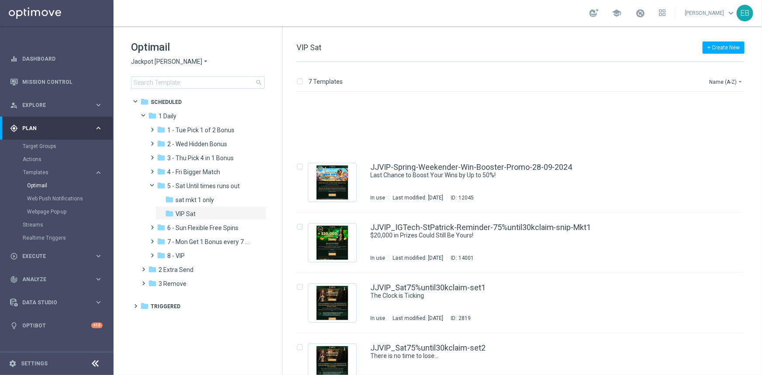
scroll to position [139, 0]
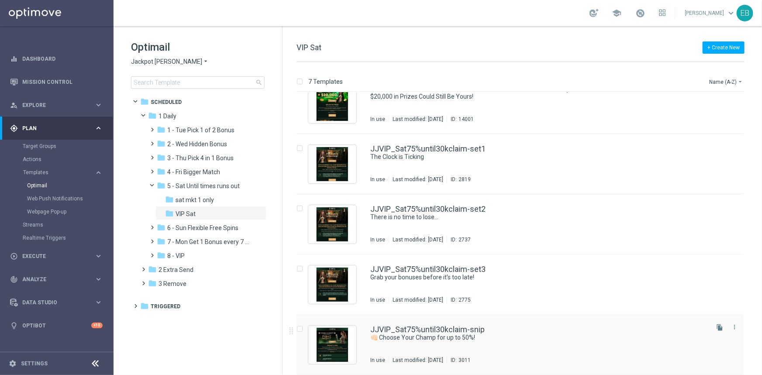
click at [530, 327] on div "JJVIP_Sat75%until30kclaim-snip" at bounding box center [538, 330] width 337 height 8
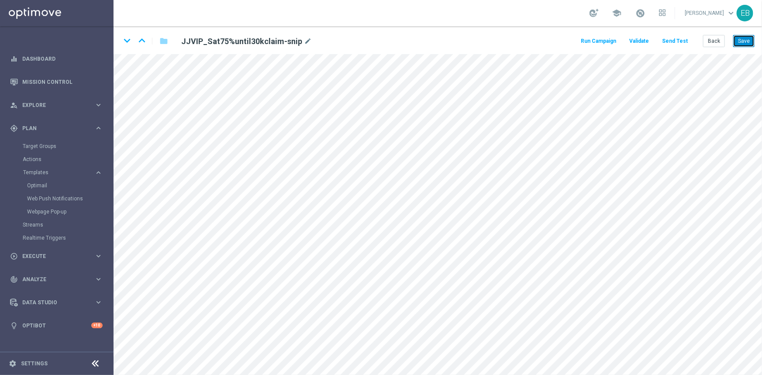
click at [744, 43] on button "Save" at bounding box center [743, 41] width 21 height 12
click at [743, 41] on button "Save" at bounding box center [743, 41] width 21 height 12
click at [745, 41] on button "Save" at bounding box center [743, 41] width 21 height 12
click at [722, 45] on button "Back" at bounding box center [714, 41] width 22 height 12
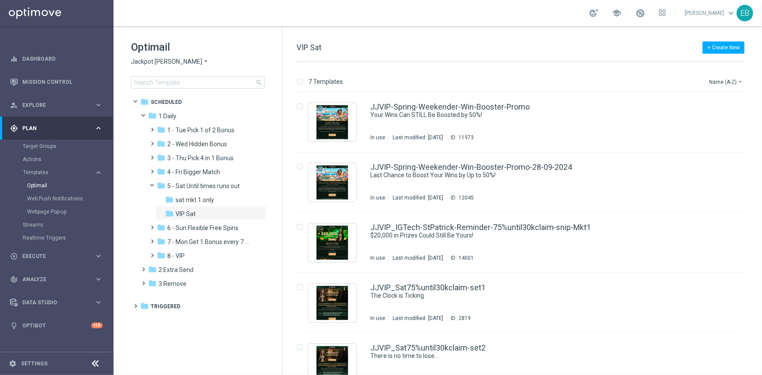
click at [160, 65] on span "Jackpot [PERSON_NAME]" at bounding box center [166, 62] width 71 height 8
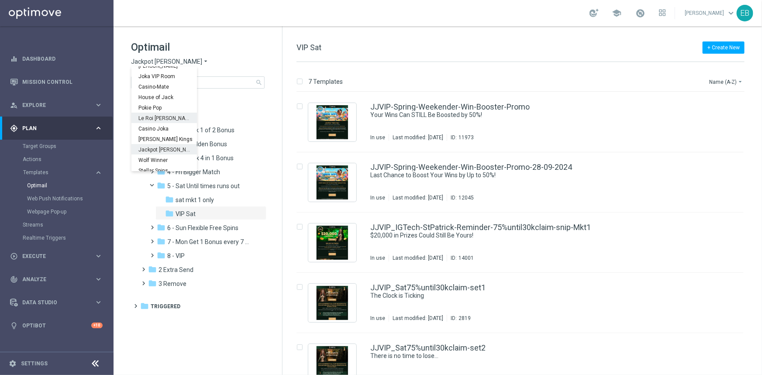
scroll to position [31, 0]
click at [0, 0] on span "Stellar Spins" at bounding box center [0, 0] width 0 height 0
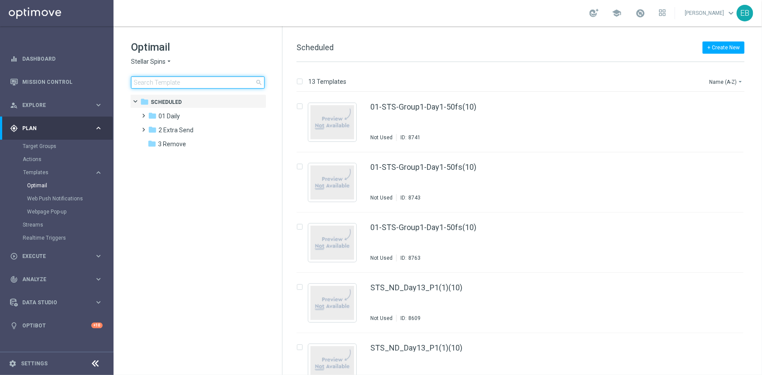
click at [175, 79] on input at bounding box center [198, 82] width 134 height 12
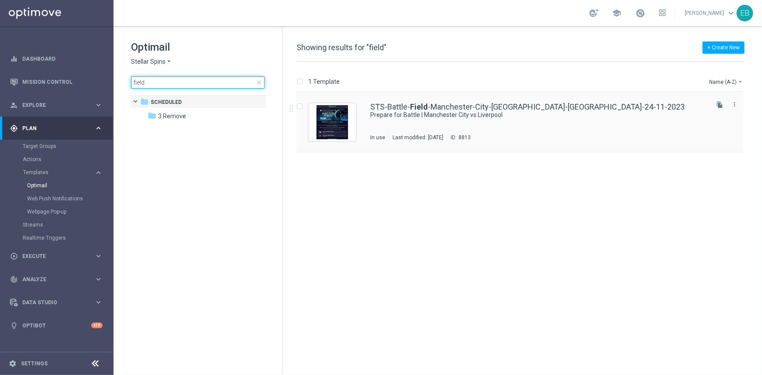
type input "field"
click at [552, 131] on div "STS-Battle- Field -[GEOGRAPHIC_DATA]-City-[GEOGRAPHIC_DATA]-[GEOGRAPHIC_DATA]-2…" at bounding box center [538, 122] width 337 height 38
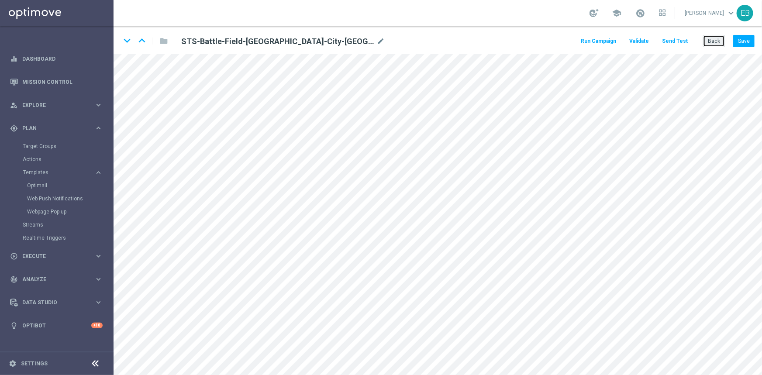
click at [720, 38] on button "Back" at bounding box center [714, 41] width 22 height 12
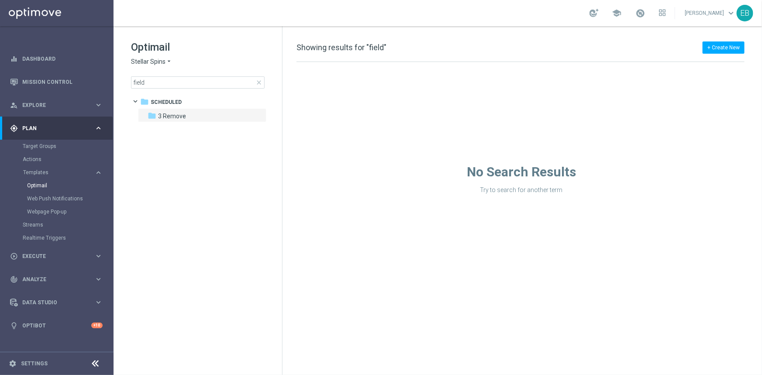
click at [261, 83] on span "close" at bounding box center [258, 82] width 7 height 7
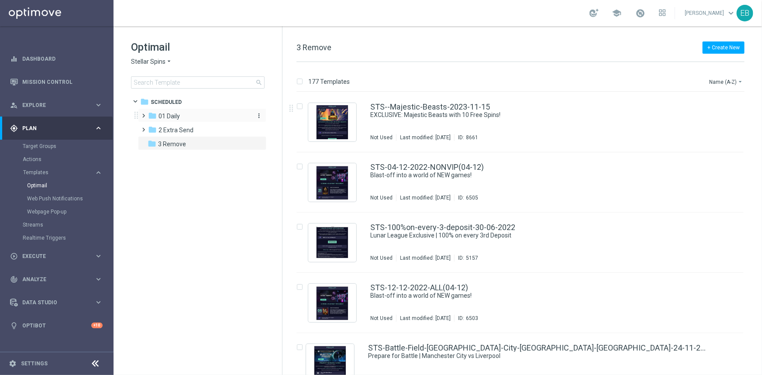
click at [176, 112] on span "01 Daily" at bounding box center [168, 116] width 21 height 8
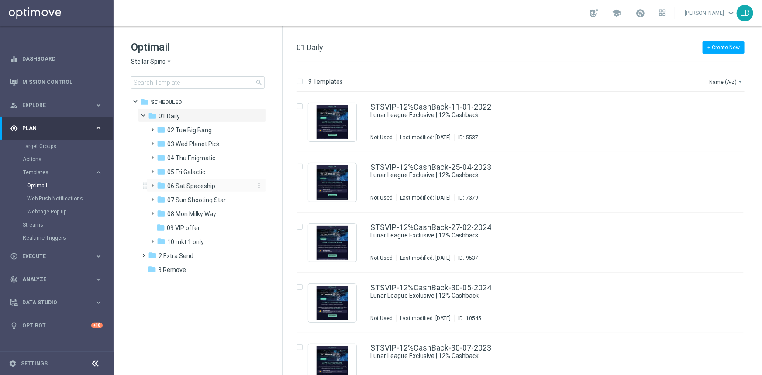
click at [216, 185] on div "folder 06 Sat Spaceship" at bounding box center [203, 186] width 93 height 10
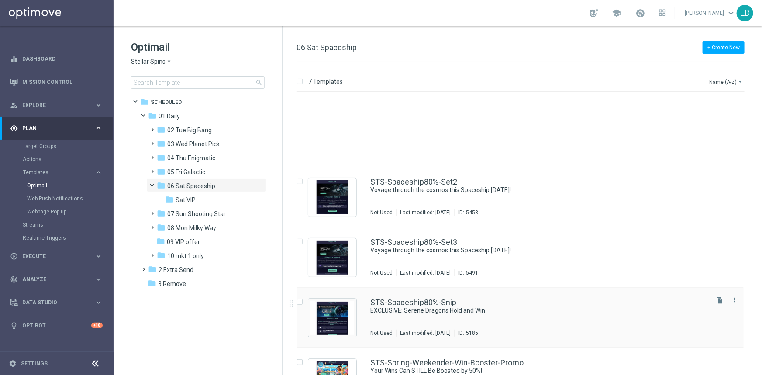
scroll to position [139, 0]
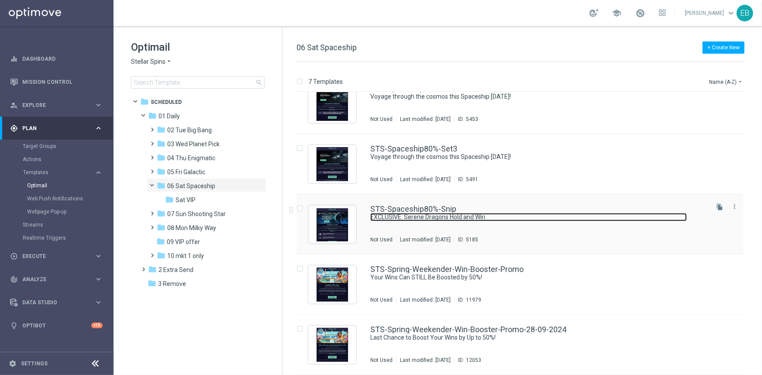
click at [552, 214] on link "EXCLUSIVE: Serene Dragons Hold and Win" at bounding box center [528, 217] width 316 height 8
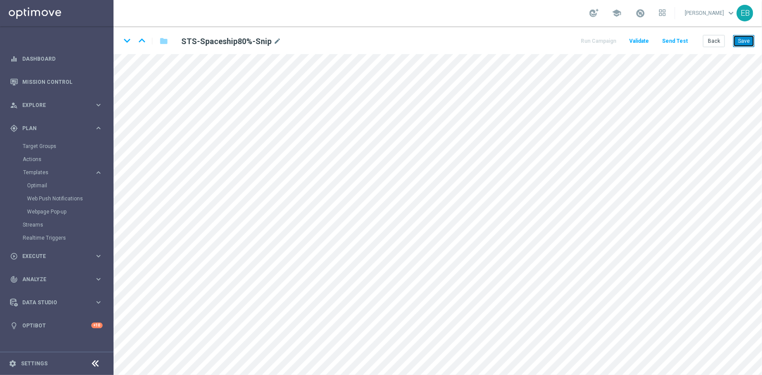
click at [749, 43] on button "Save" at bounding box center [743, 41] width 21 height 12
click at [738, 42] on button "Save" at bounding box center [743, 41] width 21 height 12
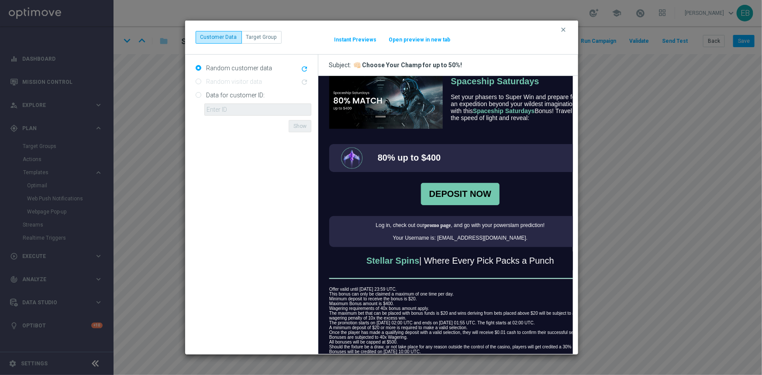
scroll to position [383, 0]
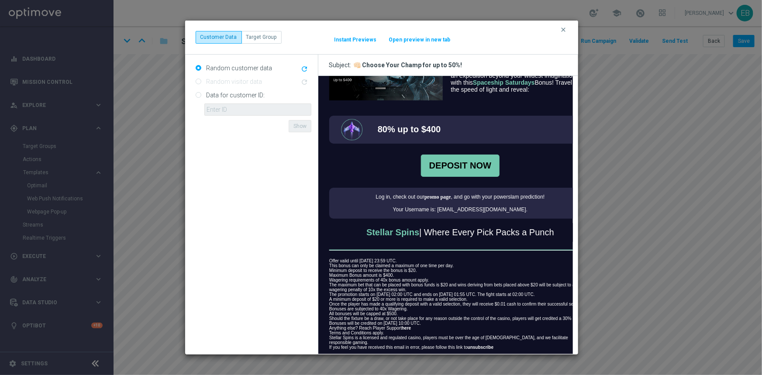
click at [434, 196] on strong "promo page" at bounding box center [437, 196] width 27 height 6
click at [141, 186] on div "clear Customer Data Target Group It might take a while... Instant Previews Open…" at bounding box center [381, 187] width 762 height 375
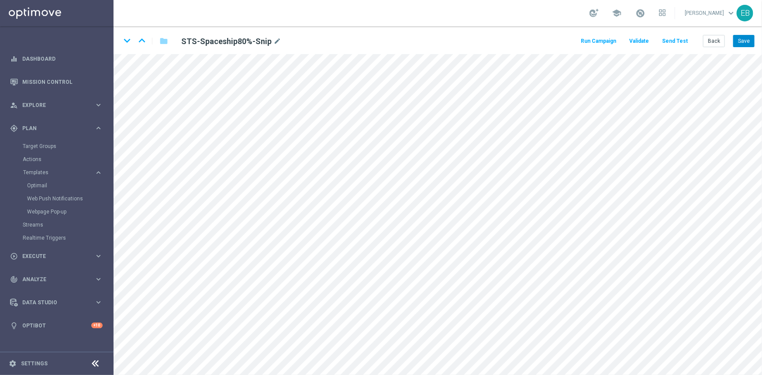
drag, startPoint x: 755, startPoint y: 38, endPoint x: 749, endPoint y: 39, distance: 6.1
click at [755, 38] on div "keyboard_arrow_down keyboard_arrow_up folder STS-Spaceship80%-Snip mode_edit Ru…" at bounding box center [438, 40] width 648 height 28
click at [749, 39] on button "Save" at bounding box center [743, 41] width 21 height 12
drag, startPoint x: 709, startPoint y: 43, endPoint x: 668, endPoint y: 48, distance: 41.4
click at [703, 44] on div "Run Campaign Validate Send Test Back Save" at bounding box center [666, 41] width 175 height 12
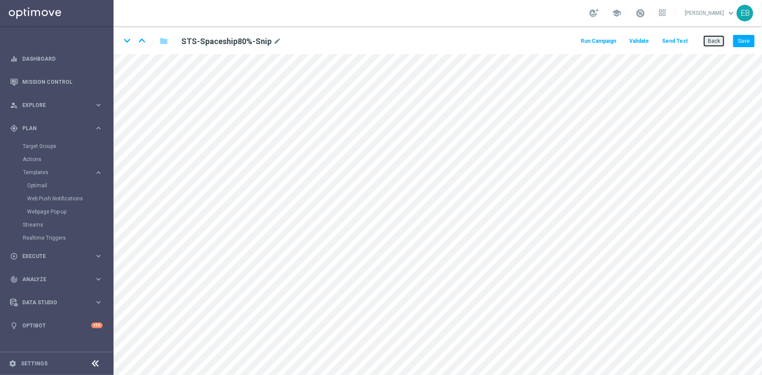
drag, startPoint x: 712, startPoint y: 36, endPoint x: 712, endPoint y: 47, distance: 10.5
click at [703, 35] on div "Run Campaign Validate Send Test Back Save" at bounding box center [666, 41] width 175 height 12
click at [711, 38] on button "Back" at bounding box center [714, 41] width 22 height 12
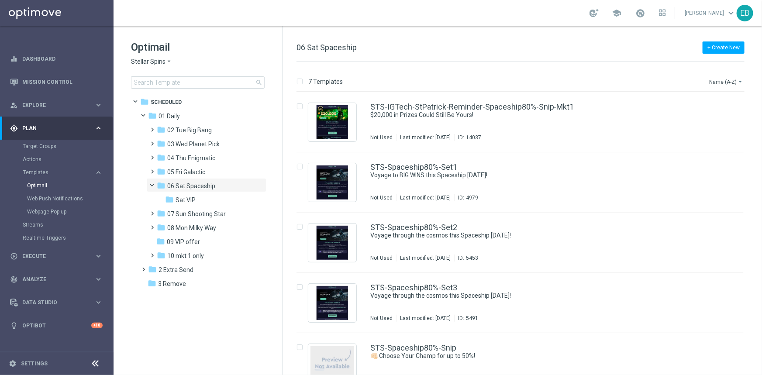
click at [148, 60] on span "Stellar Spins" at bounding box center [148, 62] width 34 height 8
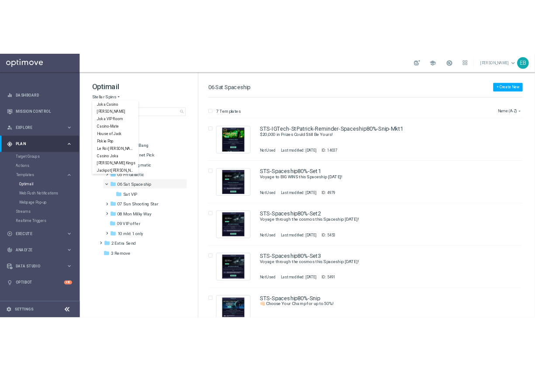
scroll to position [31, 0]
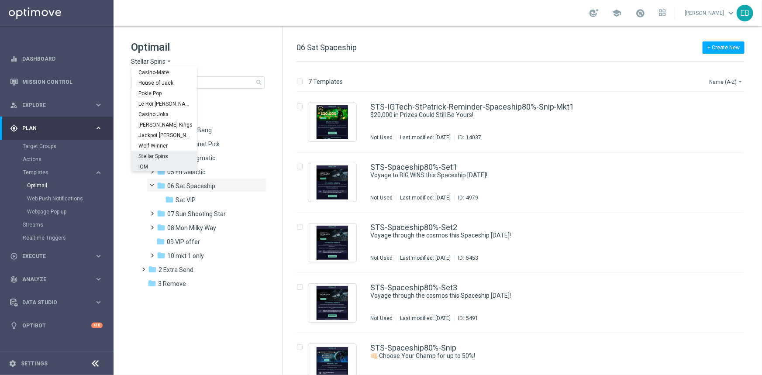
click at [156, 161] on div "IOM" at bounding box center [163, 166] width 65 height 10
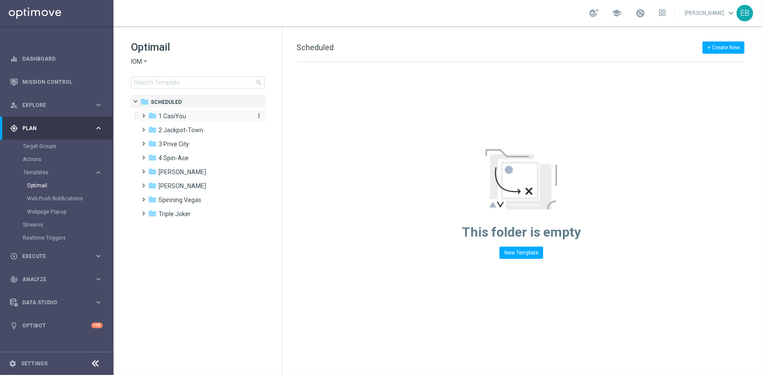
click at [177, 120] on span "1 CasiYou" at bounding box center [172, 116] width 28 height 8
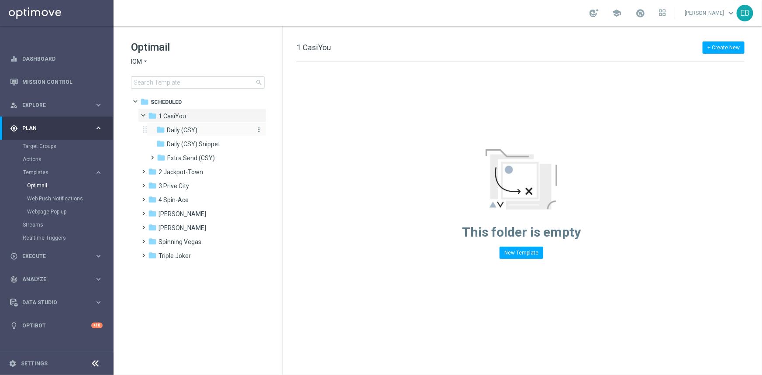
click at [209, 128] on div "folder Daily (CSY)" at bounding box center [202, 130] width 93 height 10
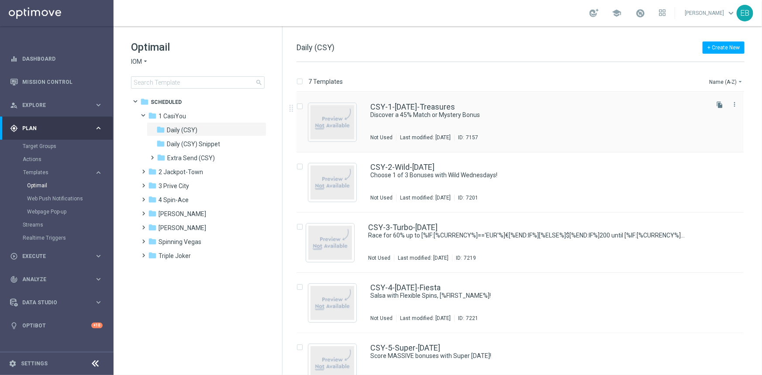
click at [531, 109] on div "CSY-1-[DATE]-Treasures" at bounding box center [538, 107] width 337 height 8
